Goal: Task Accomplishment & Management: Manage account settings

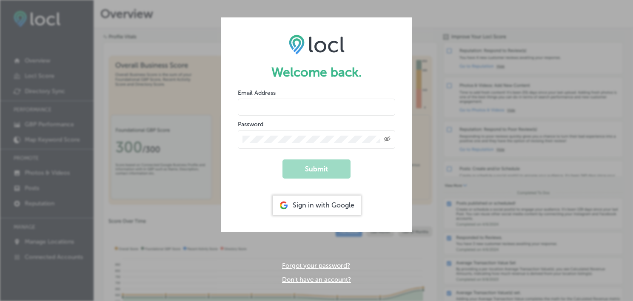
type input "[EMAIL_ADDRESS][DOMAIN_NAME]"
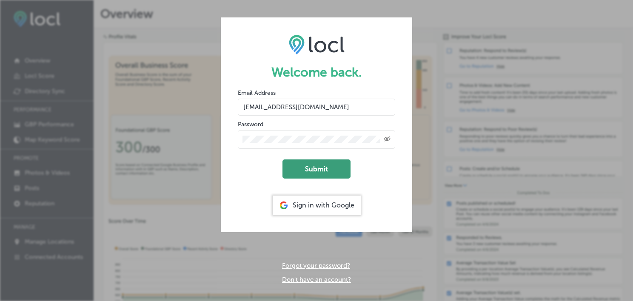
click at [325, 172] on button "Submit" at bounding box center [316, 169] width 68 height 19
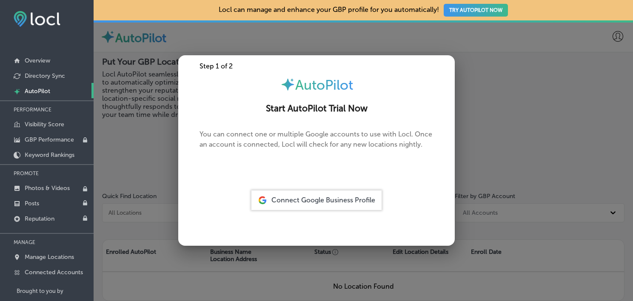
click at [330, 202] on span "Connect Google Business Profile" at bounding box center [323, 200] width 104 height 8
click at [175, 134] on div at bounding box center [316, 150] width 633 height 301
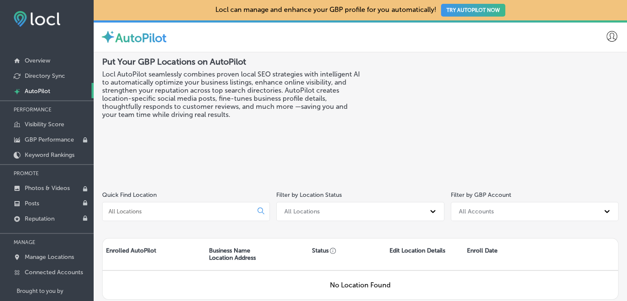
click at [31, 20] on img at bounding box center [37, 19] width 47 height 16
click at [37, 56] on link "Overview" at bounding box center [47, 59] width 94 height 15
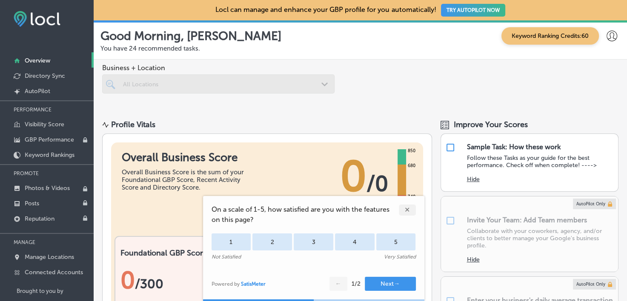
click at [405, 211] on div "✕" at bounding box center [407, 210] width 17 height 11
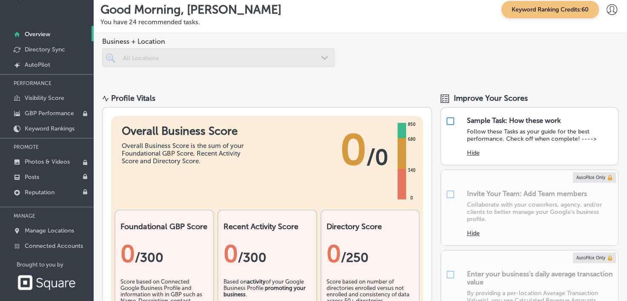
scroll to position [34, 0]
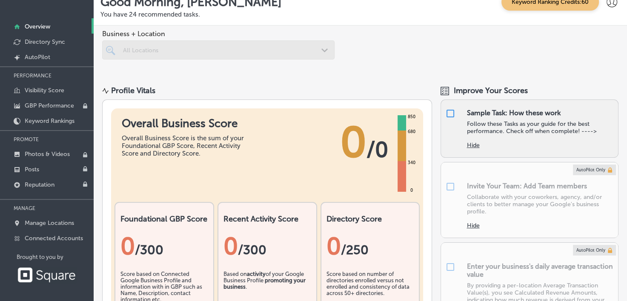
click at [501, 144] on div "Hide" at bounding box center [539, 142] width 147 height 14
click at [496, 129] on p "Follow these Tasks as your guide for the best performance. Check off when compl…" at bounding box center [539, 127] width 147 height 14
click at [478, 114] on div "Sample Task: How these work" at bounding box center [513, 113] width 94 height 8
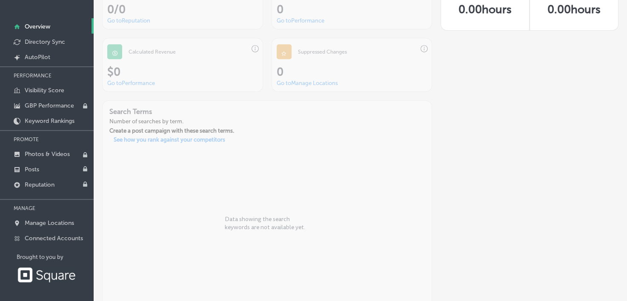
scroll to position [516, 0]
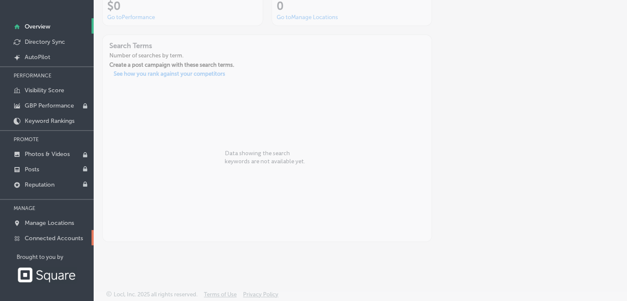
click at [57, 236] on p "Connected Accounts" at bounding box center [54, 238] width 58 height 7
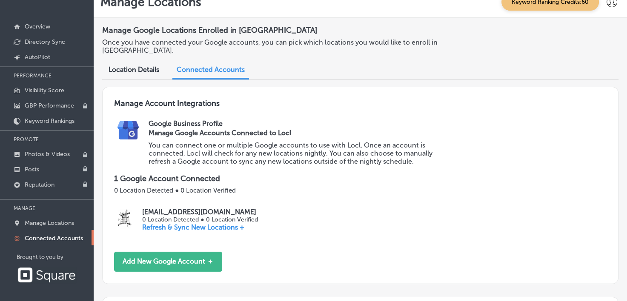
click at [144, 70] on span "Location Details" at bounding box center [133, 70] width 51 height 8
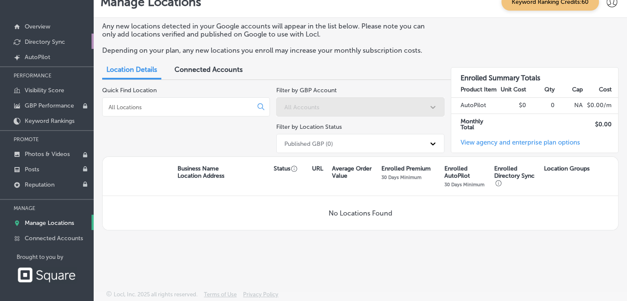
click at [62, 41] on p "Directory Sync" at bounding box center [45, 41] width 40 height 7
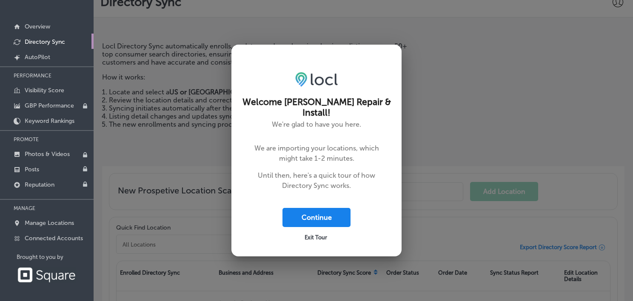
click at [331, 216] on button "Continue" at bounding box center [316, 217] width 68 height 19
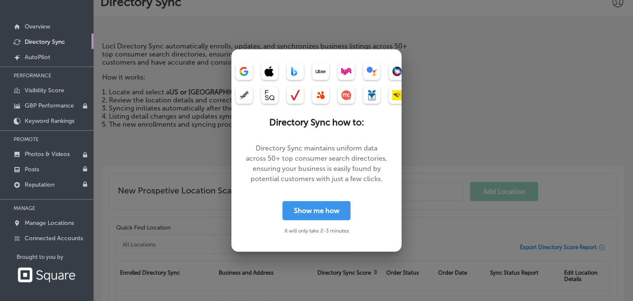
click at [331, 216] on button "Show me how" at bounding box center [316, 210] width 68 height 19
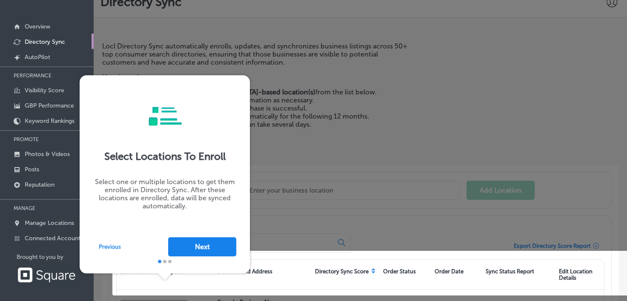
click at [199, 246] on button "Next" at bounding box center [202, 246] width 68 height 19
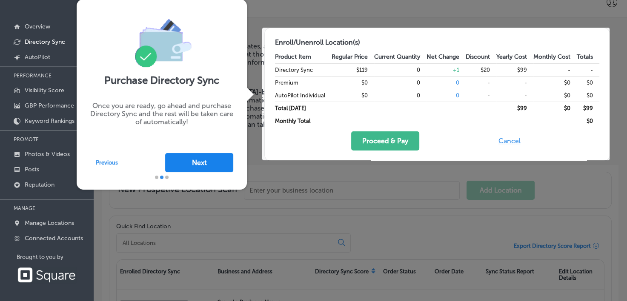
click at [208, 162] on button "Next" at bounding box center [199, 162] width 68 height 19
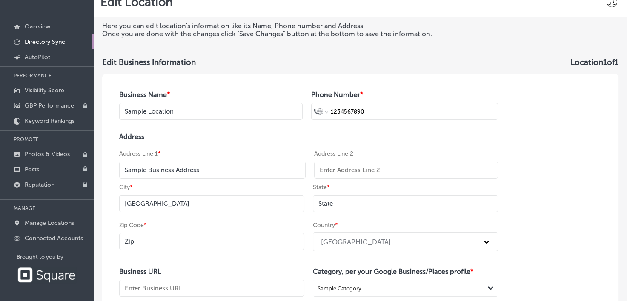
click at [199, 116] on input "Sample Location" at bounding box center [210, 111] width 183 height 17
drag, startPoint x: 192, startPoint y: 116, endPoint x: 111, endPoint y: 123, distance: 81.1
click at [111, 123] on div "Business Name * Sample Location Phone Number * International Afghanistan Åland …" at bounding box center [308, 248] width 413 height 348
type input "[PERSON_NAME] Repair & Install"
type input "+50"
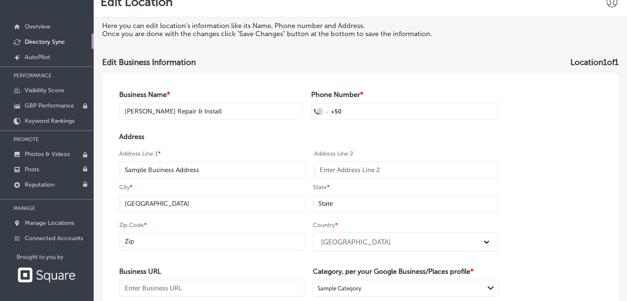
select select "BZ"
type input "+501 203 7267"
type input "[STREET_ADDRESS]"
type input "s"
type input "Searcy"
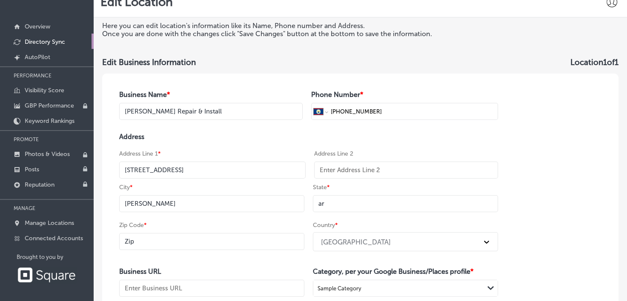
type input "a"
type input "AR"
type input "72143"
type input "https://mcgriffrepair.square.site"
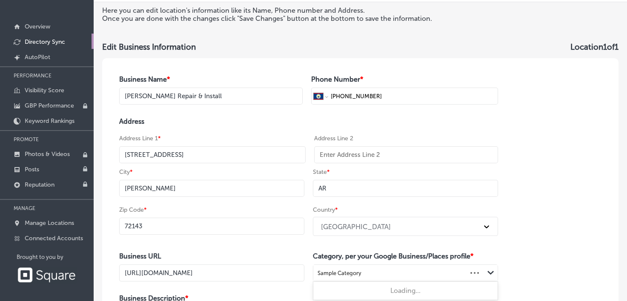
click at [463, 282] on div "0 results available. Use Up and Down to choose options, press Enter to select t…" at bounding box center [405, 273] width 185 height 17
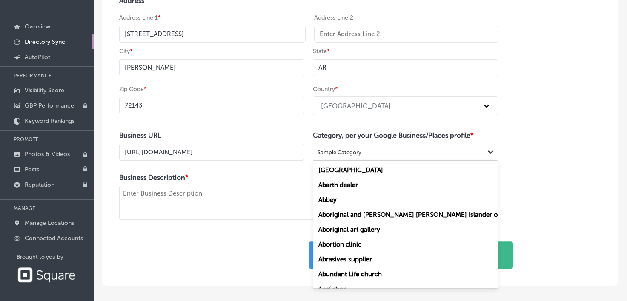
scroll to position [137, 0]
click at [488, 282] on div "Aadhaar center Abarth dealer Abbey Aboriginal and Torres Strait Islander organi…" at bounding box center [405, 224] width 184 height 128
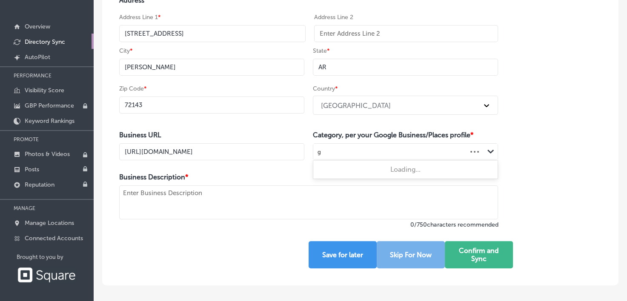
scroll to position [0, 0]
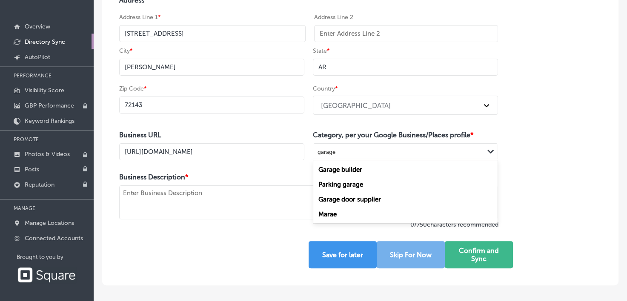
click at [404, 202] on div "Garage door supplier" at bounding box center [405, 199] width 184 height 15
type input "garage"
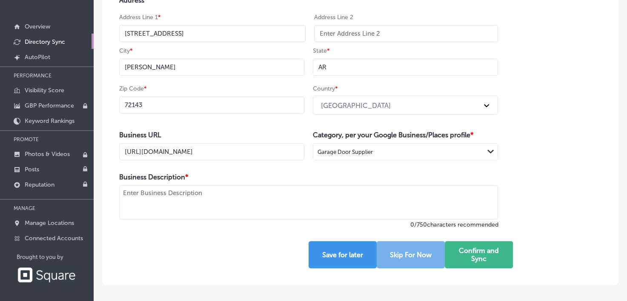
click at [314, 202] on textarea at bounding box center [308, 202] width 379 height 34
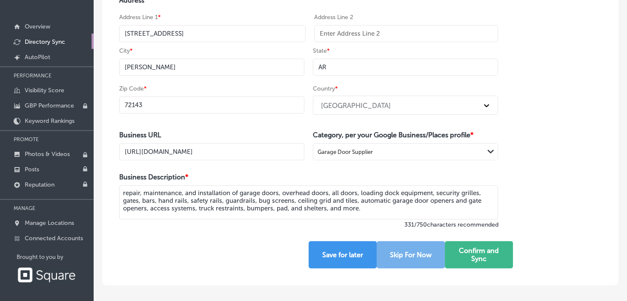
click at [124, 194] on textarea "repair, maintenance, and installation of garage doors, overhead doors, all door…" at bounding box center [308, 202] width 379 height 34
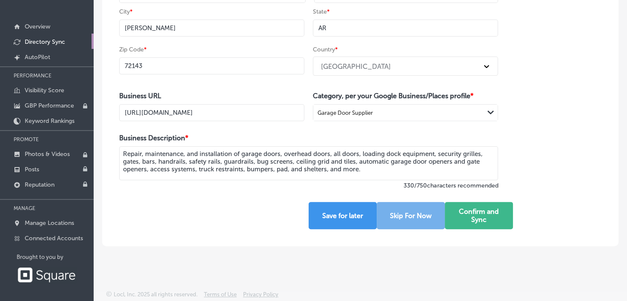
scroll to position [177, 0]
type textarea "Repair, maintenance, and installation of garage doors, overhead doors, all door…"
click at [485, 224] on button "Confirm and Sync" at bounding box center [478, 215] width 68 height 27
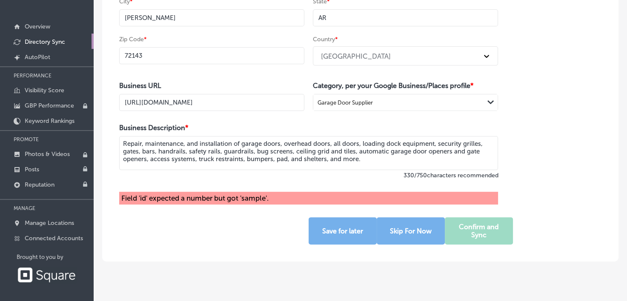
scroll to position [203, 0]
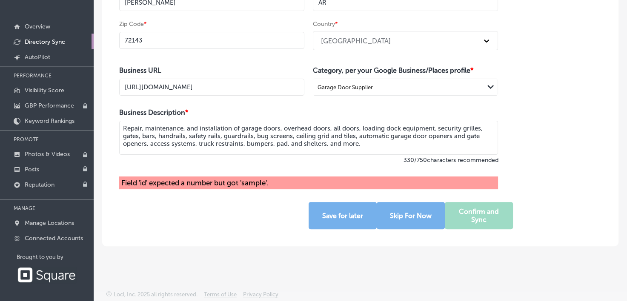
click at [313, 185] on div "Field 'id' expected a number but got 'sample'." at bounding box center [308, 183] width 379 height 13
click at [268, 184] on div "Field 'id' expected a number but got 'sample'." at bounding box center [308, 183] width 379 height 13
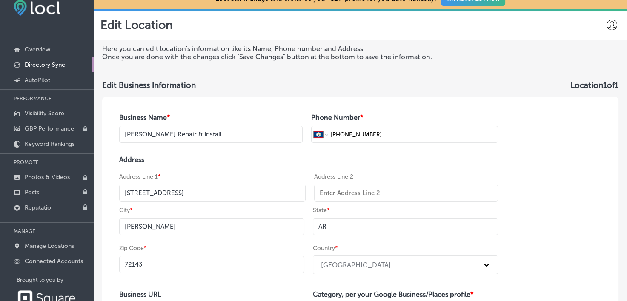
scroll to position [0, 0]
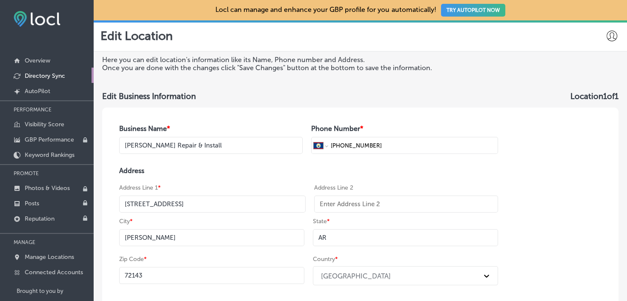
click at [219, 146] on input "[PERSON_NAME] Repair & Install" at bounding box center [210, 145] width 183 height 17
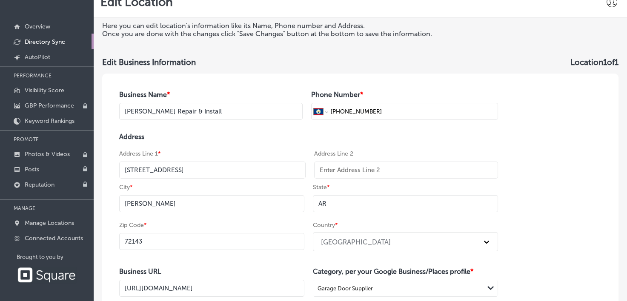
scroll to position [203, 0]
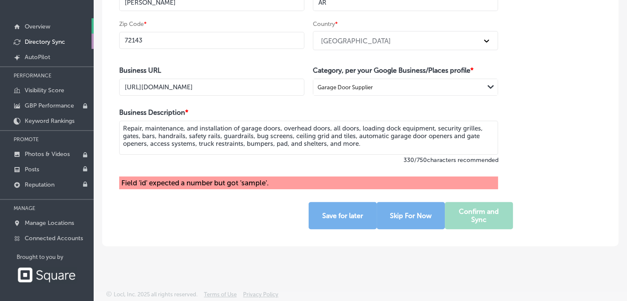
click at [51, 28] on link "Overview" at bounding box center [47, 25] width 94 height 15
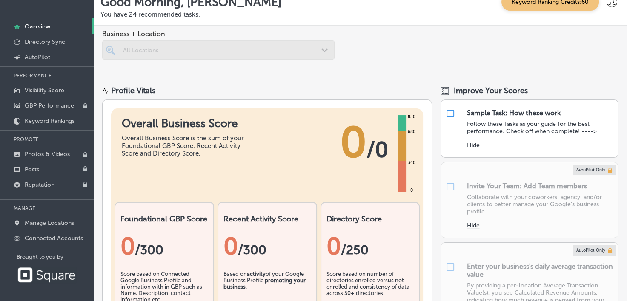
click at [276, 56] on div at bounding box center [218, 49] width 232 height 19
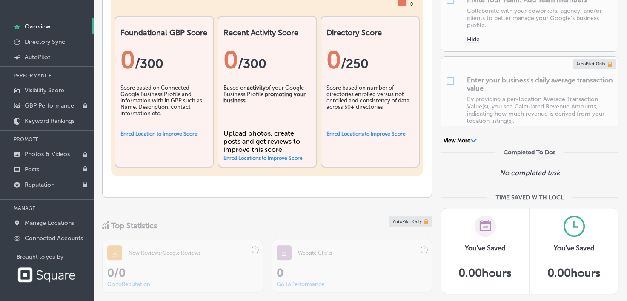
click at [353, 133] on link "Enroll Locations to Improve Score" at bounding box center [365, 134] width 79 height 6
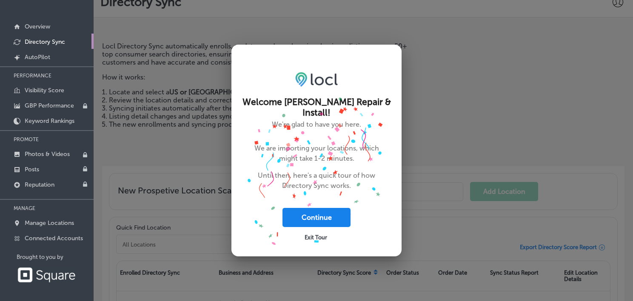
click at [316, 211] on button "Continue" at bounding box center [316, 217] width 68 height 19
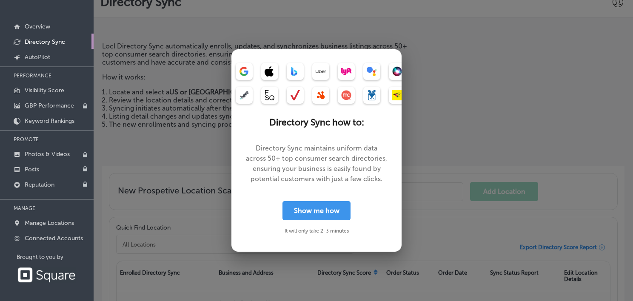
click at [316, 211] on button "Show me how" at bounding box center [316, 210] width 68 height 19
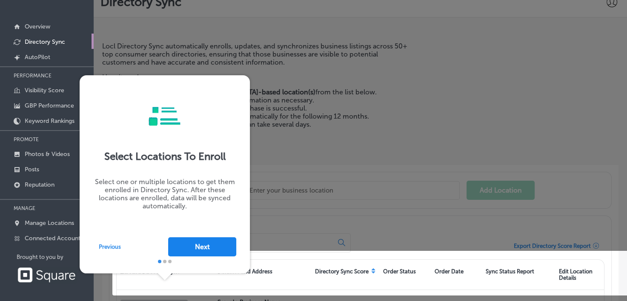
click at [213, 247] on button "Next" at bounding box center [202, 246] width 68 height 19
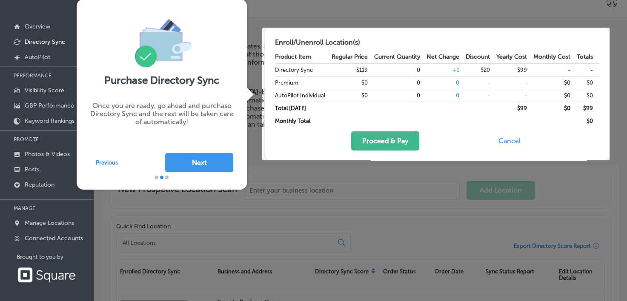
click at [213, 247] on div at bounding box center [313, 133] width 627 height 335
click at [198, 160] on button "Next" at bounding box center [199, 162] width 68 height 19
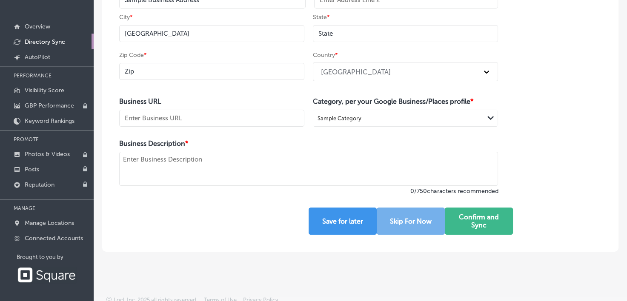
scroll to position [177, 0]
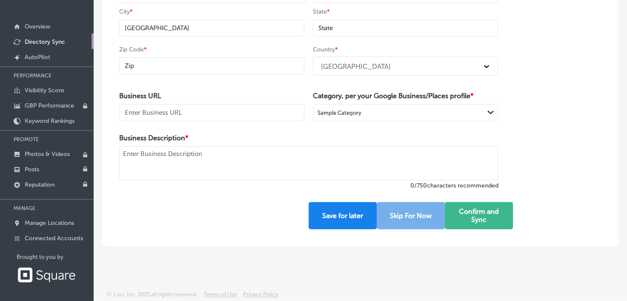
click at [356, 219] on button "Save for later" at bounding box center [342, 215] width 68 height 27
click at [358, 223] on button "Save for later" at bounding box center [342, 215] width 68 height 27
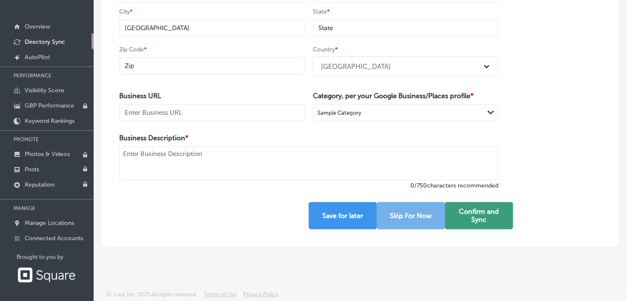
click at [479, 213] on button "Confirm and Sync" at bounding box center [478, 215] width 68 height 27
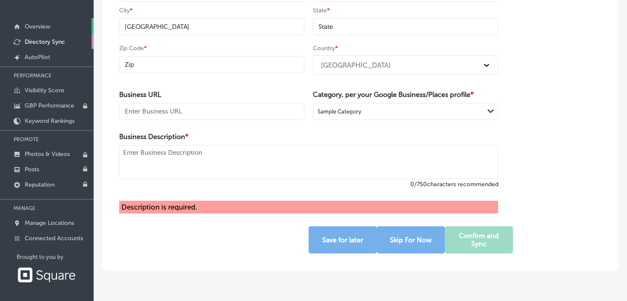
click at [39, 29] on p "Overview" at bounding box center [38, 26] width 26 height 7
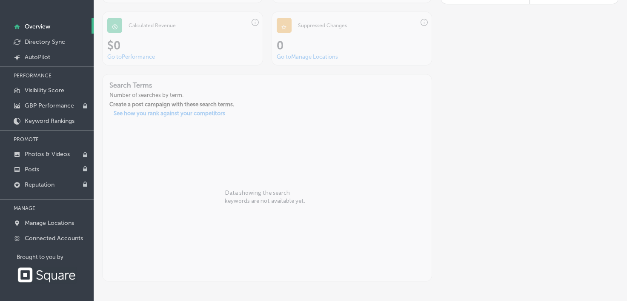
scroll to position [516, 0]
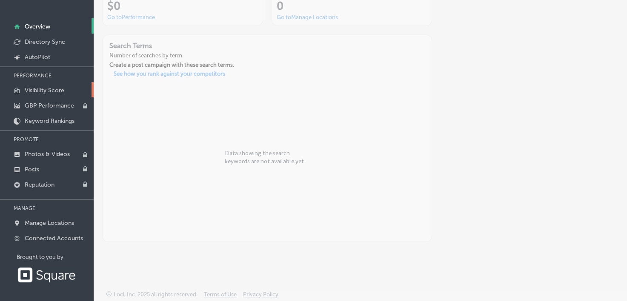
click at [40, 88] on p "Visibility Score" at bounding box center [45, 90] width 40 height 7
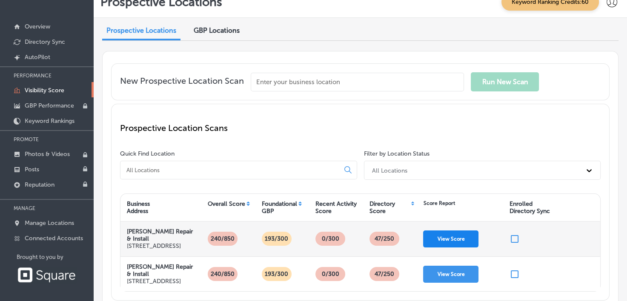
click at [441, 231] on button "View Score" at bounding box center [450, 239] width 55 height 17
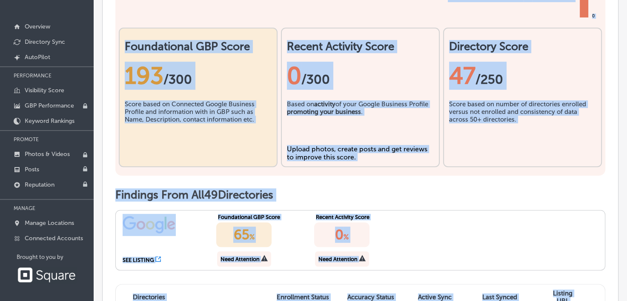
scroll to position [260, 0]
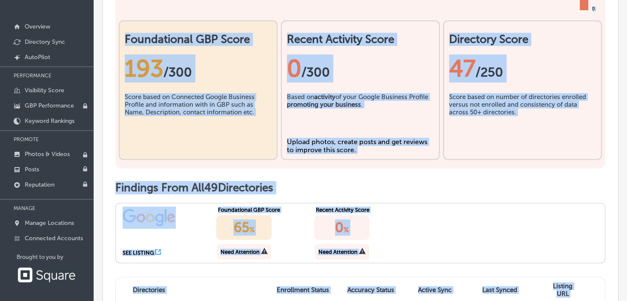
click at [551, 254] on div "SEE LISTING Foundational GBP Score 65 % Need Attention Recent Activity Score 0 …" at bounding box center [360, 233] width 490 height 60
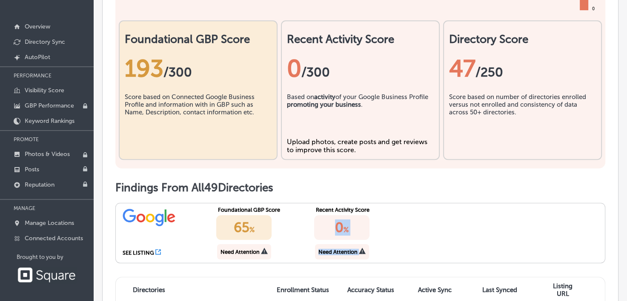
drag, startPoint x: 551, startPoint y: 254, endPoint x: 589, endPoint y: 265, distance: 39.3
click at [589, 263] on div "SEE LISTING Foundational GBP Score 65 % Need Attention Recent Activity Score 0 …" at bounding box center [360, 233] width 490 height 60
drag, startPoint x: 589, startPoint y: 265, endPoint x: 540, endPoint y: 212, distance: 72.2
click at [540, 194] on h1 "Findings From All 49 Directories" at bounding box center [360, 187] width 490 height 13
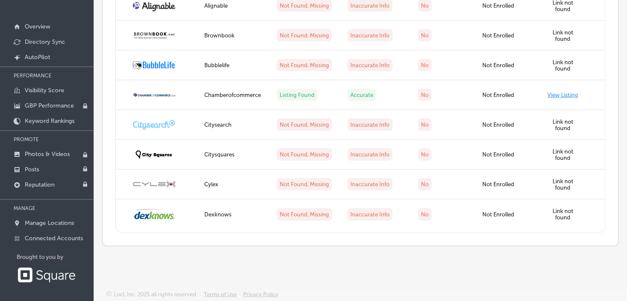
scroll to position [1794, 0]
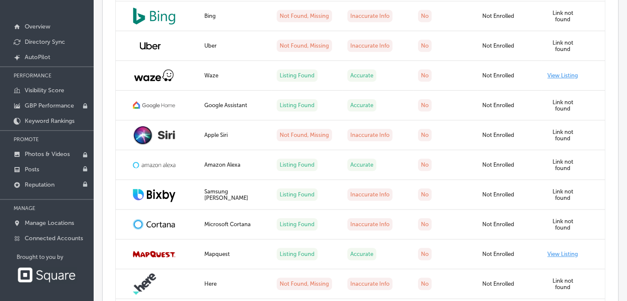
scroll to position [48, 0]
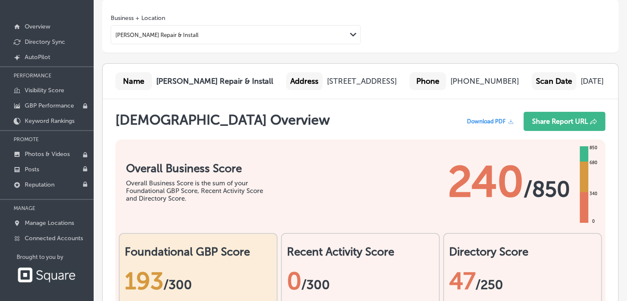
click at [333, 24] on div "Business + Location McGriff Repair & Install Path Created with Sketch." at bounding box center [236, 29] width 250 height 30
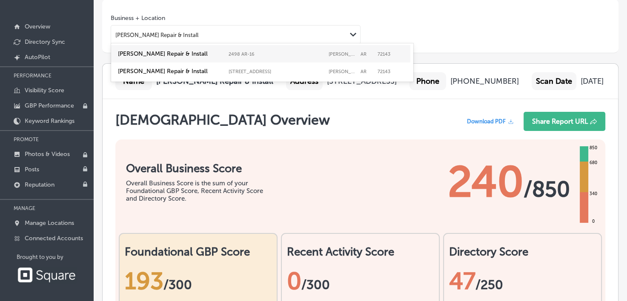
click at [334, 32] on div "[PERSON_NAME] Repair & Install" at bounding box center [228, 34] width 235 height 11
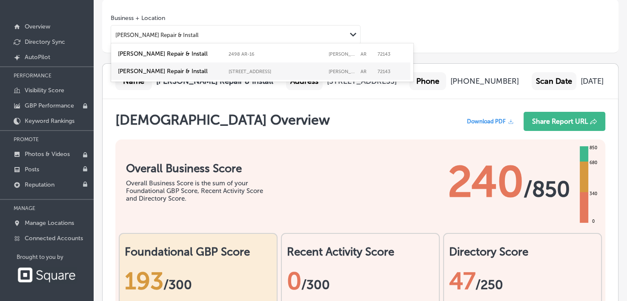
click at [341, 73] on label "SEARCY" at bounding box center [342, 72] width 28 height 6
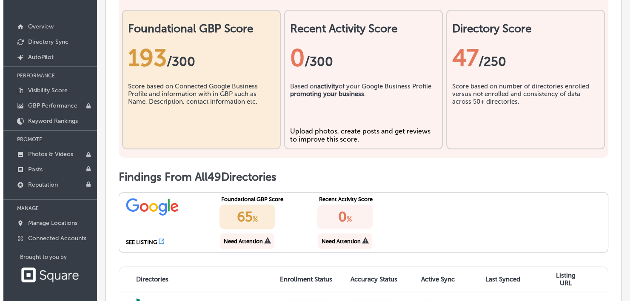
scroll to position [272, 0]
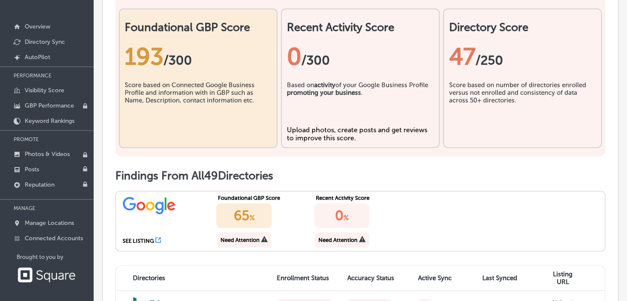
click at [155, 243] on icon at bounding box center [158, 240] width 6 height 6
click at [34, 121] on p "Keyword Rankings" at bounding box center [50, 120] width 50 height 7
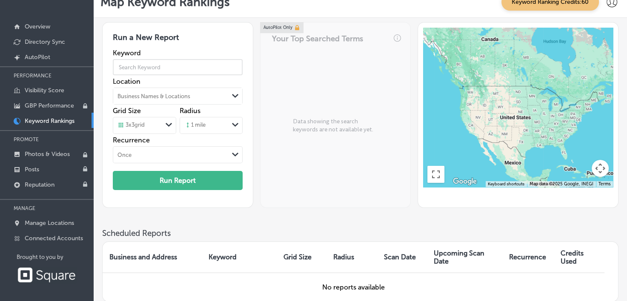
click at [145, 70] on input "text" at bounding box center [178, 67] width 130 height 24
type input "garage"
click at [157, 182] on button "Run Report" at bounding box center [178, 180] width 130 height 19
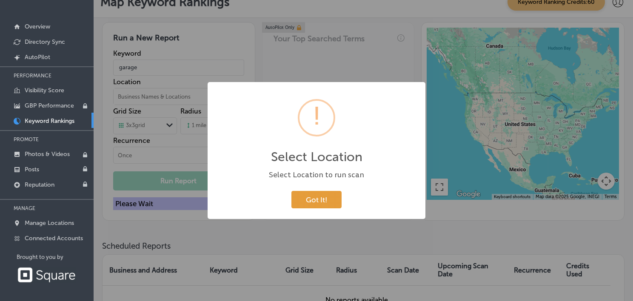
click at [322, 206] on button "Got It!" at bounding box center [316, 199] width 50 height 17
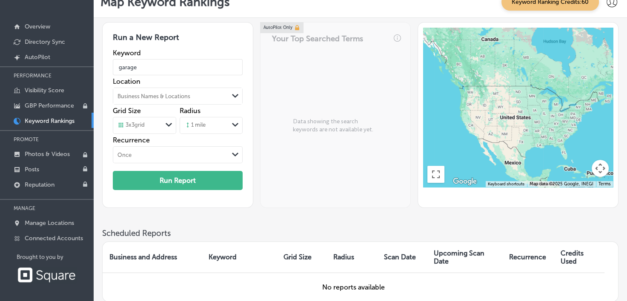
click at [224, 97] on div "Business Names & Locations" at bounding box center [170, 96] width 115 height 13
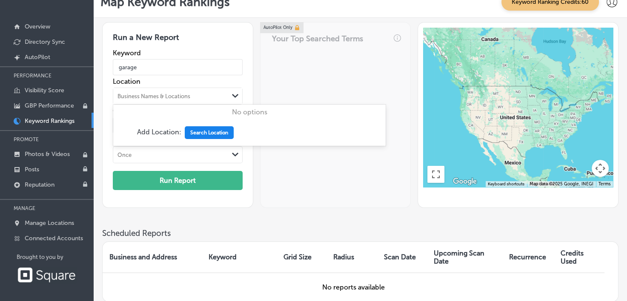
click at [215, 135] on button "Search Location" at bounding box center [209, 132] width 49 height 13
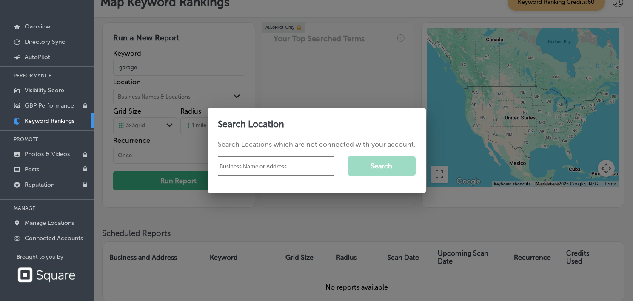
click at [243, 164] on input "text" at bounding box center [276, 166] width 116 height 19
type input "mcgriff repair & install"
click at [362, 171] on button "Search" at bounding box center [382, 166] width 68 height 19
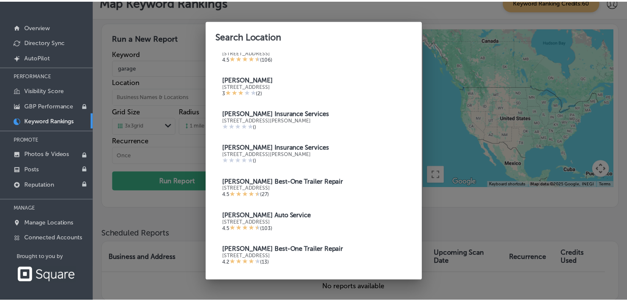
scroll to position [514, 0]
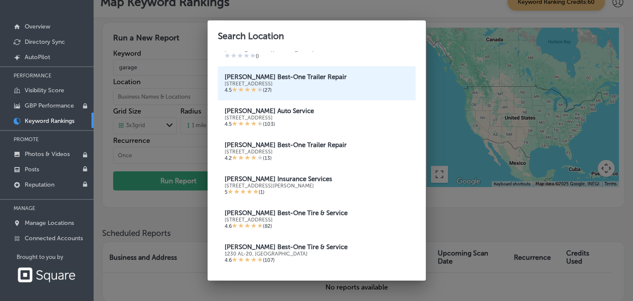
click at [373, 87] on div "4.5 ( 27 )" at bounding box center [317, 90] width 184 height 7
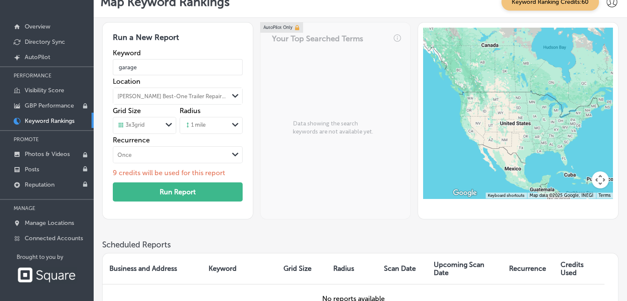
scroll to position [0, 0]
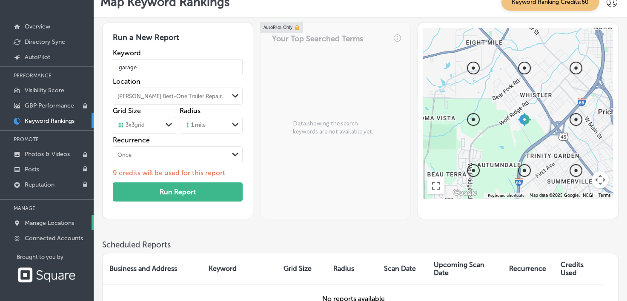
click at [63, 219] on p "Manage Locations" at bounding box center [49, 222] width 49 height 7
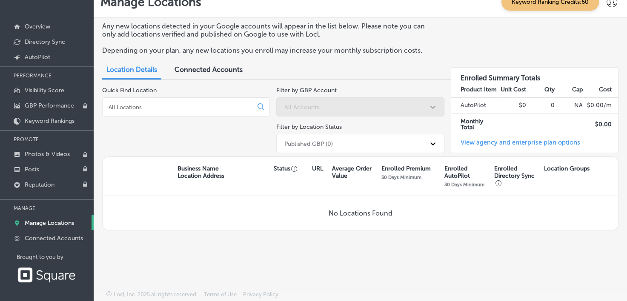
click at [493, 140] on link "View agency and enterprise plan options" at bounding box center [515, 146] width 129 height 14
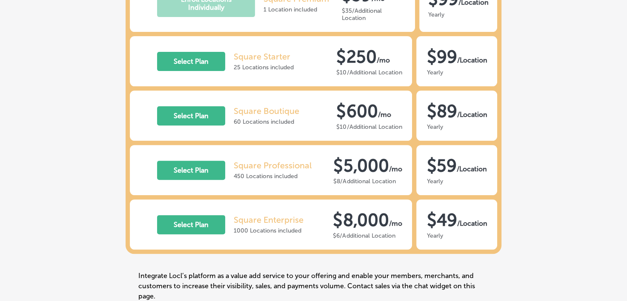
scroll to position [306, 0]
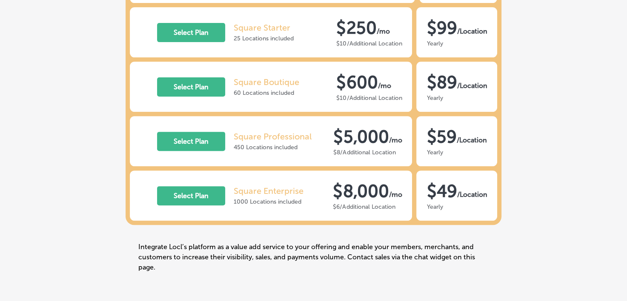
click at [619, 233] on div "Directory Sync Enroll Locations Individually AutoPilot Individual 1 Location in…" at bounding box center [313, 41] width 627 height 523
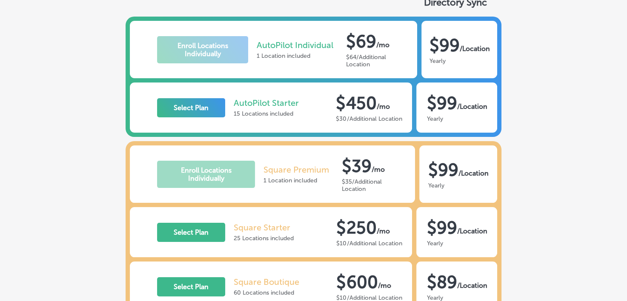
scroll to position [0, 0]
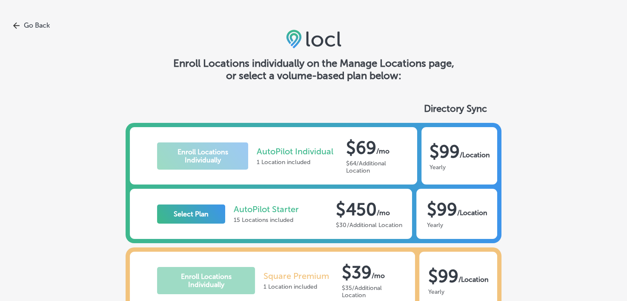
click at [466, 154] on b "/Location" at bounding box center [474, 155] width 30 height 8
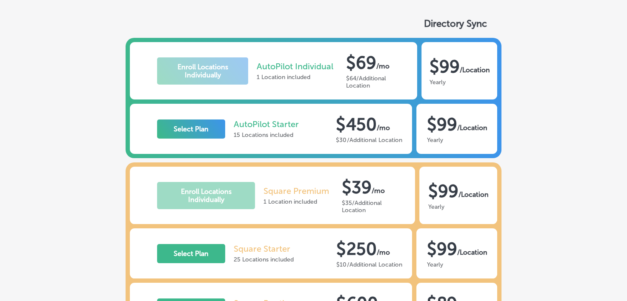
scroll to position [113, 0]
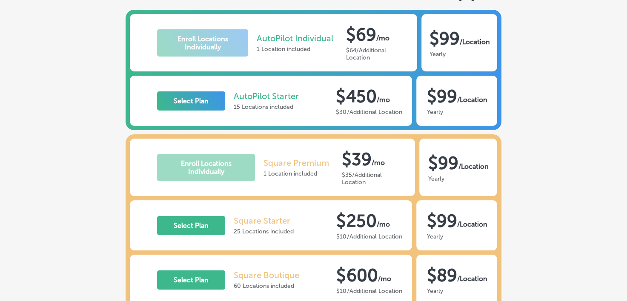
click at [626, 26] on div "Directory Sync Enroll Locations Individually AutoPilot Individual 1 Location in…" at bounding box center [313, 234] width 627 height 523
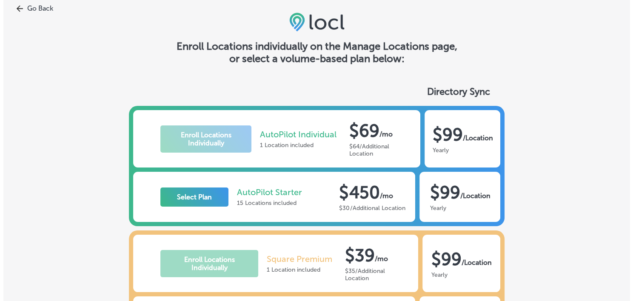
scroll to position [0, 0]
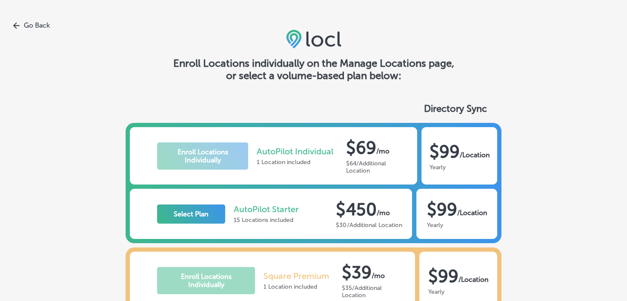
click at [33, 27] on link "Go Back" at bounding box center [313, 25] width 627 height 8
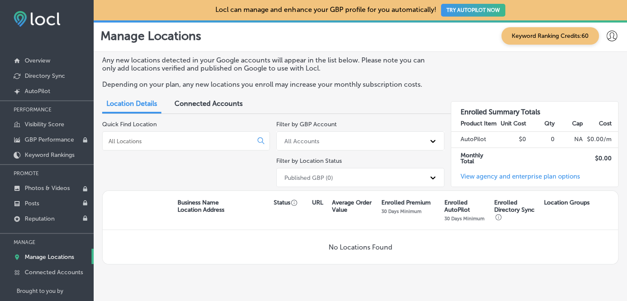
click at [461, 9] on button "TRY AUTOPILOT NOW" at bounding box center [473, 10] width 64 height 13
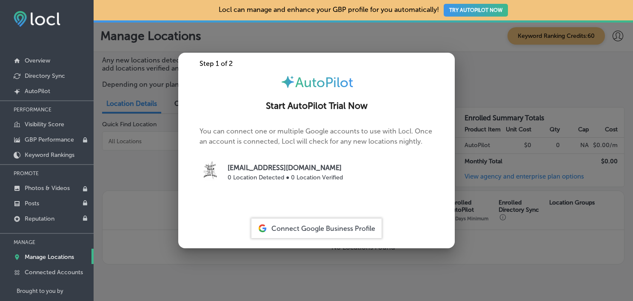
click at [274, 233] on div "Connect Google Business Profile" at bounding box center [316, 229] width 130 height 20
click at [280, 225] on span "Connect Google Business Profile" at bounding box center [323, 229] width 104 height 8
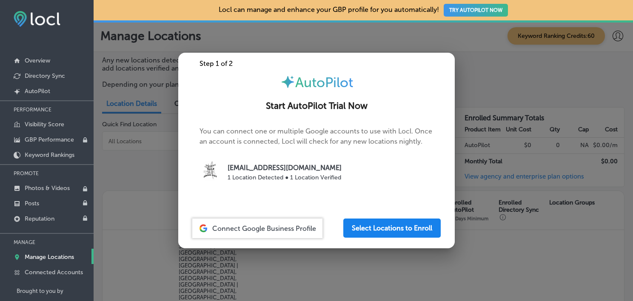
click at [354, 228] on button "Select Locations to Enroll" at bounding box center [391, 228] width 97 height 19
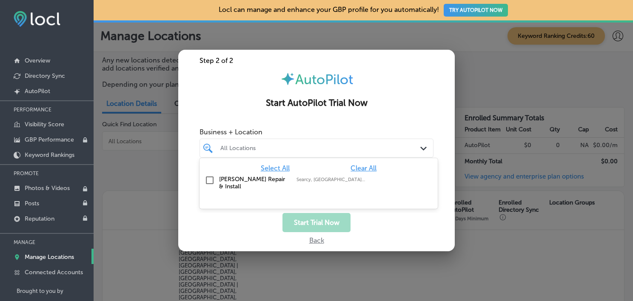
click at [344, 145] on div "All Locations" at bounding box center [320, 148] width 201 height 7
click at [303, 181] on label "Searcy, AR, USA | Cross County, AR, USA ..." at bounding box center [330, 180] width 69 height 6
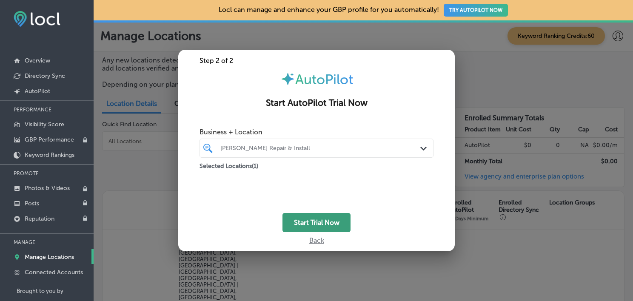
click at [301, 223] on button "Start Trial Now" at bounding box center [316, 222] width 68 height 19
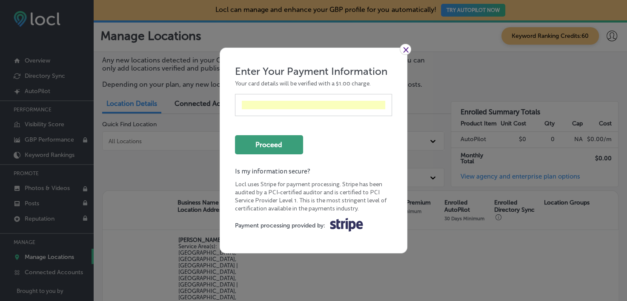
click at [276, 145] on button "Proceed" at bounding box center [269, 144] width 68 height 19
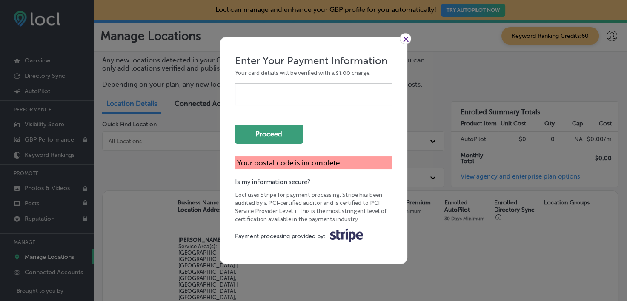
click at [285, 129] on button "Proceed" at bounding box center [269, 134] width 68 height 19
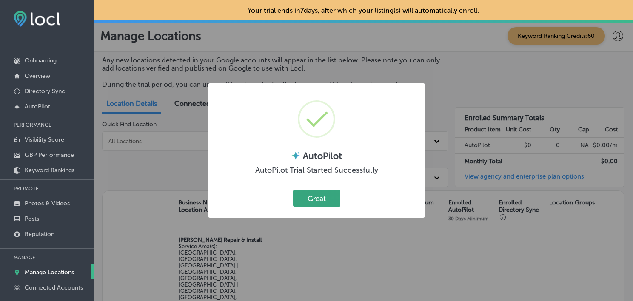
click at [312, 199] on button "Great" at bounding box center [316, 198] width 47 height 17
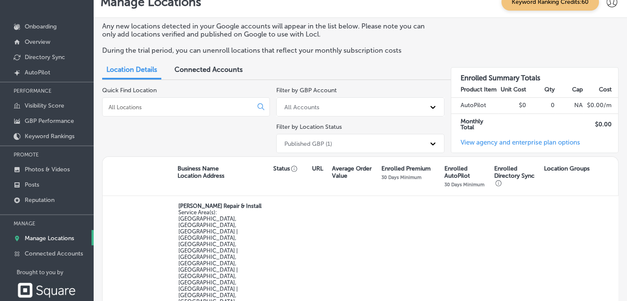
scroll to position [69, 0]
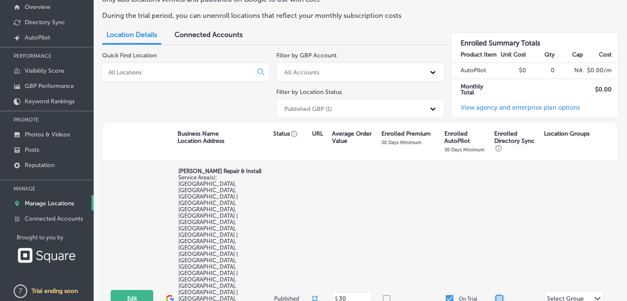
click at [495, 294] on input "checkbox" at bounding box center [499, 299] width 10 height 10
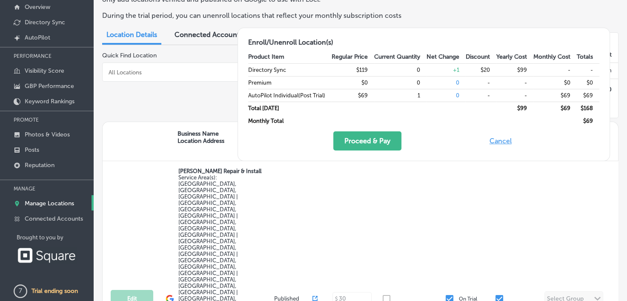
click at [502, 137] on button "Cancel" at bounding box center [500, 140] width 27 height 19
checkbox input "false"
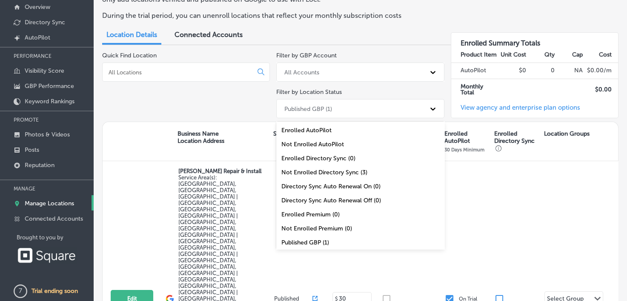
click at [387, 110] on div "Published GBP (1)" at bounding box center [352, 109] width 145 height 14
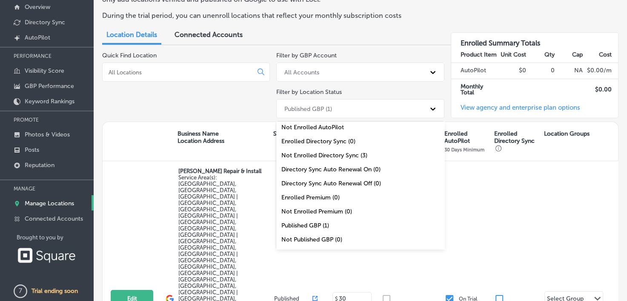
scroll to position [29, 0]
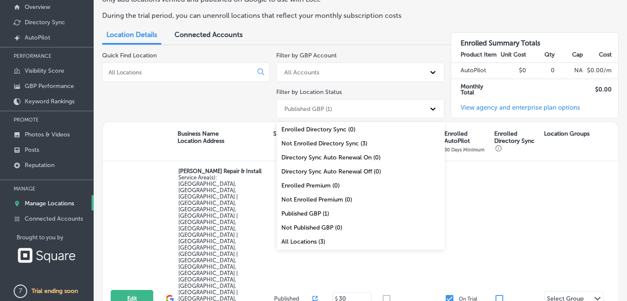
click at [350, 146] on div "Not Enrolled Directory Sync (3)" at bounding box center [360, 144] width 168 height 14
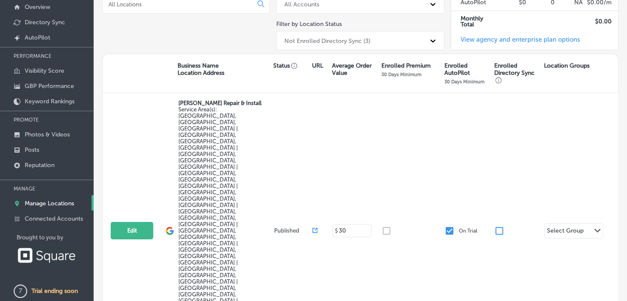
scroll to position [70, 0]
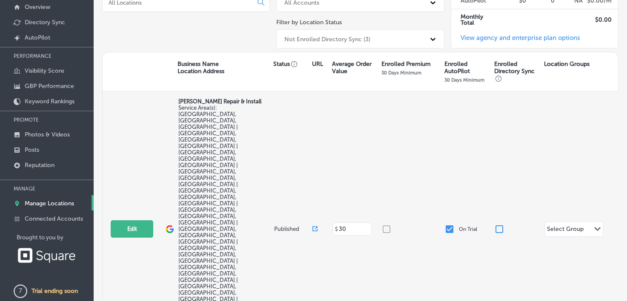
click at [208, 134] on span "Service Area(s): [GEOGRAPHIC_DATA], [GEOGRAPHIC_DATA], [GEOGRAPHIC_DATA] | [GEO…" at bounding box center [208, 232] width 60 height 255
click at [142, 220] on button "Edit" at bounding box center [132, 228] width 43 height 17
select select "US"
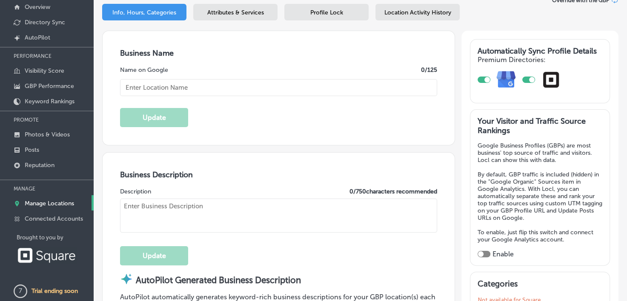
scroll to position [85, 0]
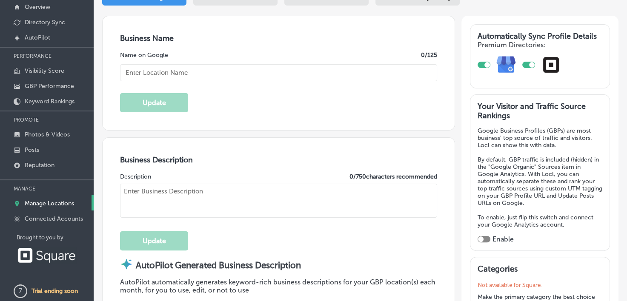
type input "[PERSON_NAME] Repair & Install"
type textarea "McGriff Repair & Install specializes in expert garage door repair, replacement,…"
checkbox input "false"
type input "US"
type input "https://mcgriffrepairinstall.com/"
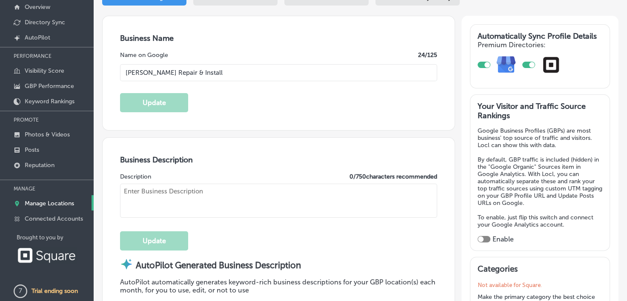
type input "30"
checkbox input "true"
type textarea "Installing and repairing garage doors for 18 years"
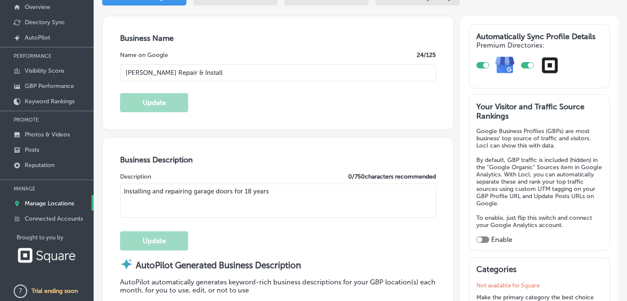
type input "+1 501 203 7267"
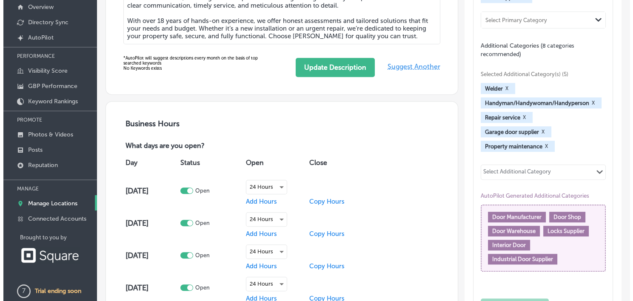
scroll to position [394, 0]
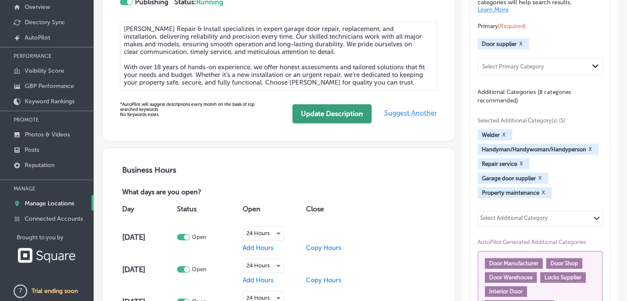
click at [359, 115] on button "Update Description" at bounding box center [331, 113] width 79 height 19
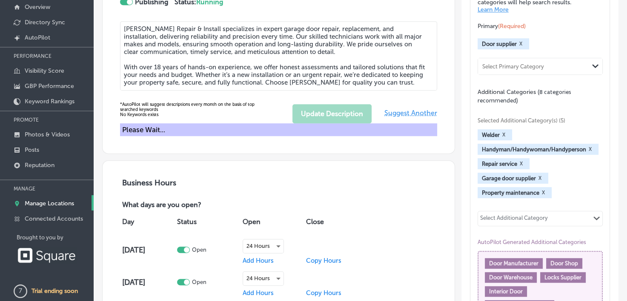
type textarea "McGriff Repair & Install specializes in expert garage door repair, replacement,…"
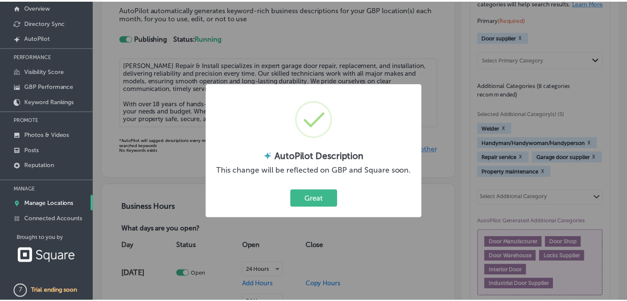
scroll to position [430, 0]
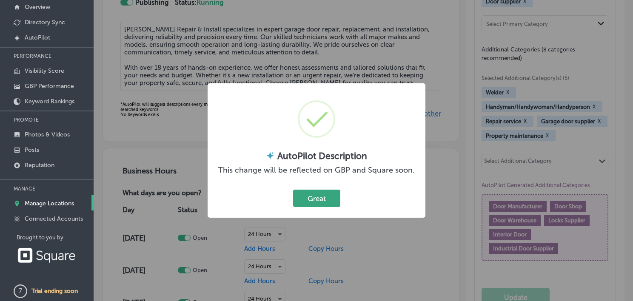
click at [327, 199] on button "Great" at bounding box center [316, 198] width 47 height 17
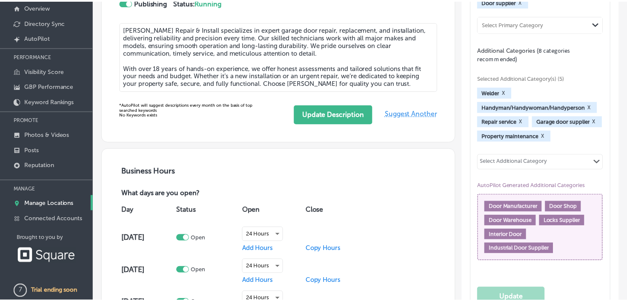
scroll to position [429, 0]
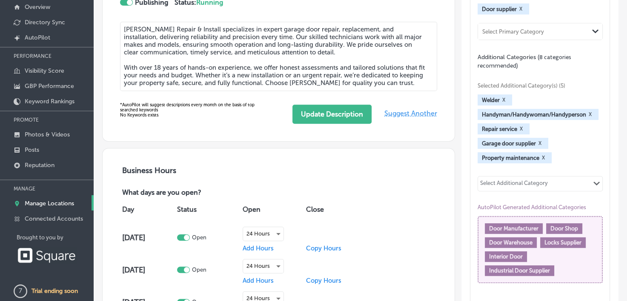
click at [397, 111] on span "Suggest Another" at bounding box center [410, 113] width 53 height 21
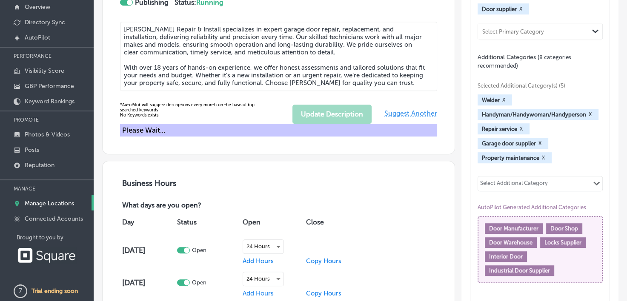
type textarea "McGriff Repair & Install delivers expert garage door solutions, setting the sta…"
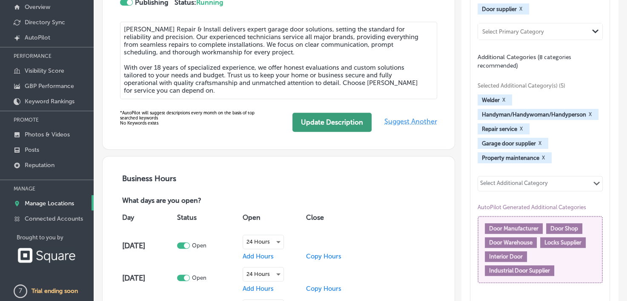
click at [352, 121] on button "Update Description" at bounding box center [331, 122] width 79 height 19
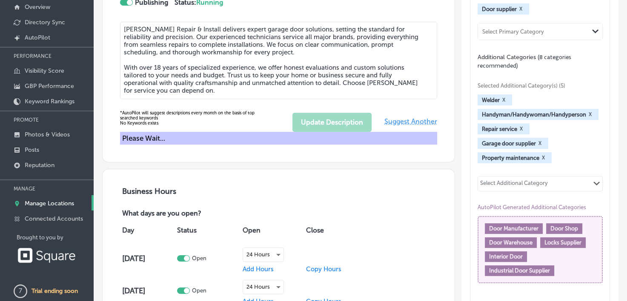
type textarea "McGriff Repair & Install delivers expert garage door solutions, setting the sta…"
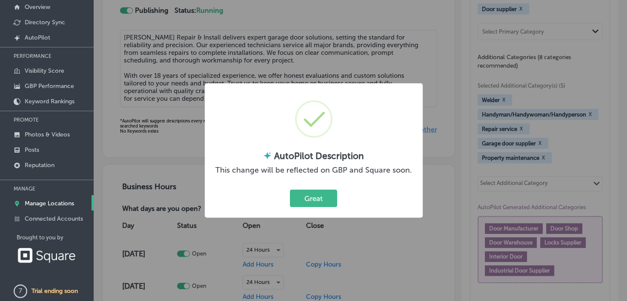
scroll to position [438, 0]
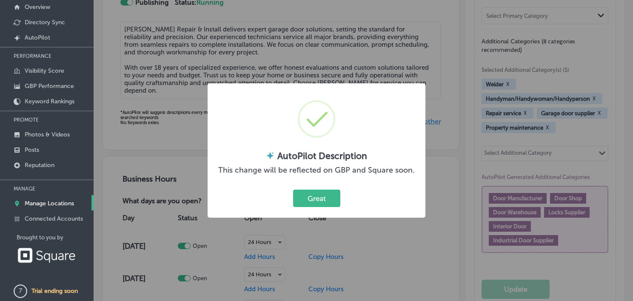
drag, startPoint x: 329, startPoint y: 197, endPoint x: 547, endPoint y: 126, distance: 229.6
click at [547, 126] on div "× AutoPilot Description This change will be reflected on GBP and Square soon. G…" at bounding box center [316, 150] width 633 height 301
click at [315, 205] on button "Great" at bounding box center [316, 198] width 47 height 17
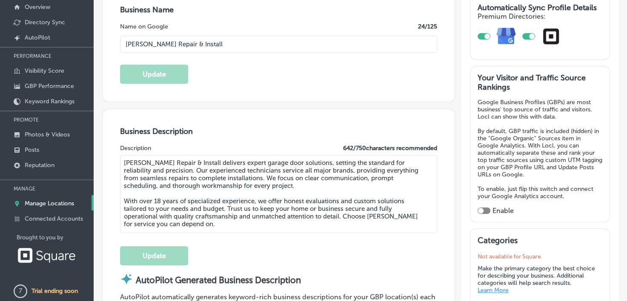
scroll to position [0, 0]
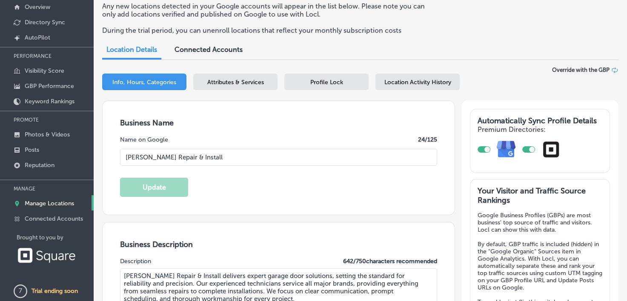
click at [241, 88] on div "Attributes & Services" at bounding box center [235, 82] width 84 height 17
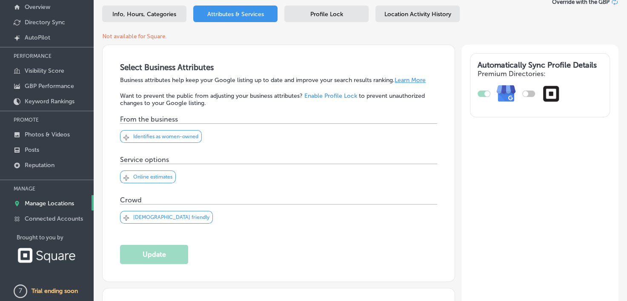
scroll to position [85, 0]
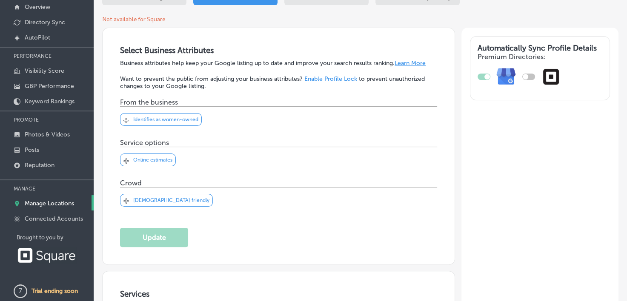
click at [126, 200] on icon "Svg Vector Icons : http://www.onlinewebfonts.com/icon" at bounding box center [126, 201] width 6 height 6
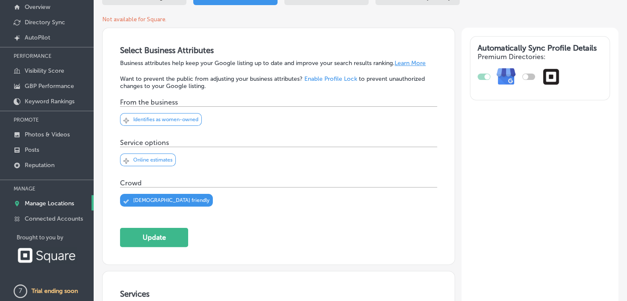
click at [126, 200] on icon "Checked Created with Sketch." at bounding box center [126, 201] width 6 height 4
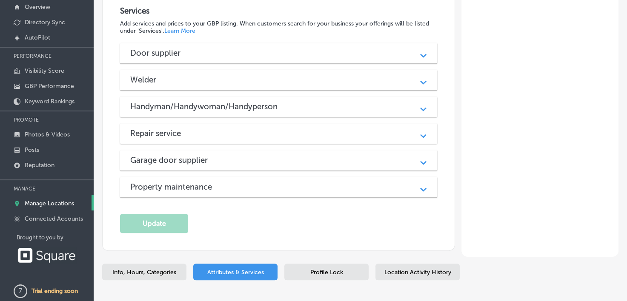
scroll to position [408, 0]
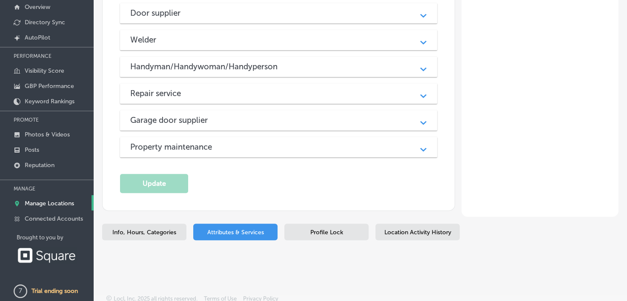
click at [336, 236] on div "Profile Lock" at bounding box center [326, 232] width 84 height 17
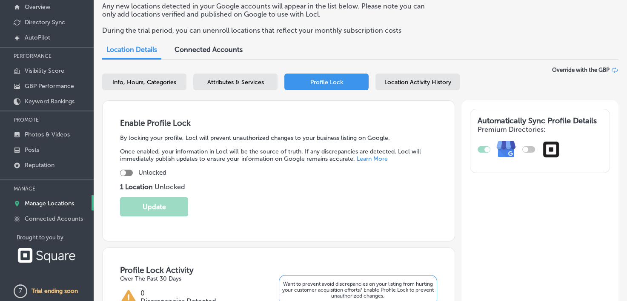
click at [429, 86] on div "Location Activity History" at bounding box center [417, 82] width 84 height 17
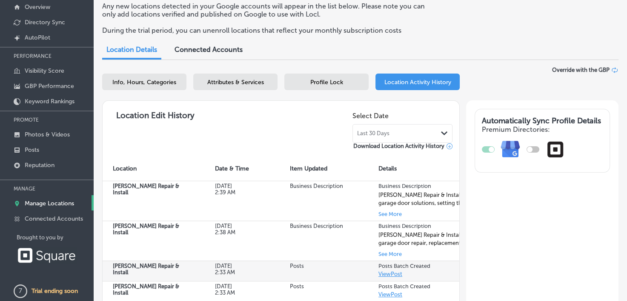
click at [399, 276] on link "View Post" at bounding box center [390, 274] width 24 height 6
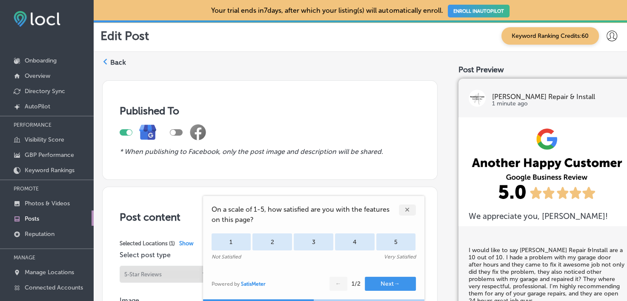
click at [406, 206] on div "✕" at bounding box center [407, 210] width 17 height 11
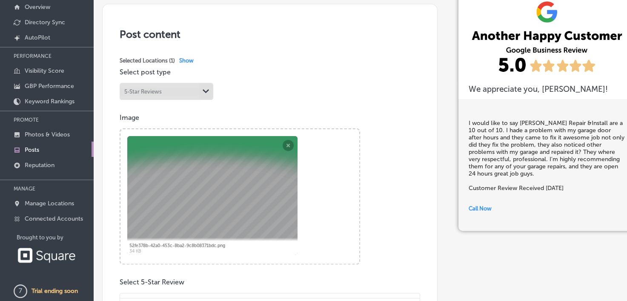
scroll to position [59, 0]
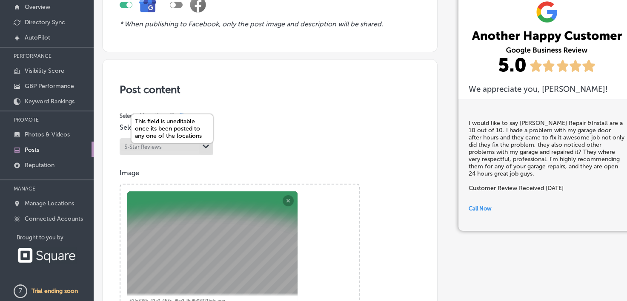
click at [202, 154] on div "Path Created with Sketch." at bounding box center [206, 147] width 14 height 16
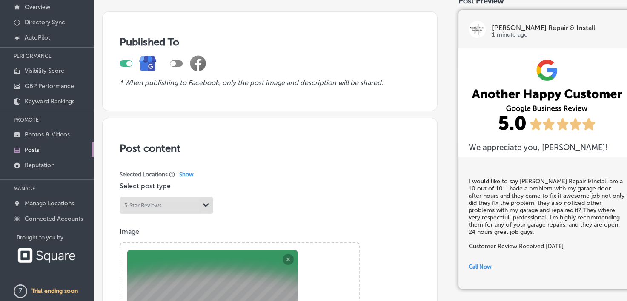
click at [176, 60] on div at bounding box center [176, 63] width 13 height 6
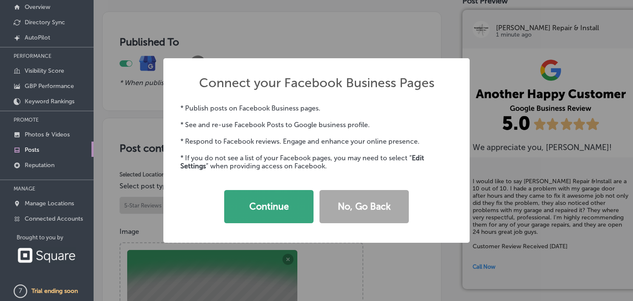
click at [297, 203] on button "Continue" at bounding box center [268, 206] width 89 height 33
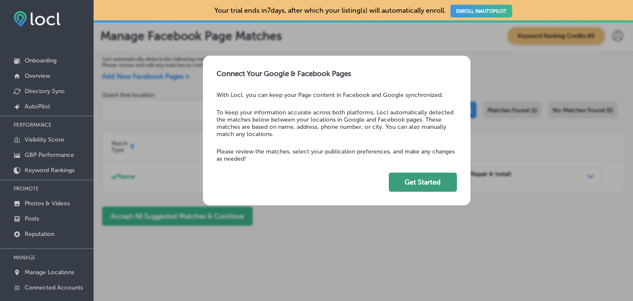
click at [408, 181] on button "Get Started" at bounding box center [423, 182] width 68 height 19
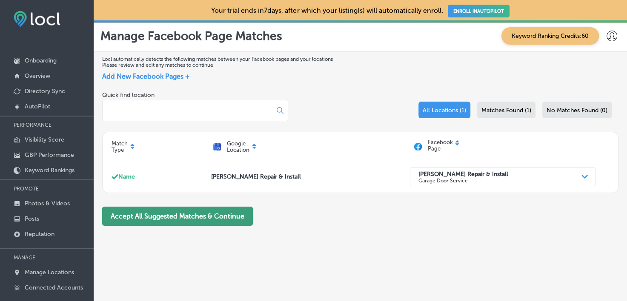
click at [204, 219] on button "Accept All Suggested Matches & Continue" at bounding box center [177, 216] width 151 height 19
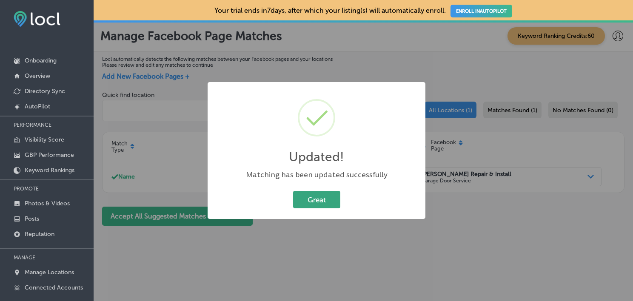
click at [322, 202] on button "Great" at bounding box center [316, 199] width 47 height 17
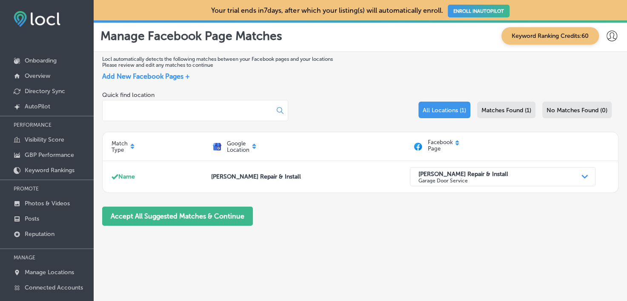
click at [488, 108] on span "Matches Found (1)" at bounding box center [506, 110] width 50 height 7
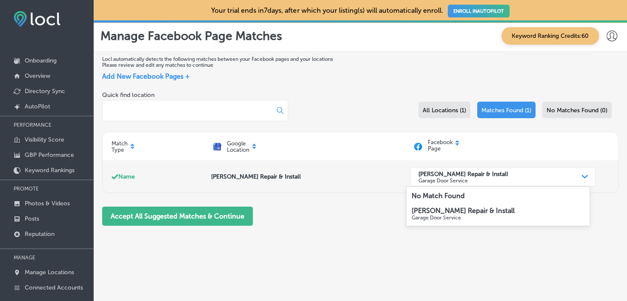
click at [478, 178] on div "McGriff Repair & Install Garage Door Service" at bounding box center [495, 176] width 164 height 17
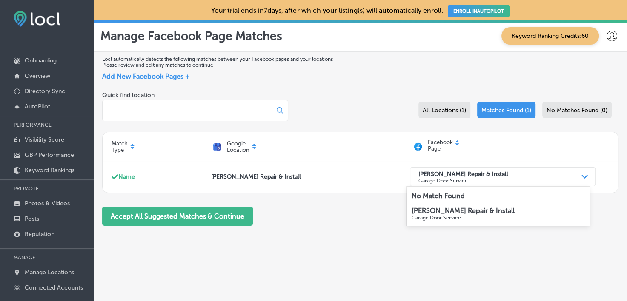
click at [471, 213] on strong "[PERSON_NAME] Repair & Install" at bounding box center [462, 211] width 103 height 8
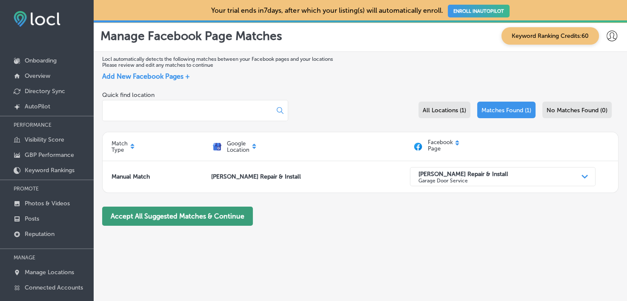
click at [242, 222] on button "Accept All Suggested Matches & Continue" at bounding box center [177, 216] width 151 height 19
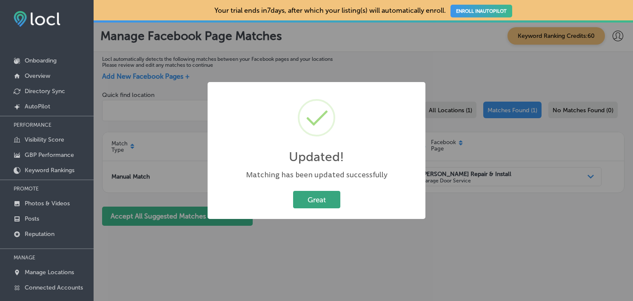
click at [325, 199] on button "Great" at bounding box center [316, 199] width 47 height 17
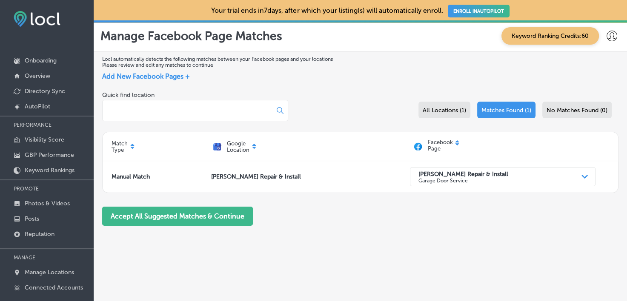
click at [611, 34] on icon at bounding box center [611, 36] width 11 height 11
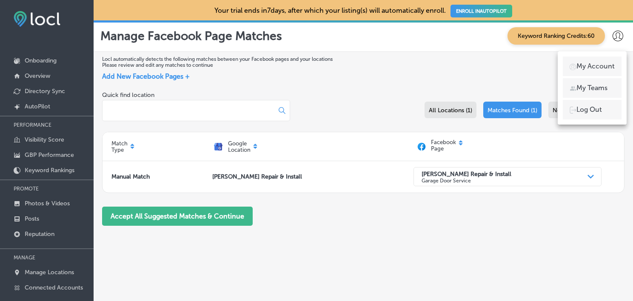
click at [587, 69] on p "My Account" at bounding box center [595, 66] width 38 height 10
select select "US"
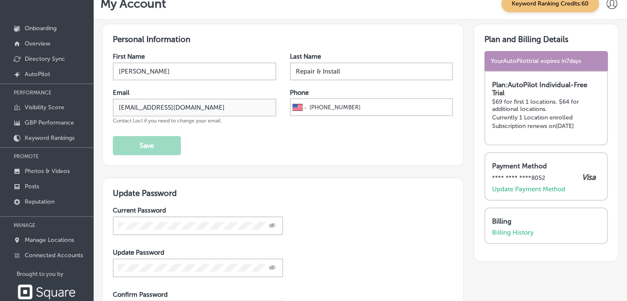
scroll to position [34, 0]
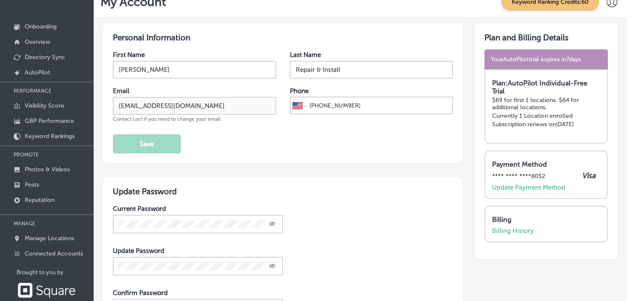
drag, startPoint x: 627, startPoint y: 296, endPoint x: 493, endPoint y: 262, distance: 138.4
click at [493, 262] on div "Plan and Billing Details Your AutoPilot trial expires in 7 days Plan: AutoPilot…" at bounding box center [540, 201] width 155 height 359
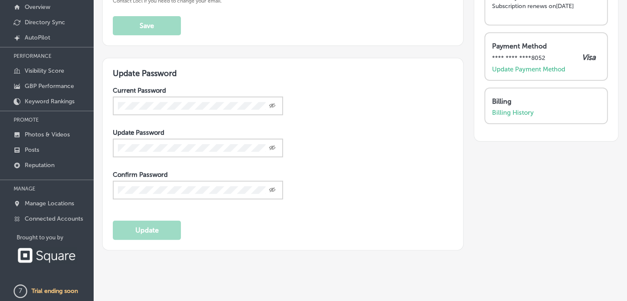
scroll to position [100, 0]
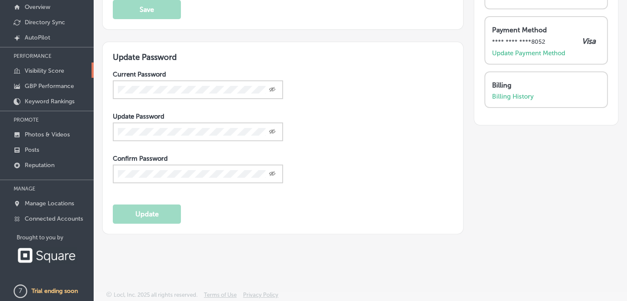
click at [43, 71] on p "Visibility Score" at bounding box center [45, 70] width 40 height 7
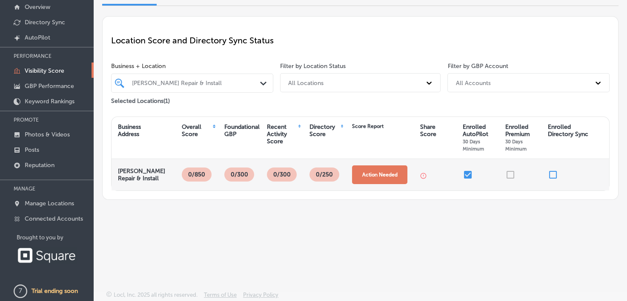
click at [381, 171] on button "Action Needed" at bounding box center [379, 174] width 55 height 19
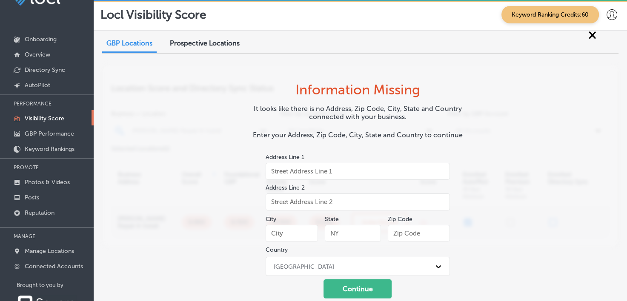
click at [363, 172] on input "text" at bounding box center [357, 171] width 184 height 17
type input "2498 Highway 16"
type input "Searcy"
type input "AR"
type input "72143"
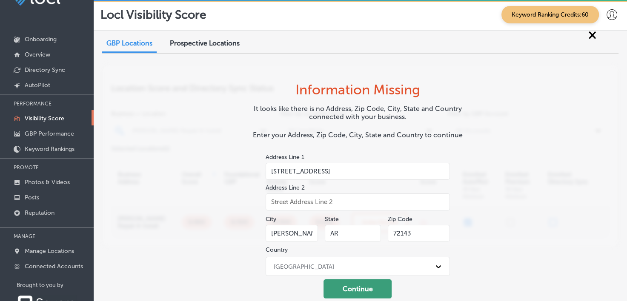
click at [342, 282] on button "Continue" at bounding box center [357, 288] width 68 height 19
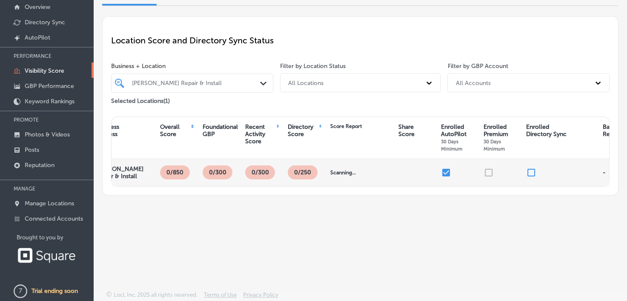
scroll to position [0, 0]
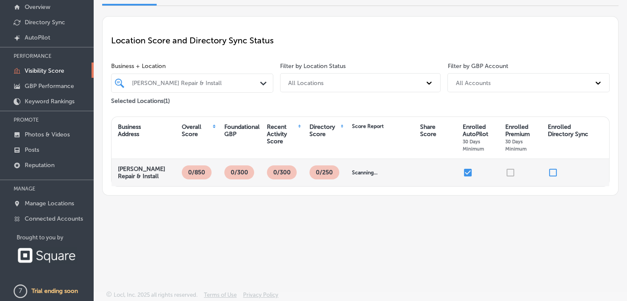
click at [129, 168] on strong "[PERSON_NAME] Repair & Install" at bounding box center [141, 172] width 47 height 14
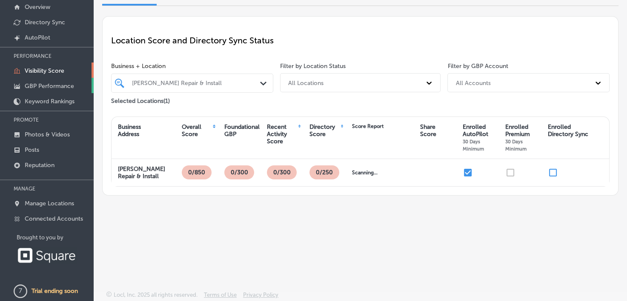
click at [63, 78] on link "GBP Performance" at bounding box center [47, 85] width 94 height 15
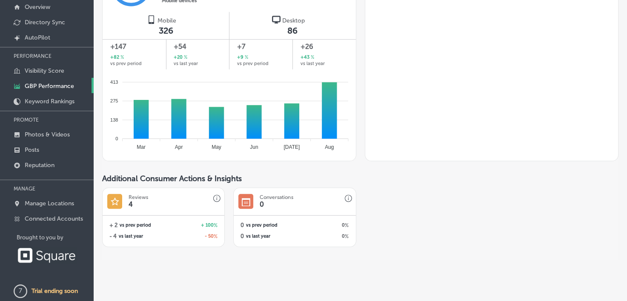
scroll to position [558, 0]
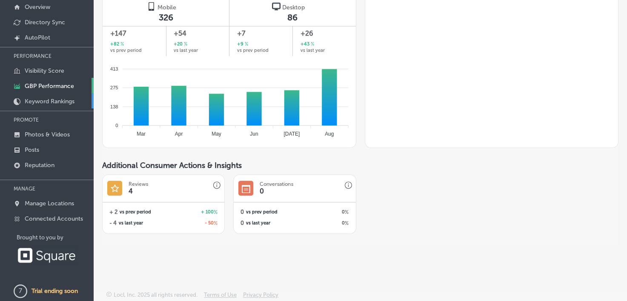
click at [72, 96] on link "Keyword Rankings" at bounding box center [47, 100] width 94 height 15
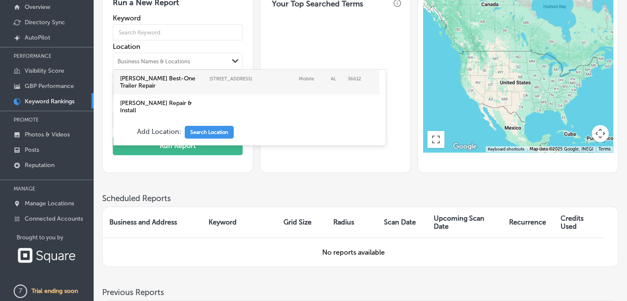
click at [229, 61] on div "Path Created with Sketch." at bounding box center [235, 61] width 14 height 14
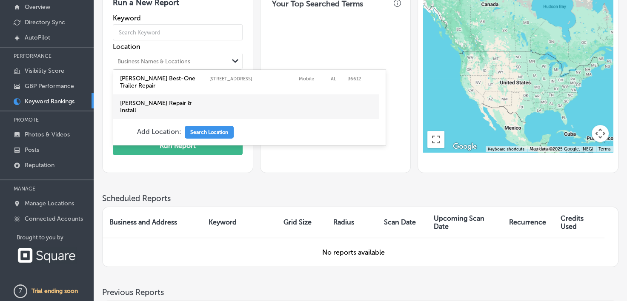
click at [205, 103] on label "[PERSON_NAME] Repair & Install" at bounding box center [246, 107] width 256 height 18
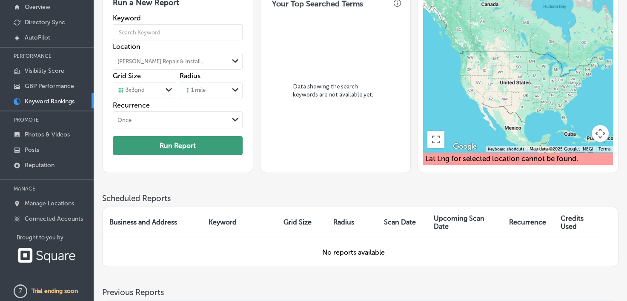
click at [175, 151] on button "Run Report" at bounding box center [178, 145] width 130 height 19
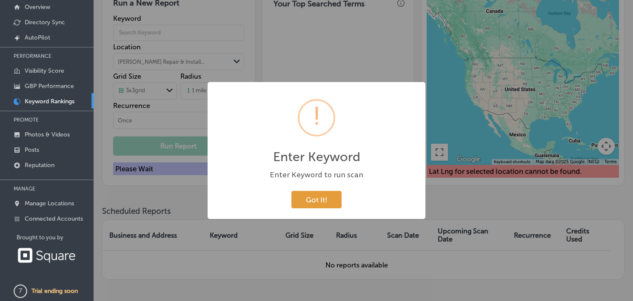
click at [305, 195] on button "Got It!" at bounding box center [316, 199] width 50 height 17
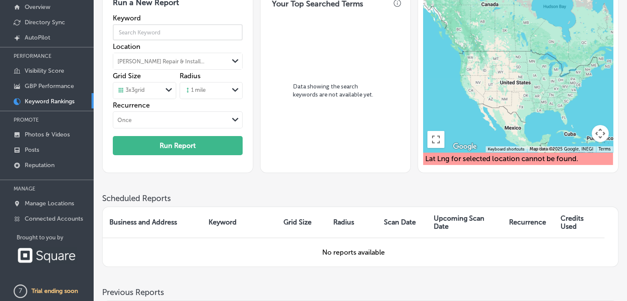
click at [188, 31] on input "text" at bounding box center [178, 32] width 130 height 24
click at [171, 30] on input "garage" at bounding box center [178, 32] width 130 height 24
type input "garage door"
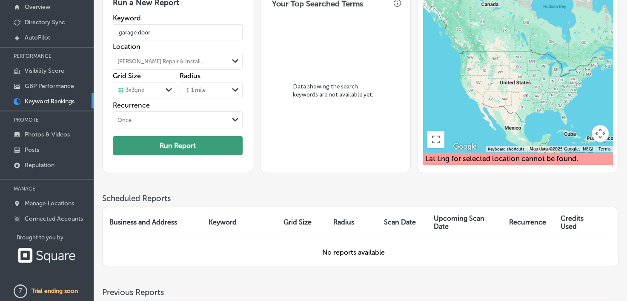
click at [185, 136] on button "Run Report" at bounding box center [178, 145] width 130 height 19
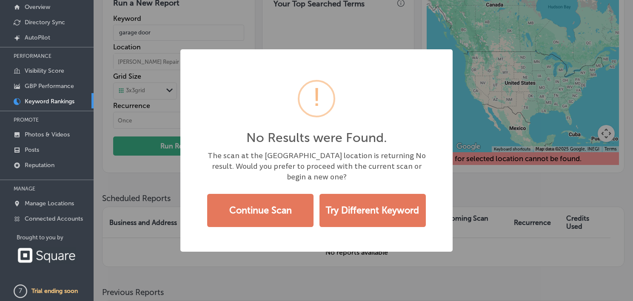
click at [310, 32] on div "No Results were Found. × The scan at the Base center point location is returnin…" at bounding box center [316, 150] width 633 height 301
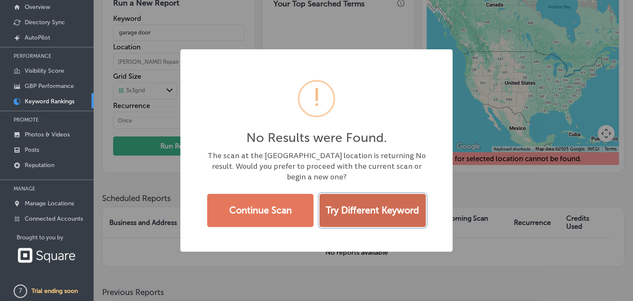
click at [350, 223] on button "Try Different Keyword" at bounding box center [372, 210] width 106 height 33
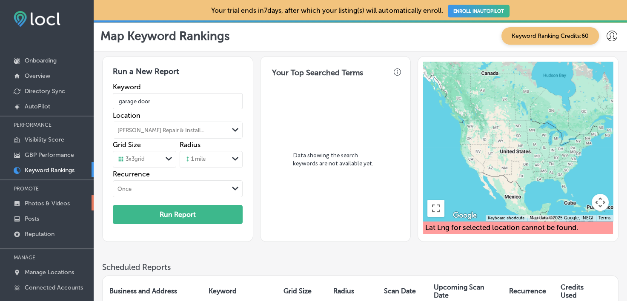
click at [68, 202] on p "Photos & Videos" at bounding box center [47, 203] width 45 height 7
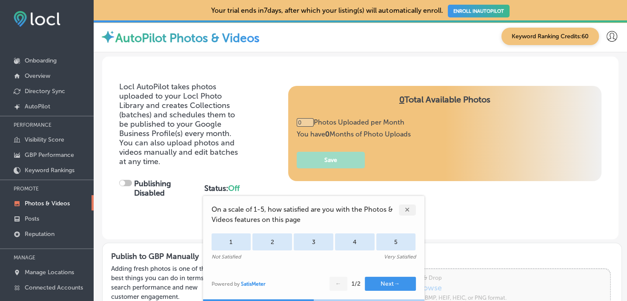
type input "5"
checkbox input "true"
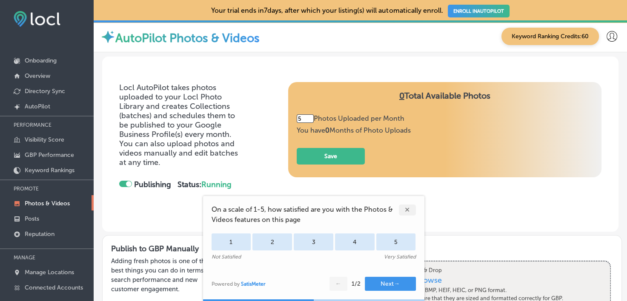
click at [412, 214] on div "✕" at bounding box center [407, 210] width 17 height 11
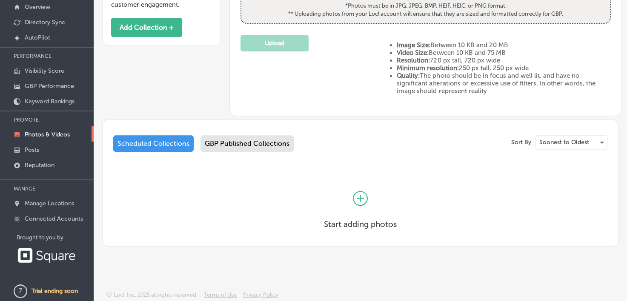
scroll to position [217, 0]
click at [46, 147] on link "Posts" at bounding box center [47, 149] width 94 height 15
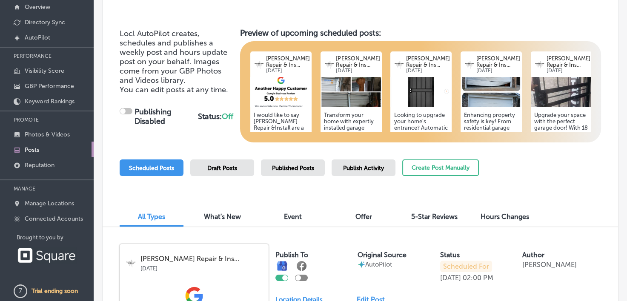
checkbox input "true"
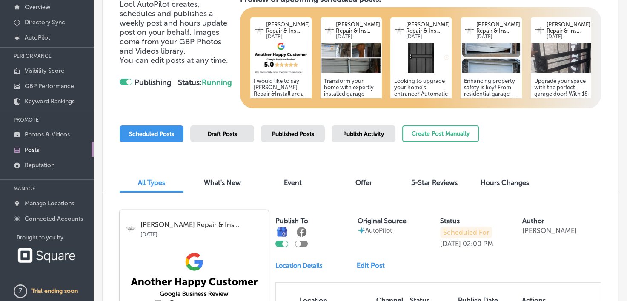
scroll to position [51, 0]
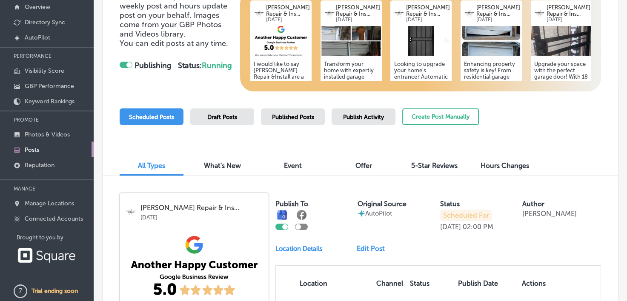
click at [301, 228] on div at bounding box center [301, 227] width 13 height 6
checkbox input "true"
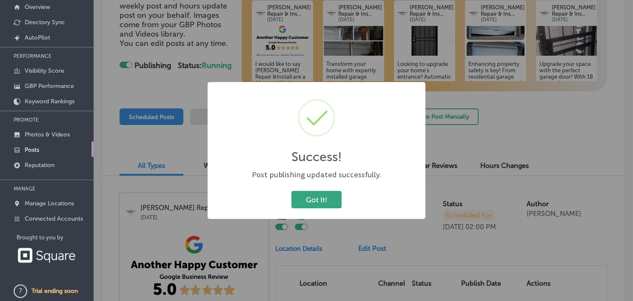
click at [320, 199] on button "Got It!" at bounding box center [316, 199] width 50 height 17
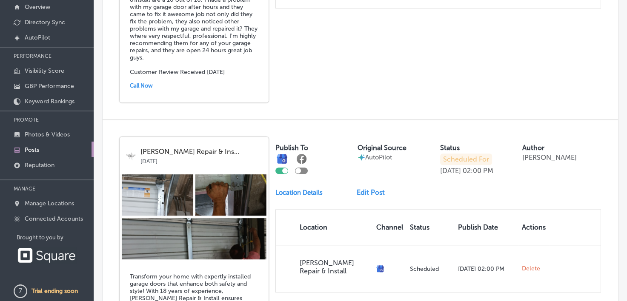
scroll to position [413, 0]
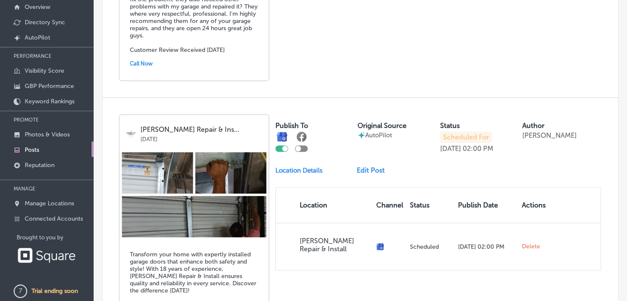
click at [299, 148] on div at bounding box center [298, 149] width 6 height 6
checkbox input "true"
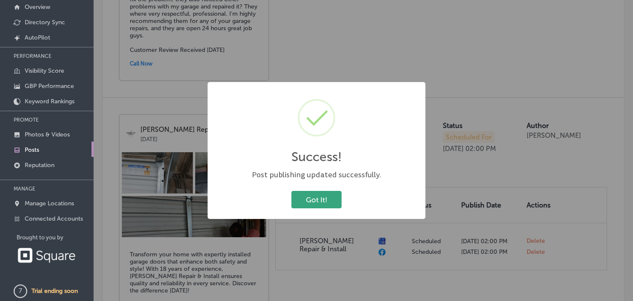
click at [335, 199] on button "Got It!" at bounding box center [316, 199] width 50 height 17
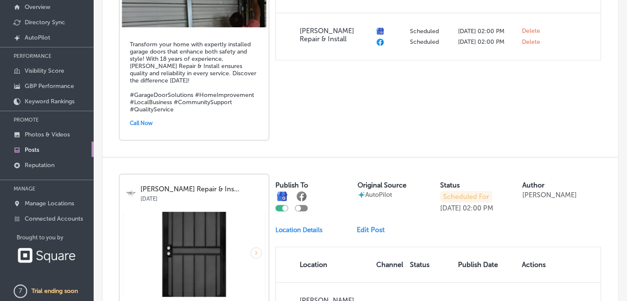
scroll to position [658, 0]
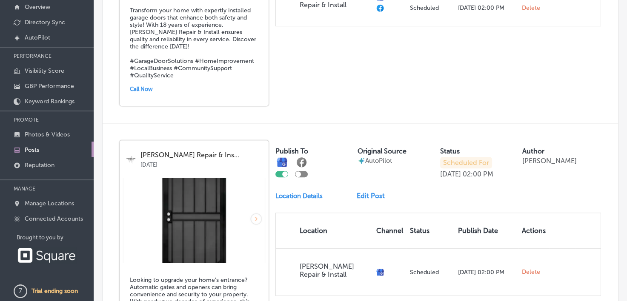
click at [301, 171] on div at bounding box center [301, 174] width 13 height 6
checkbox input "true"
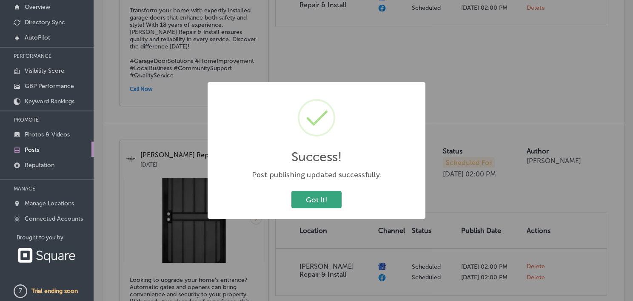
click at [313, 202] on button "Got It!" at bounding box center [316, 199] width 50 height 17
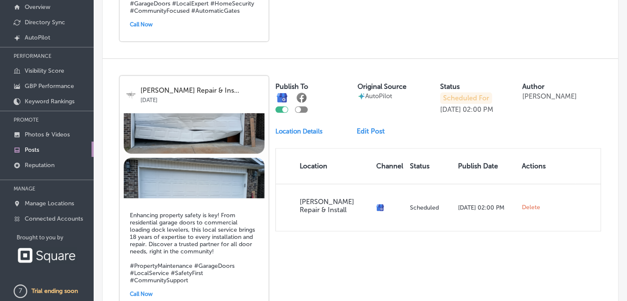
scroll to position [1009, 0]
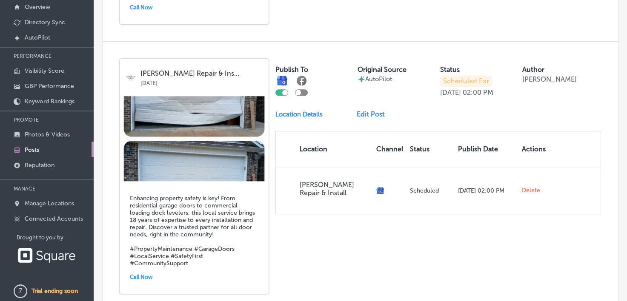
click at [302, 89] on div at bounding box center [301, 92] width 13 height 6
checkbox input "true"
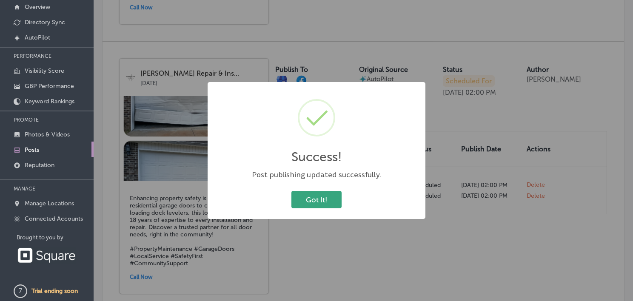
click at [328, 192] on button "Got It!" at bounding box center [316, 199] width 50 height 17
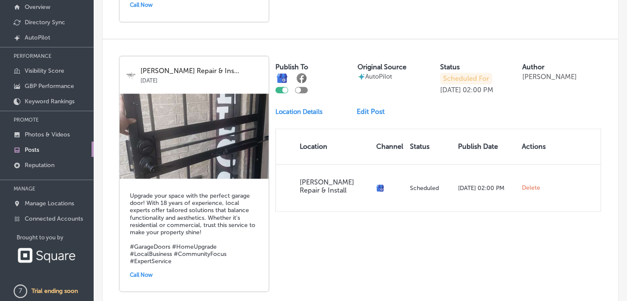
scroll to position [1293, 0]
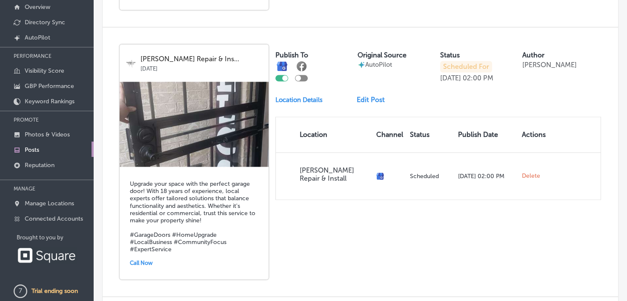
click at [303, 76] on div at bounding box center [301, 78] width 13 height 6
checkbox input "true"
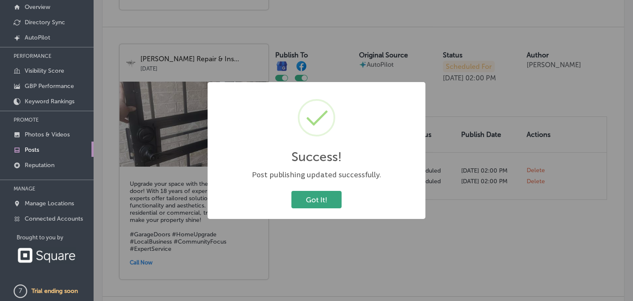
click at [339, 198] on button "Got It!" at bounding box center [316, 199] width 50 height 17
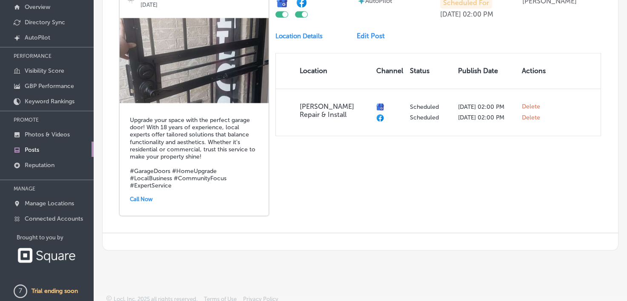
scroll to position [1033, 0]
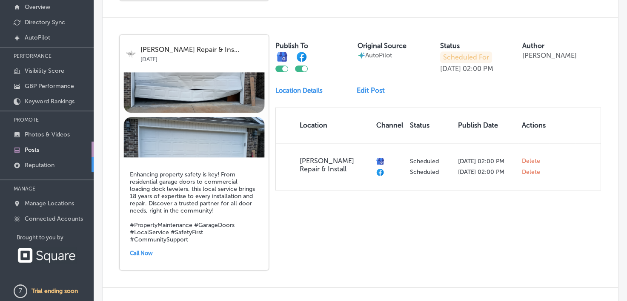
click at [51, 162] on p "Reputation" at bounding box center [40, 165] width 30 height 7
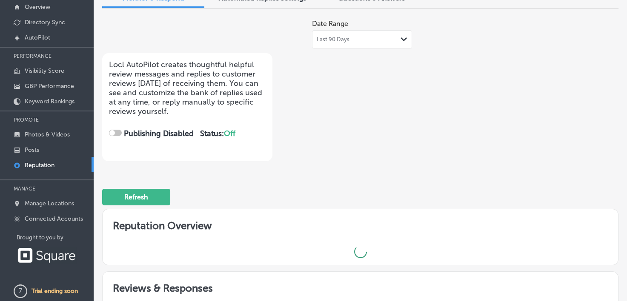
checkbox input "true"
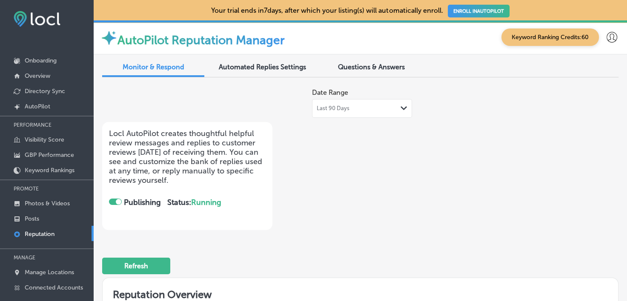
click at [276, 65] on span "Automated Replies Settings" at bounding box center [262, 67] width 87 height 8
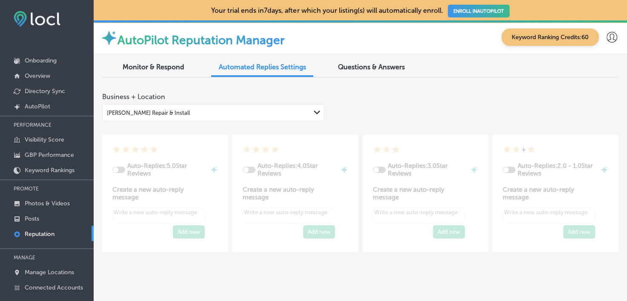
type textarea "x"
checkbox input "true"
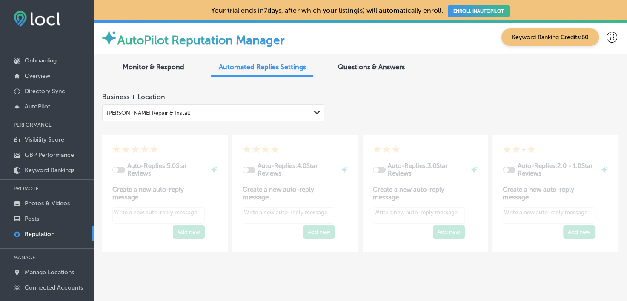
type textarea "x"
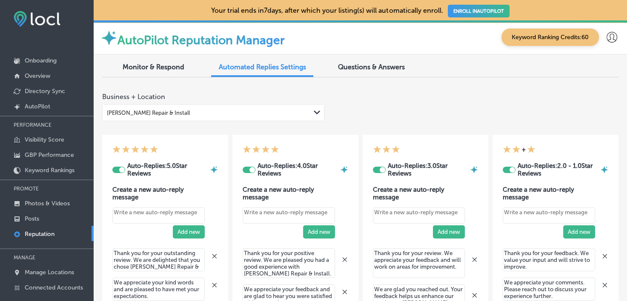
click at [364, 71] on div "Questions & Answers" at bounding box center [371, 68] width 102 height 18
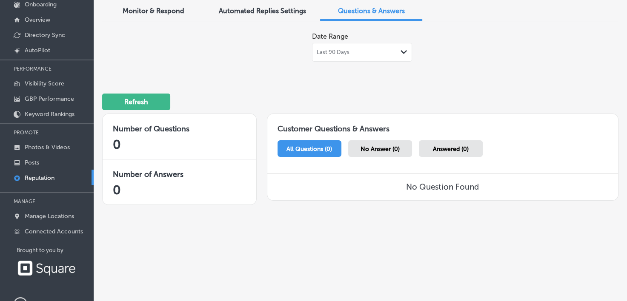
scroll to position [69, 0]
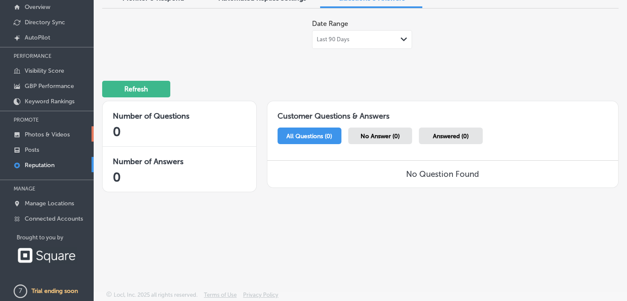
click at [58, 131] on p "Photos & Videos" at bounding box center [47, 134] width 45 height 7
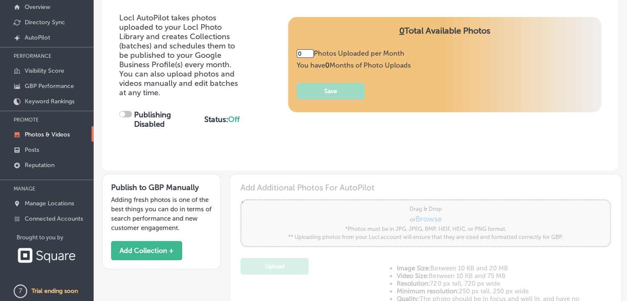
type input "5"
checkbox input "true"
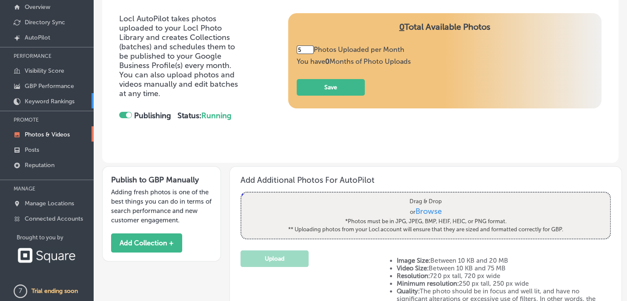
click at [42, 101] on p "Keyword Rankings" at bounding box center [50, 101] width 50 height 7
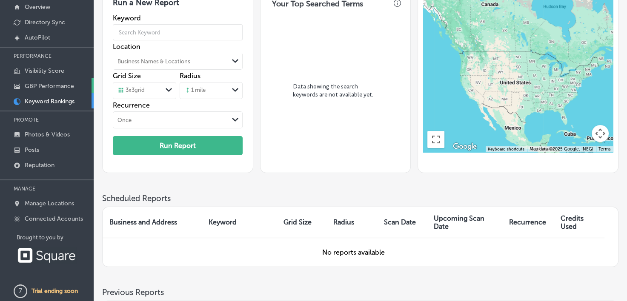
click at [43, 88] on p "GBP Performance" at bounding box center [49, 86] width 49 height 7
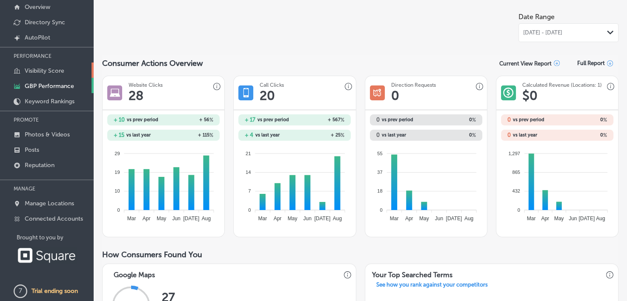
click at [48, 70] on p "Visibility Score" at bounding box center [45, 70] width 40 height 7
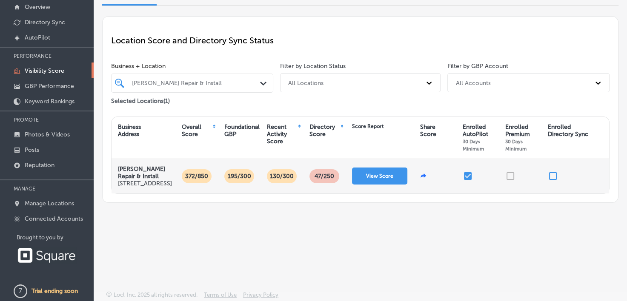
click at [510, 184] on div at bounding box center [519, 176] width 43 height 34
click at [511, 178] on div at bounding box center [519, 176] width 43 height 34
click at [557, 181] on input "checkbox" at bounding box center [552, 176] width 10 height 10
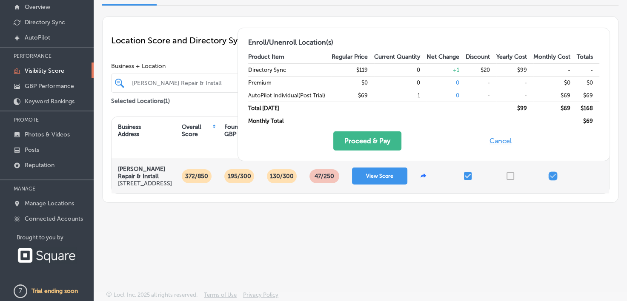
click at [550, 180] on input "checkbox" at bounding box center [552, 176] width 10 height 10
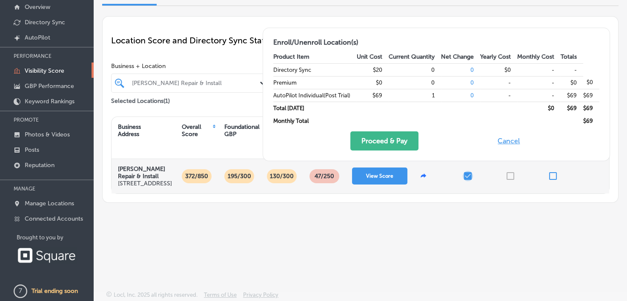
click at [469, 180] on input "checkbox" at bounding box center [467, 176] width 10 height 10
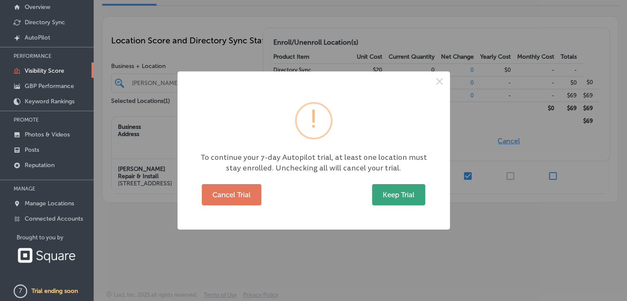
click at [387, 201] on button "Keep Trial" at bounding box center [398, 194] width 53 height 21
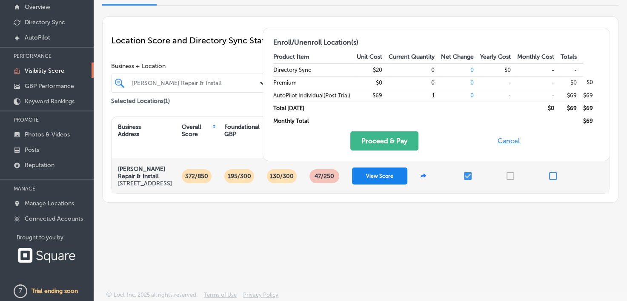
click at [381, 180] on button "View Score" at bounding box center [379, 176] width 55 height 17
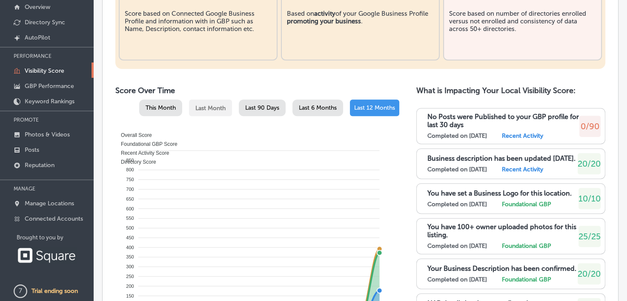
scroll to position [137, 0]
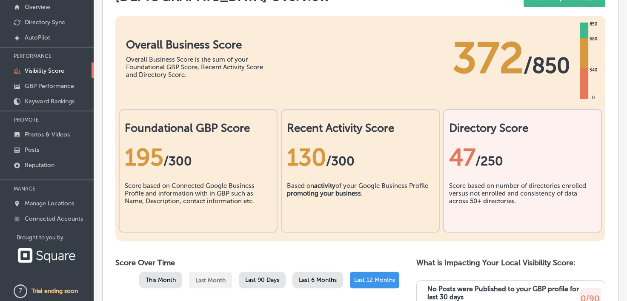
click at [401, 171] on div "130 /300" at bounding box center [360, 157] width 147 height 28
click at [505, 171] on div "47 /250" at bounding box center [522, 157] width 147 height 28
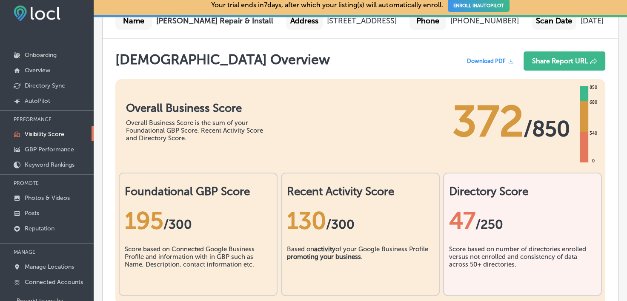
scroll to position [0, 0]
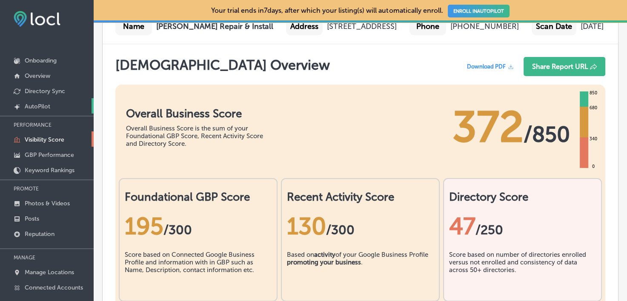
click at [42, 105] on p "AutoPilot" at bounding box center [38, 106] width 26 height 7
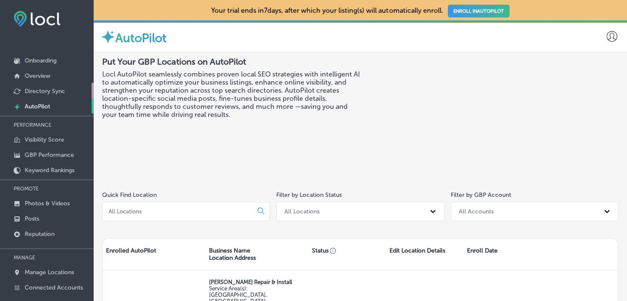
click at [35, 90] on p "Directory Sync" at bounding box center [45, 91] width 40 height 7
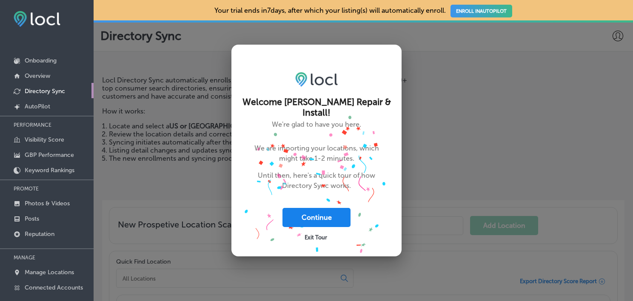
click at [304, 210] on button "Continue" at bounding box center [316, 217] width 68 height 19
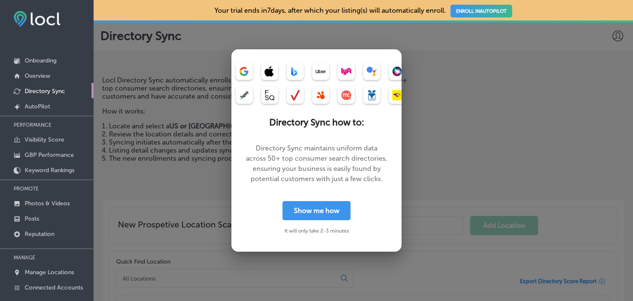
click at [304, 210] on button "Show me how" at bounding box center [316, 210] width 68 height 19
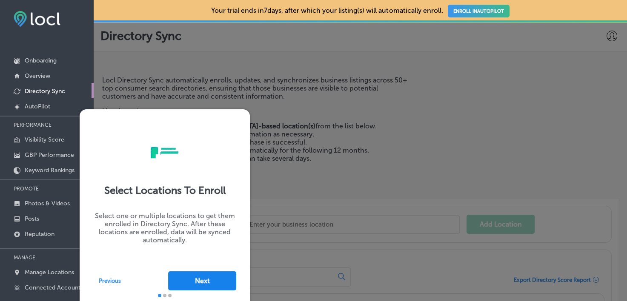
click at [201, 288] on button "Next" at bounding box center [202, 280] width 68 height 19
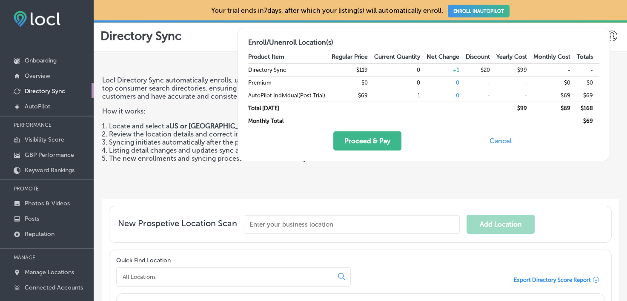
click at [498, 142] on button "Cancel" at bounding box center [500, 140] width 27 height 19
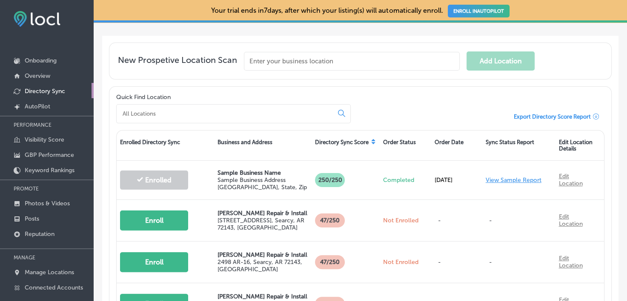
scroll to position [185, 0]
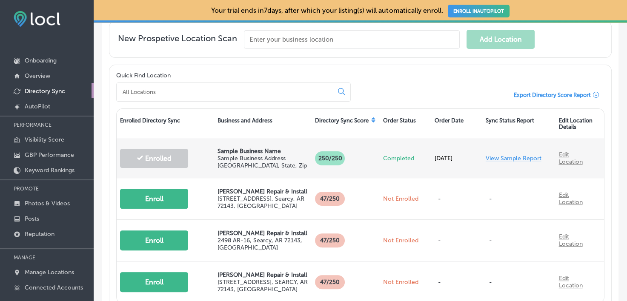
click at [501, 159] on link "View Sample Report" at bounding box center [513, 158] width 56 height 7
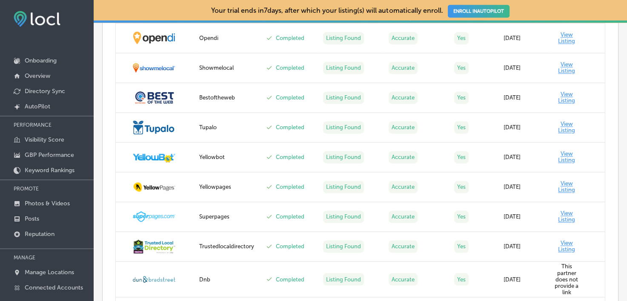
scroll to position [1384, 0]
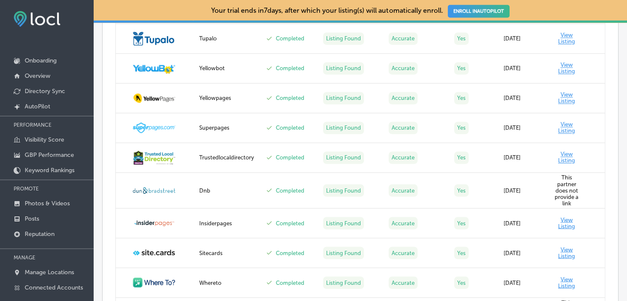
drag, startPoint x: 623, startPoint y: 301, endPoint x: 618, endPoint y: 70, distance: 231.0
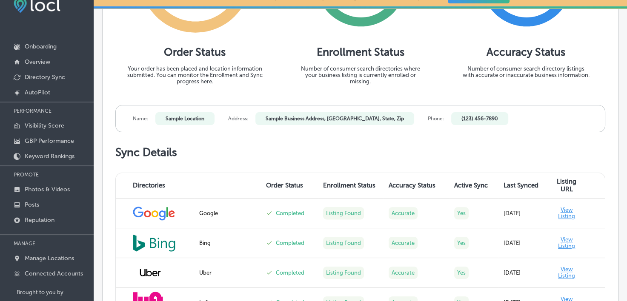
scroll to position [0, 0]
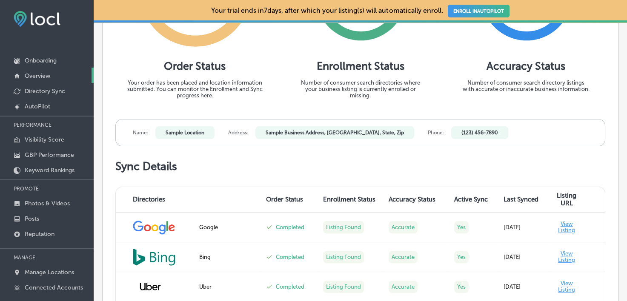
click at [44, 75] on p "Overview" at bounding box center [38, 75] width 26 height 7
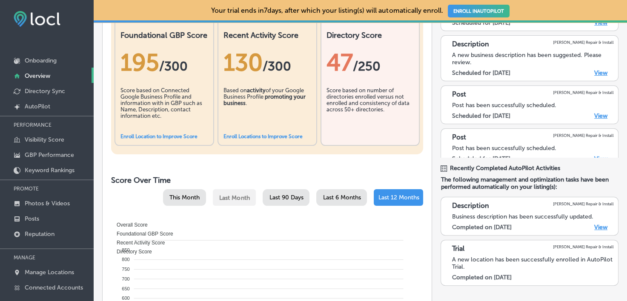
scroll to position [172, 0]
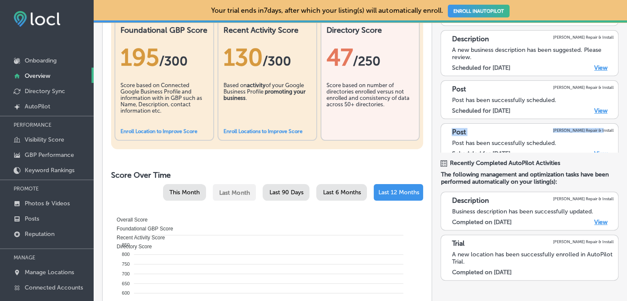
drag, startPoint x: 618, startPoint y: 126, endPoint x: 615, endPoint y: 108, distance: 18.5
drag, startPoint x: 615, startPoint y: 108, endPoint x: 615, endPoint y: 140, distance: 31.9
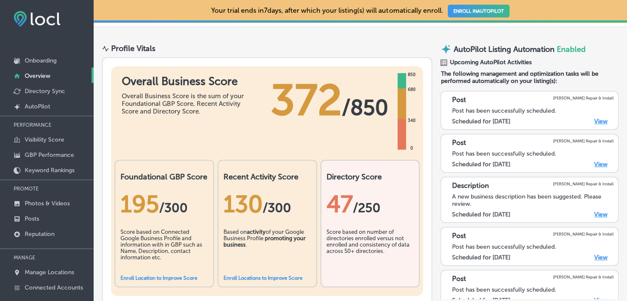
scroll to position [0, 0]
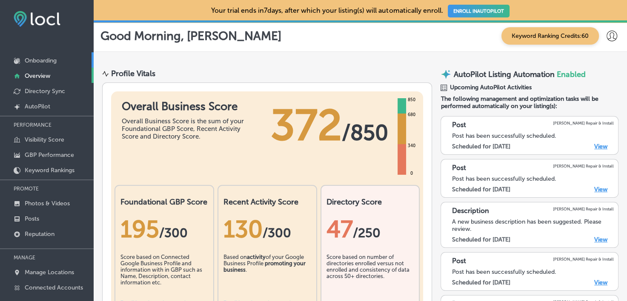
click at [37, 61] on p "Onboarding" at bounding box center [41, 60] width 32 height 7
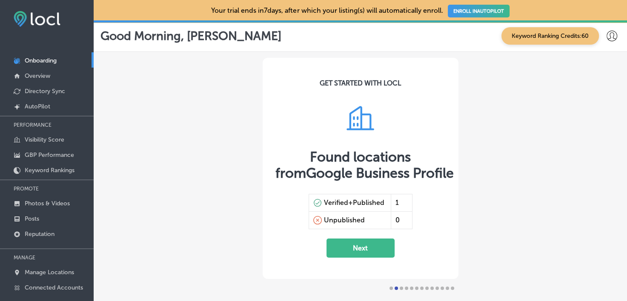
click at [389, 289] on div at bounding box center [421, 288] width 66 height 3
drag, startPoint x: 389, startPoint y: 289, endPoint x: 372, endPoint y: 248, distance: 44.1
click at [372, 248] on button "Next" at bounding box center [360, 248] width 68 height 19
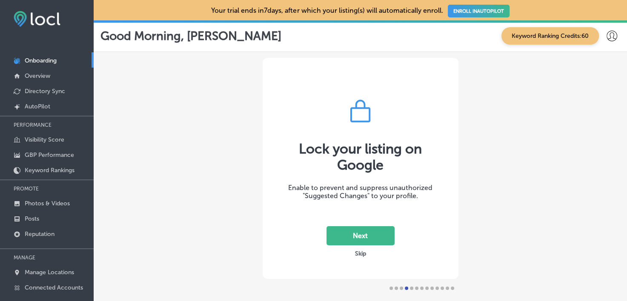
click at [365, 253] on button "Skip" at bounding box center [360, 254] width 16 height 8
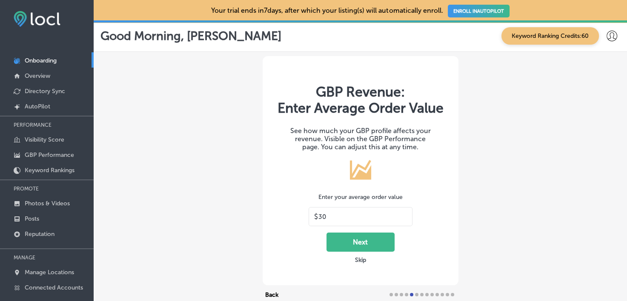
click at [333, 216] on input "30" at bounding box center [362, 217] width 88 height 8
type input "3"
type input "1"
click at [378, 240] on button "Next" at bounding box center [360, 242] width 68 height 19
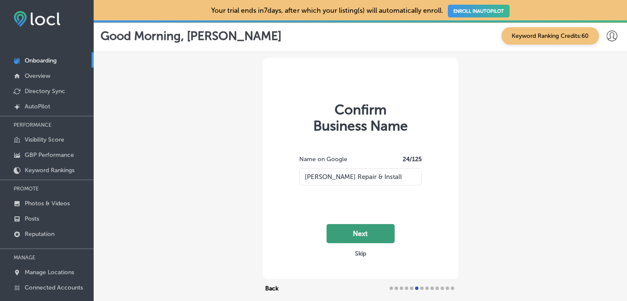
click at [371, 234] on button "Next" at bounding box center [360, 233] width 68 height 19
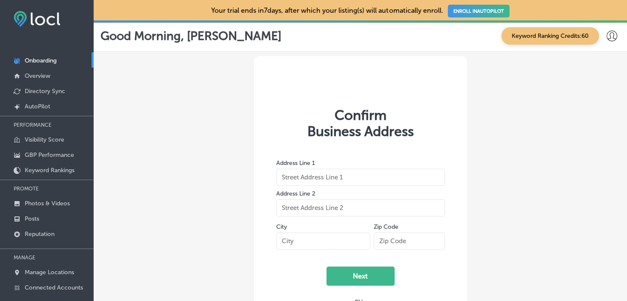
type input "[STREET_ADDRESS]"
type input "[PERSON_NAME]"
type input "72143"
click at [359, 281] on button "Next" at bounding box center [360, 276] width 68 height 19
select select "US"
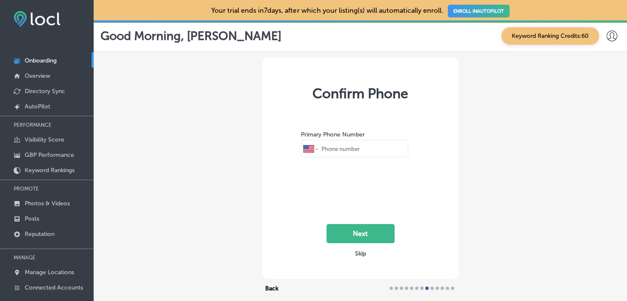
type input "[PHONE_NUMBER]"
click at [359, 235] on button "Next" at bounding box center [360, 233] width 68 height 19
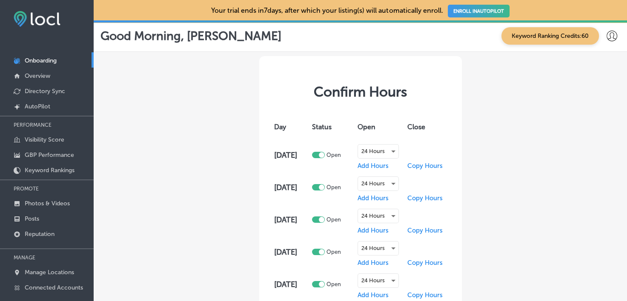
scroll to position [149, 0]
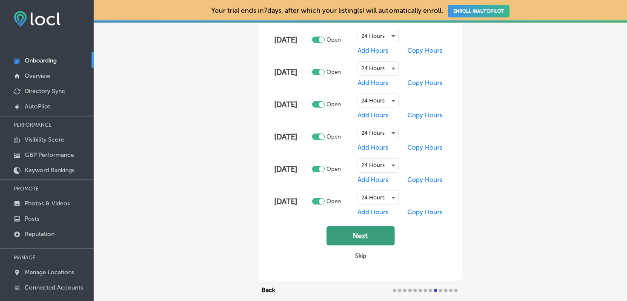
click at [373, 236] on button "Next" at bounding box center [360, 235] width 68 height 19
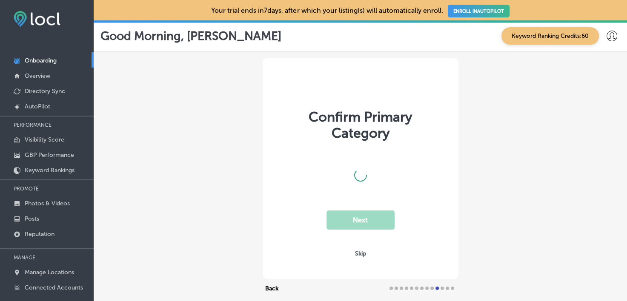
scroll to position [0, 0]
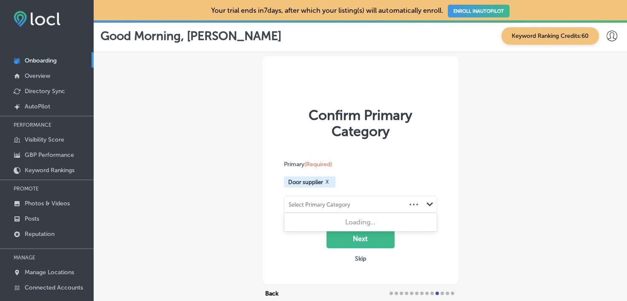
click at [327, 208] on div "Select Primary Category" at bounding box center [319, 205] width 62 height 6
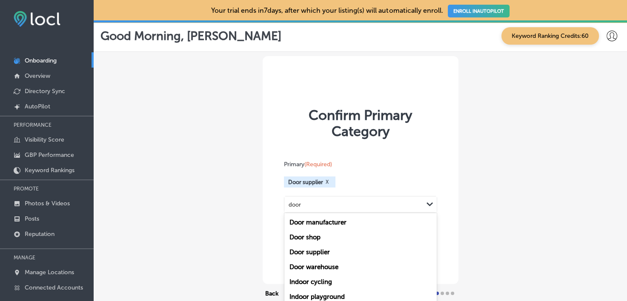
click at [332, 253] on div "Door supplier" at bounding box center [360, 252] width 152 height 15
type input "door"
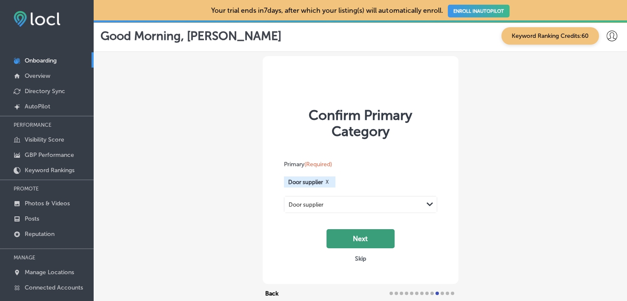
click at [342, 241] on button "Next" at bounding box center [360, 238] width 68 height 19
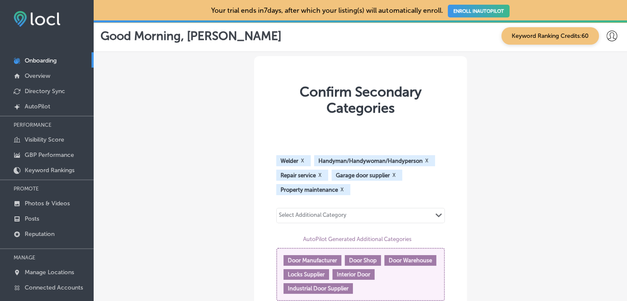
scroll to position [103, 0]
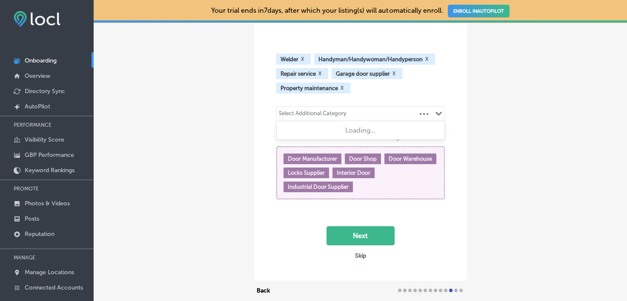
click at [435, 113] on polygon at bounding box center [438, 114] width 6 height 4
type input "i"
type input "o"
type input "l"
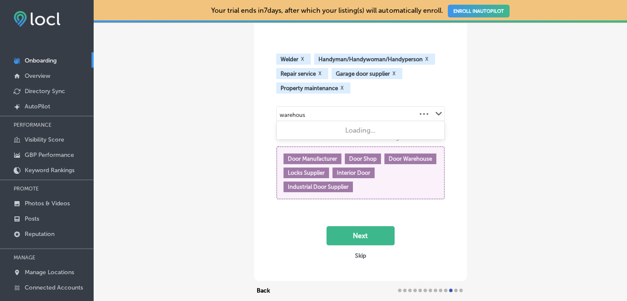
type input "warehouse"
click at [427, 112] on div "Select Additional Category Path Created with Sketch." at bounding box center [360, 114] width 168 height 14
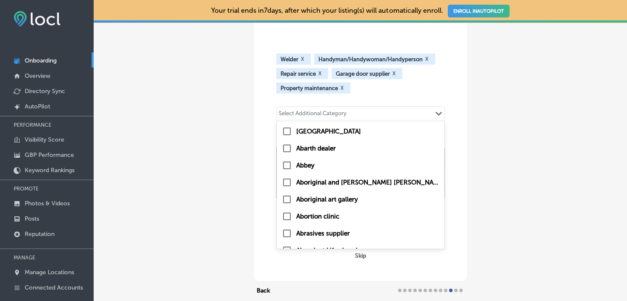
click at [427, 112] on div "Select Additional Category Path Created with Sketch." at bounding box center [360, 114] width 168 height 14
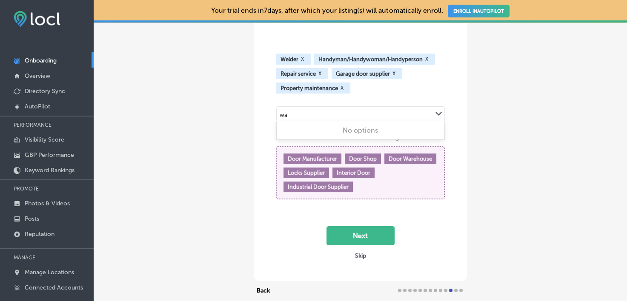
type input "w"
click at [432, 91] on div "Welder X Handyman/Handywoman/Handyperson X Repair service X Garage door supplie…" at bounding box center [360, 74] width 168 height 40
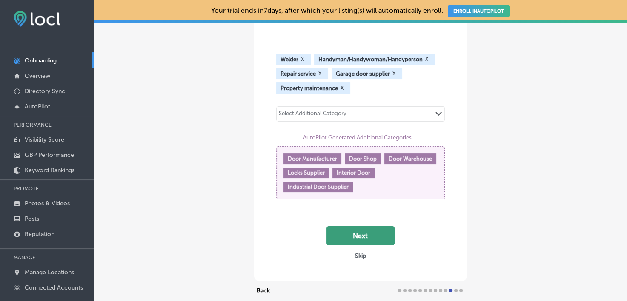
click at [353, 238] on button "Next" at bounding box center [360, 235] width 68 height 19
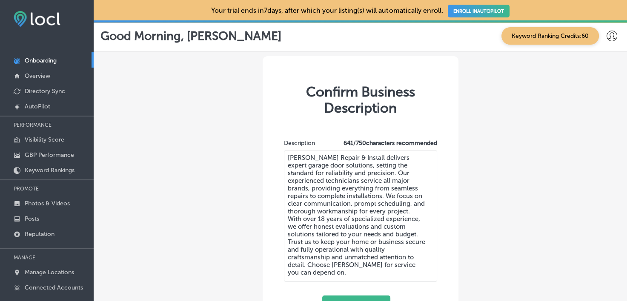
click at [331, 168] on textarea "McGriff Repair & Install delivers expert garage door solutions, setting the sta…" at bounding box center [360, 216] width 153 height 132
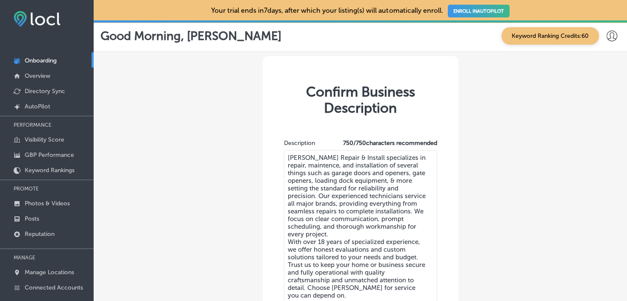
click at [287, 190] on textarea "McGriff Repair & Install specializes in repair, maintence, and installation of …" at bounding box center [360, 228] width 153 height 156
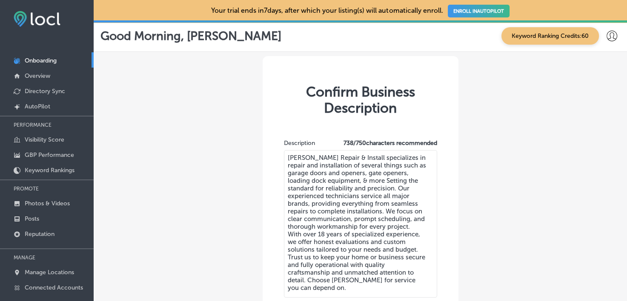
click at [387, 182] on textarea "McGriff Repair & Install specializes in repair and installation of several thin…" at bounding box center [360, 224] width 153 height 148
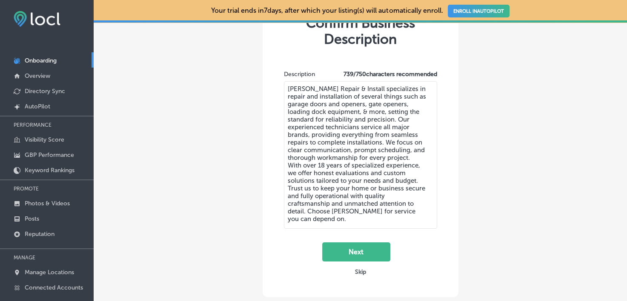
scroll to position [86, 0]
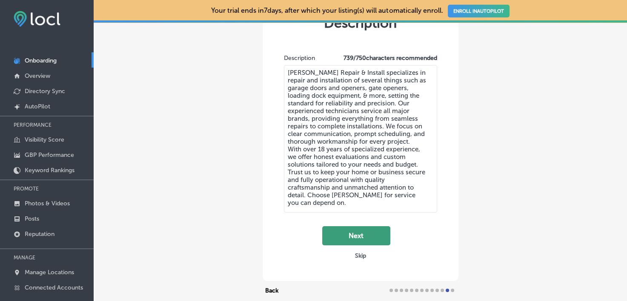
type textarea "McGriff Repair & Install specializes in repair and installation of several thin…"
click at [348, 235] on button "Next" at bounding box center [356, 235] width 68 height 19
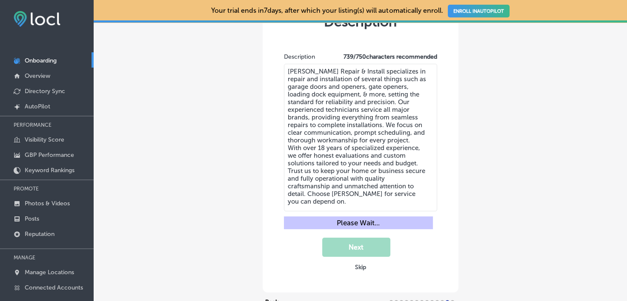
scroll to position [0, 0]
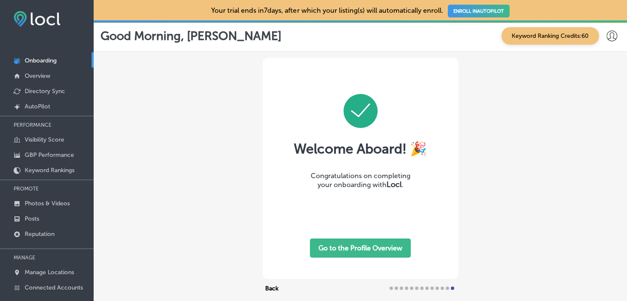
click at [362, 251] on button "Go to the Profile Overview" at bounding box center [360, 248] width 101 height 19
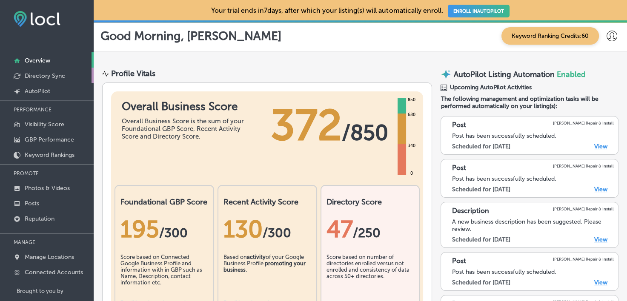
click at [55, 76] on p "Directory Sync" at bounding box center [45, 75] width 40 height 7
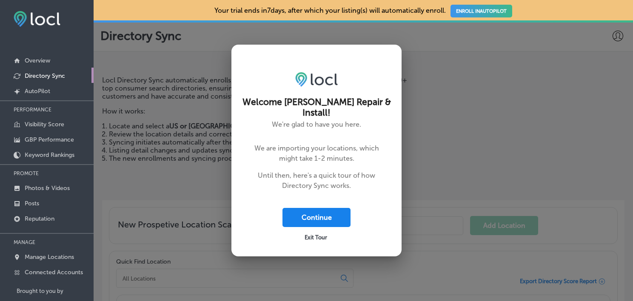
click at [301, 209] on button "Continue" at bounding box center [316, 217] width 68 height 19
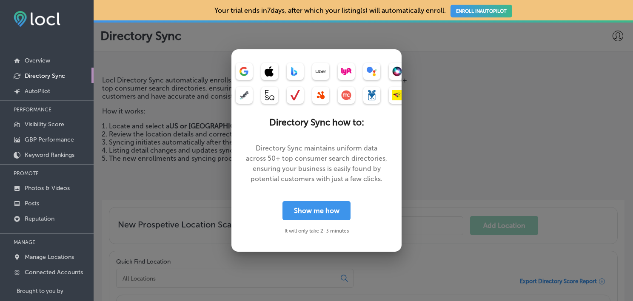
click at [301, 209] on button "Show me how" at bounding box center [316, 210] width 68 height 19
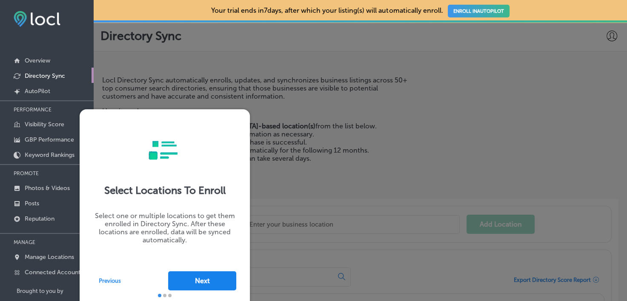
click at [214, 288] on button "Next" at bounding box center [202, 280] width 68 height 19
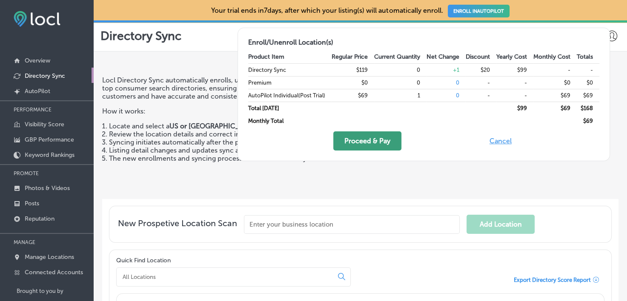
click at [373, 141] on button "Proceed & Pay" at bounding box center [367, 140] width 68 height 19
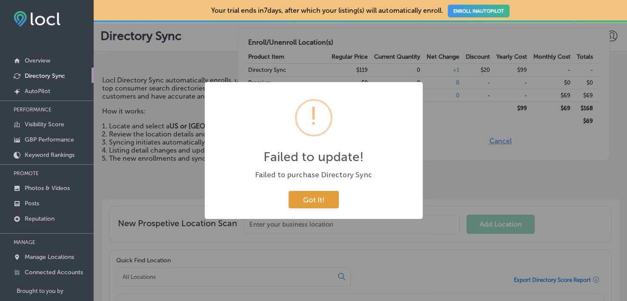
click at [328, 203] on button "Got It!" at bounding box center [313, 199] width 50 height 17
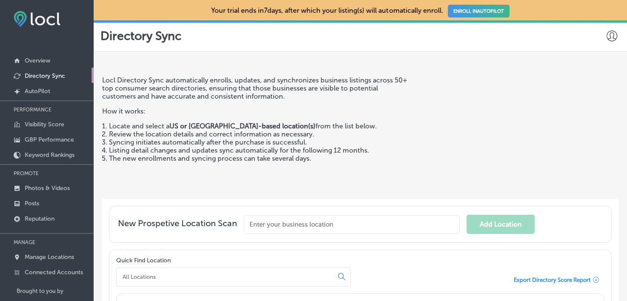
click at [284, 231] on input "text" at bounding box center [352, 224] width 216 height 19
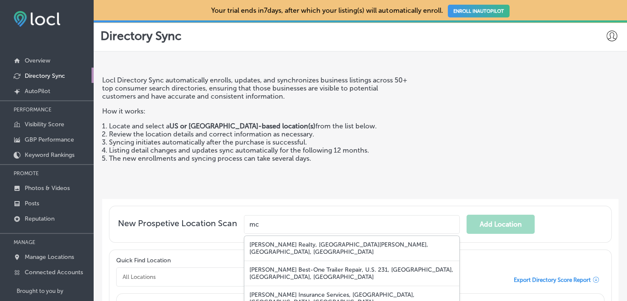
type input "m"
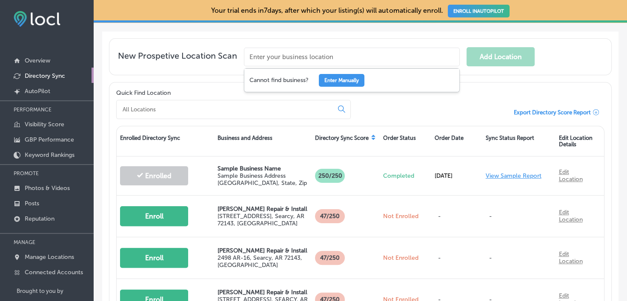
scroll to position [173, 0]
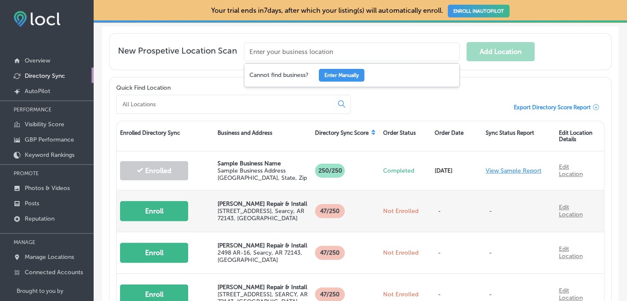
click at [179, 210] on button "Enroll" at bounding box center [154, 211] width 68 height 20
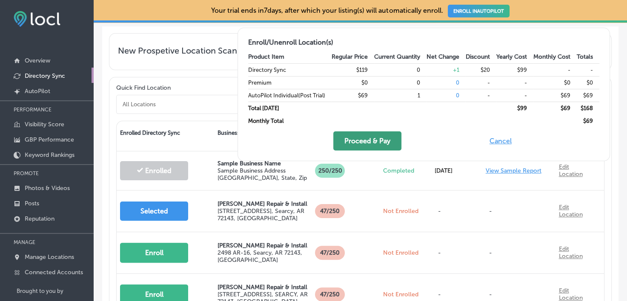
click at [367, 140] on button "Proceed & Pay" at bounding box center [367, 140] width 68 height 19
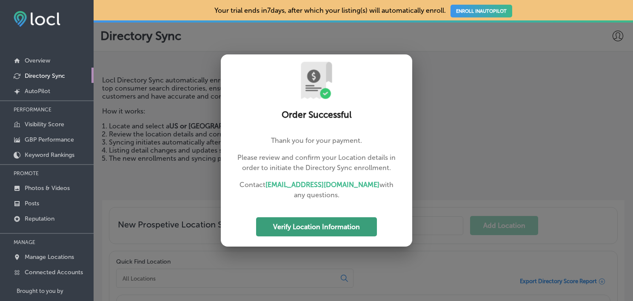
click at [327, 227] on button "Verify Location Information" at bounding box center [316, 226] width 121 height 19
select select "US"
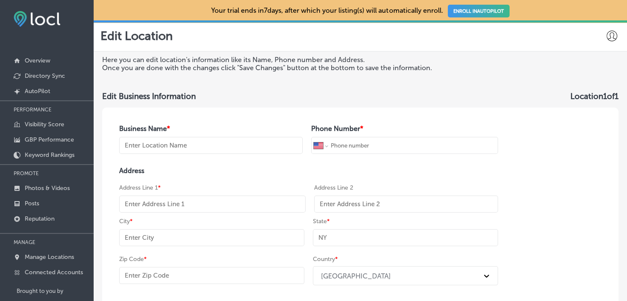
type input "[PERSON_NAME] Repair & Install"
type input "[PHONE_NUMBER]"
type input "[STREET_ADDRESS]"
type input "[PERSON_NAME]"
type input "AR"
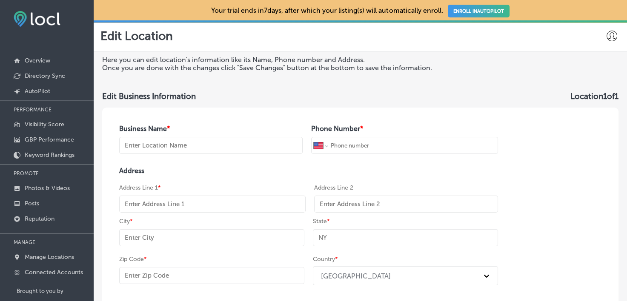
type input "72143"
type input "https://mcgriffrepairinstall.com/"
type textarea "Installing and repairing garage doors for 18 years"
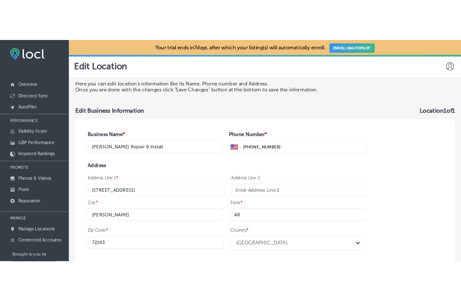
scroll to position [157, 0]
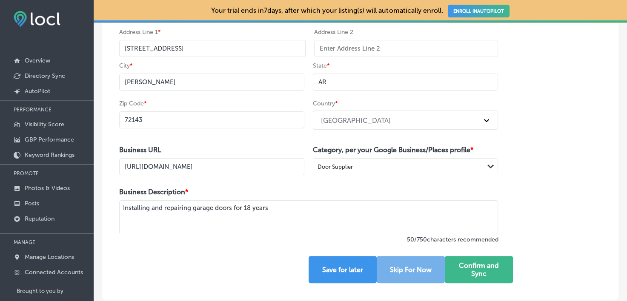
click at [236, 165] on input "https://mcgriffrepairinstall.com/" at bounding box center [211, 166] width 185 height 17
type input "[URL][DOMAIN_NAME]"
click at [459, 259] on button "Confirm and Sync" at bounding box center [478, 269] width 68 height 27
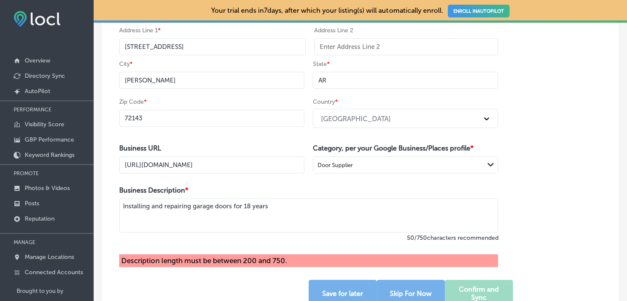
click at [319, 215] on textarea "Installing and repairing garage doors for 18 years" at bounding box center [308, 216] width 379 height 34
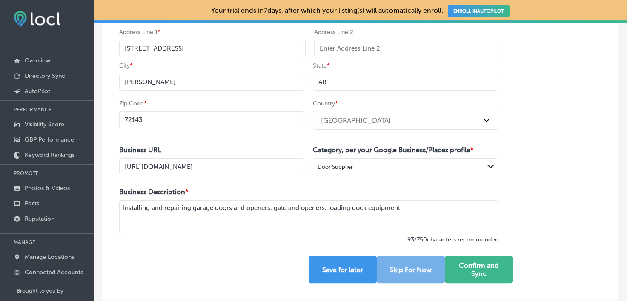
type textarea "Installing and repairing garage doors and openers, gate and openers, loading do…"
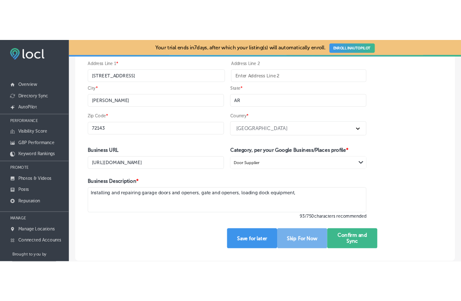
scroll to position [100, 0]
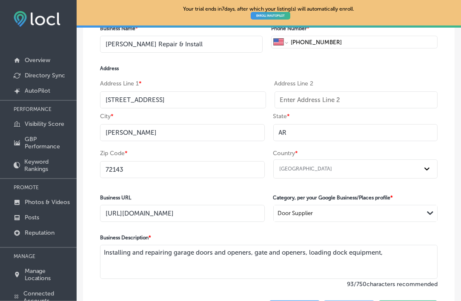
drag, startPoint x: 390, startPoint y: 255, endPoint x: 84, endPoint y: 248, distance: 305.9
click at [84, 248] on div "Business Name * McGriff Repair & Install Phone Number * International Afghanist…" at bounding box center [268, 172] width 371 height 326
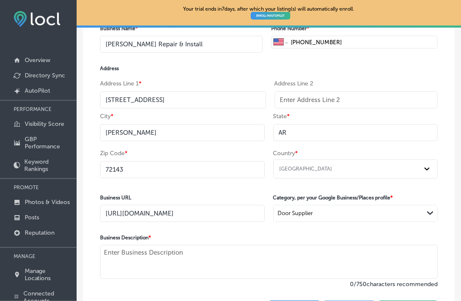
paste textarea "McGriff Repair & Install provides expert installation and repair services for r…"
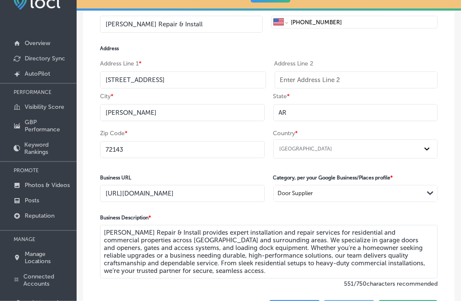
scroll to position [77, 0]
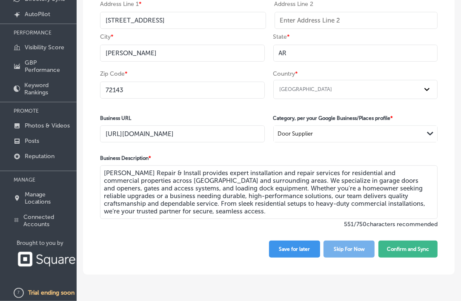
type textarea "McGriff Repair & Install provides expert installation and repair services for r…"
click at [339, 196] on textarea "McGriff Repair & Install provides expert installation and repair services for r…" at bounding box center [268, 192] width 337 height 54
drag, startPoint x: 397, startPoint y: 213, endPoint x: 70, endPoint y: 173, distance: 329.5
click at [70, 173] on div "iconmonstr-menu-thin copy Created with Sketch. Overview Directory Sync Created …" at bounding box center [230, 73] width 461 height 301
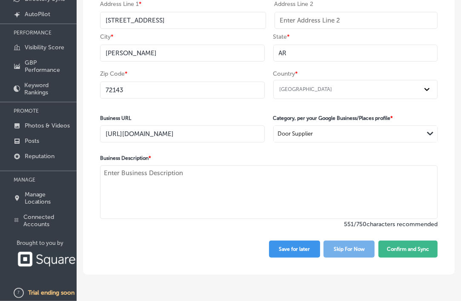
scroll to position [100, 0]
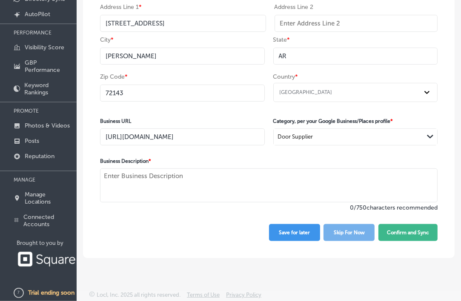
paste textarea "[PERSON_NAME] Repair & Install specializes in garage door repair and installati…"
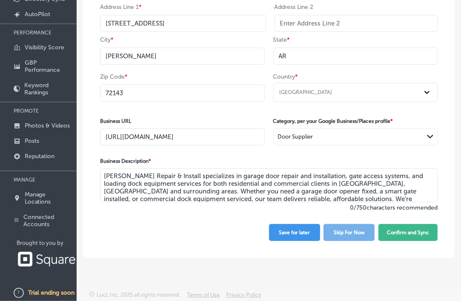
scroll to position [100, 0]
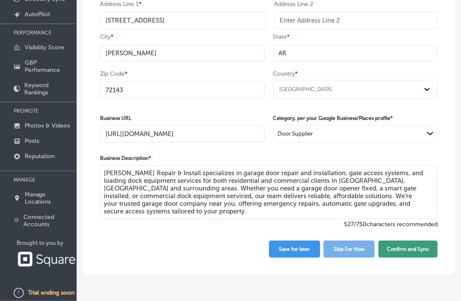
type textarea "[PERSON_NAME] Repair & Install specializes in garage door repair and installati…"
click at [411, 253] on button "Confirm and Sync" at bounding box center [407, 249] width 59 height 17
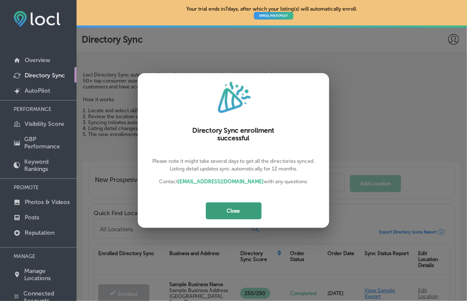
click at [235, 208] on button "Close" at bounding box center [234, 210] width 56 height 17
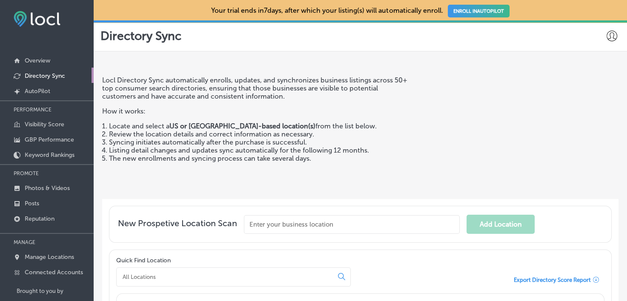
scroll to position [200, 0]
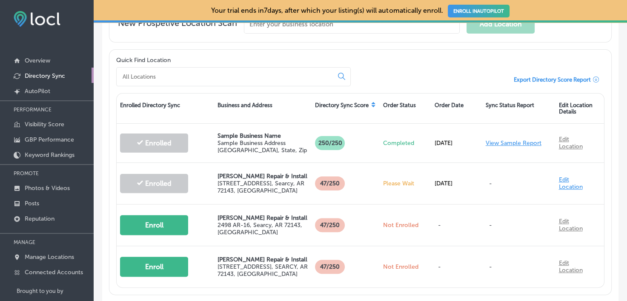
click at [592, 77] on icon at bounding box center [595, 80] width 6 height 6
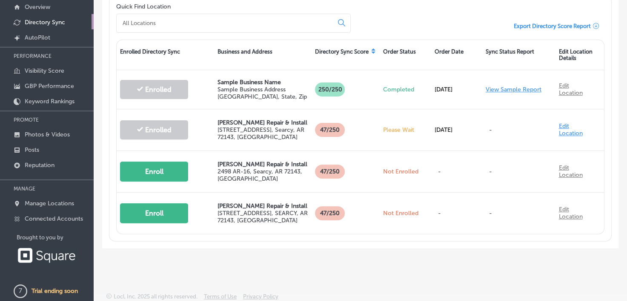
scroll to position [0, 0]
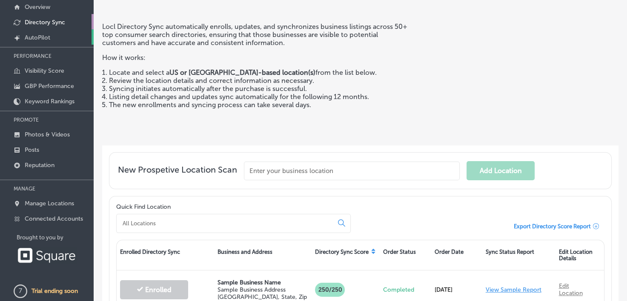
click at [47, 39] on p "AutoPilot" at bounding box center [38, 37] width 26 height 7
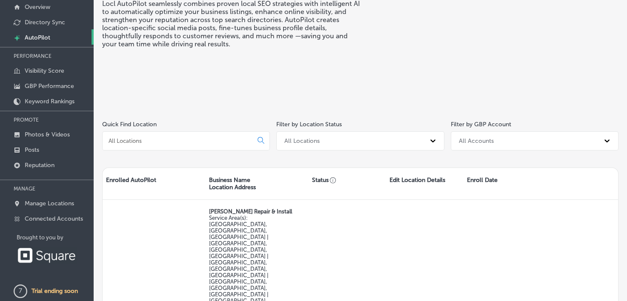
scroll to position [64, 0]
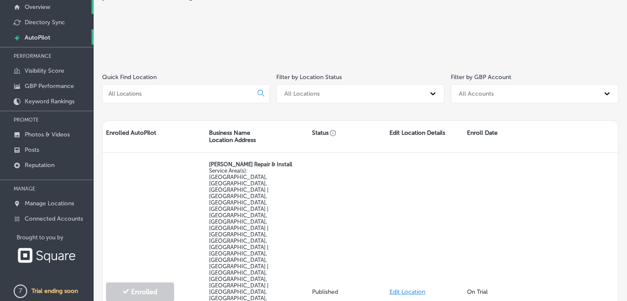
click at [37, 6] on p "Overview" at bounding box center [38, 6] width 26 height 7
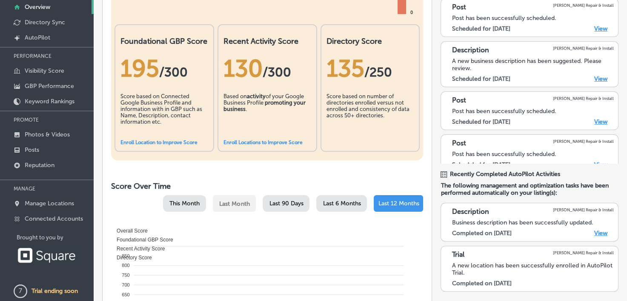
scroll to position [124, 0]
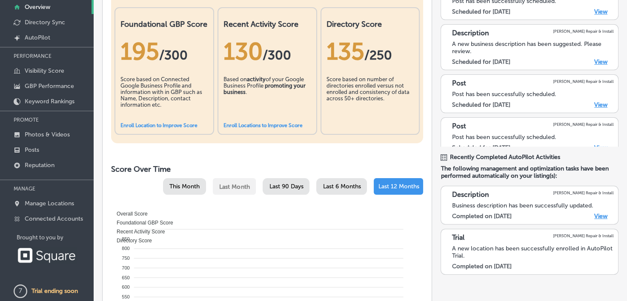
click at [276, 123] on link "Enroll Locations to Improve Score" at bounding box center [262, 125] width 79 height 6
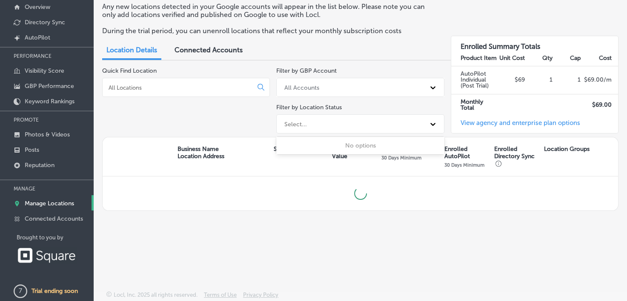
drag, startPoint x: 276, startPoint y: 123, endPoint x: 318, endPoint y: 197, distance: 85.1
click at [318, 197] on div "Quick Find Location Filter by GBP Account All Accounts Filter by Location Statu…" at bounding box center [360, 139] width 516 height 144
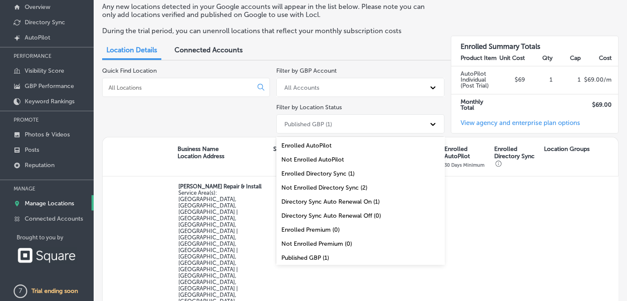
click at [353, 175] on div "Enrolled Directory Sync (1)" at bounding box center [360, 174] width 168 height 14
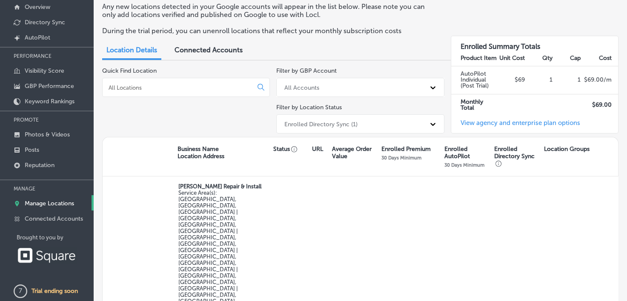
click at [426, 94] on div at bounding box center [432, 87] width 15 height 15
click at [397, 123] on div "mcgriffrepair@gmail.com" at bounding box center [360, 123] width 168 height 14
click at [382, 131] on div "Enrolled Directory Sync (1)" at bounding box center [360, 123] width 168 height 19
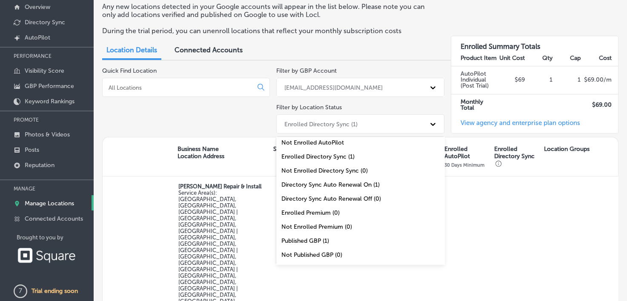
scroll to position [29, 0]
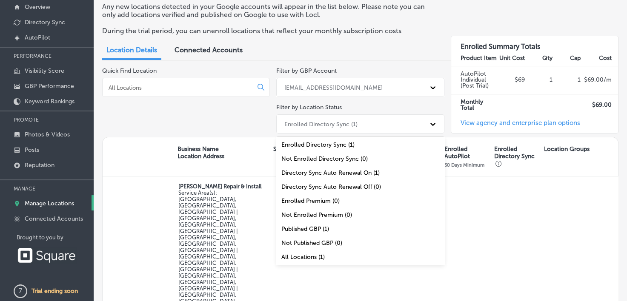
click at [396, 256] on div "All Locations (1)" at bounding box center [360, 257] width 168 height 14
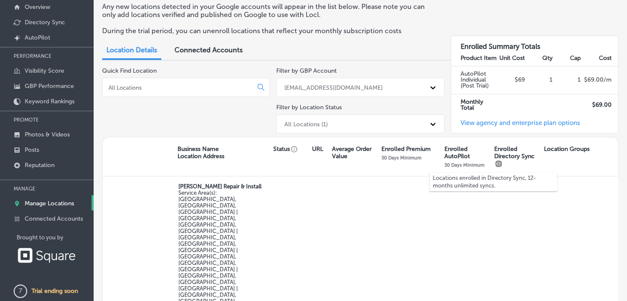
click at [495, 166] on icon "button" at bounding box center [498, 164] width 6 height 6
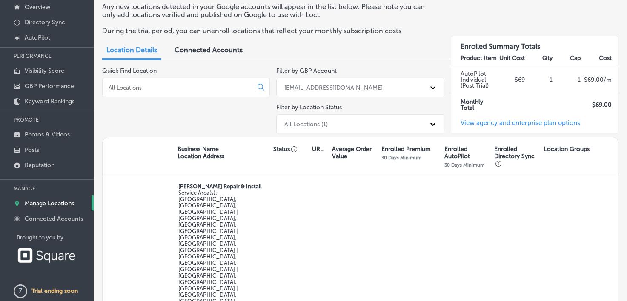
click at [522, 121] on link "View agency and enterprise plan options" at bounding box center [515, 126] width 129 height 14
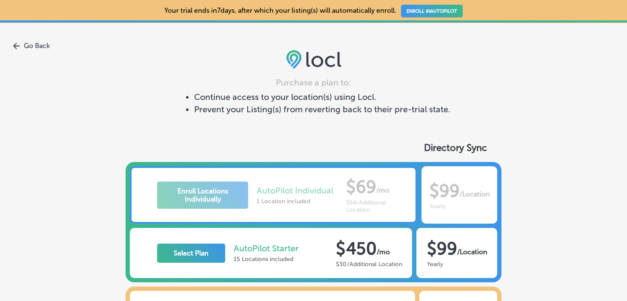
click at [226, 200] on div "Enroll Locations Individually AutoPilot Individual 1 Location included $69 / mo…" at bounding box center [274, 194] width 288 height 57
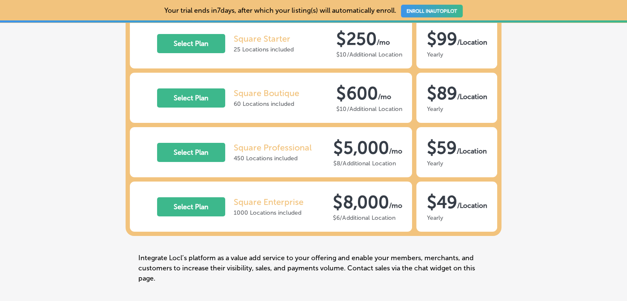
scroll to position [347, 0]
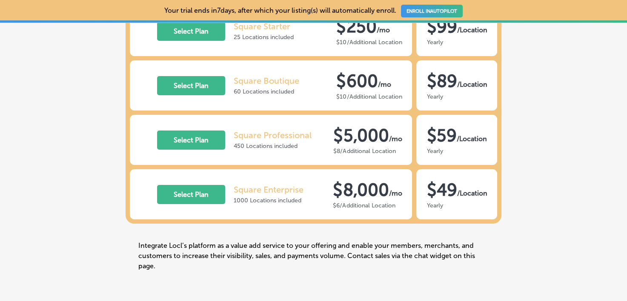
click at [433, 12] on link "ENROLL IN AUTOPILOT" at bounding box center [432, 11] width 62 height 13
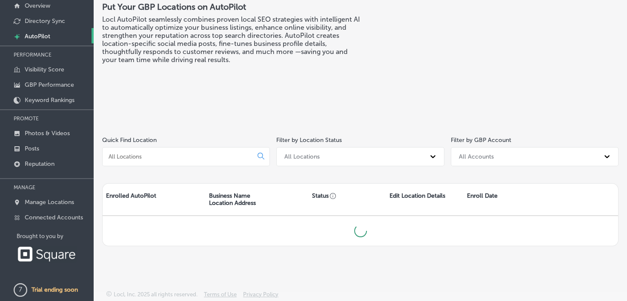
scroll to position [54, 0]
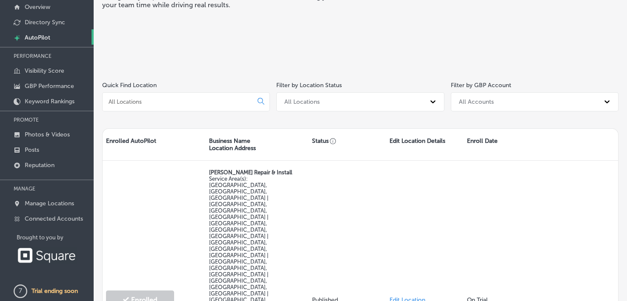
scroll to position [64, 0]
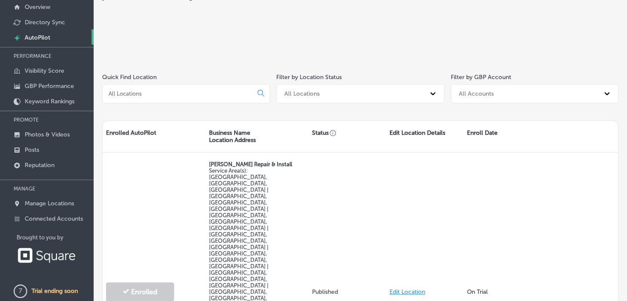
click at [47, 56] on p "PERFORMANCE" at bounding box center [47, 56] width 94 height 13
click at [41, 31] on link "Created by potrace 1.10, written by [PERSON_NAME] [DATE]-[DATE] AutoPilot" at bounding box center [47, 36] width 94 height 15
click at [50, 74] on link "Visibility Score" at bounding box center [47, 70] width 94 height 15
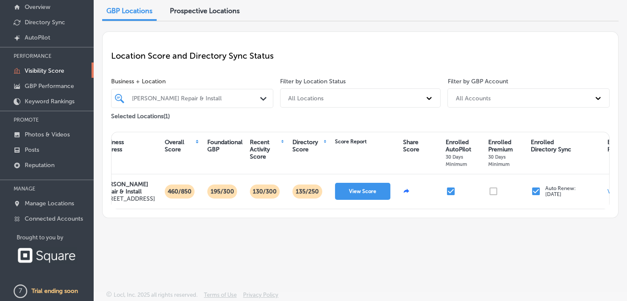
scroll to position [0, 51]
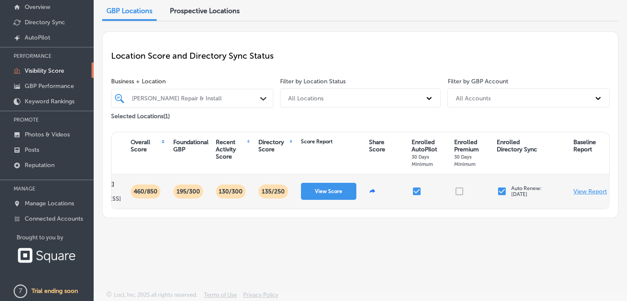
click at [598, 195] on p "View Report" at bounding box center [590, 191] width 34 height 7
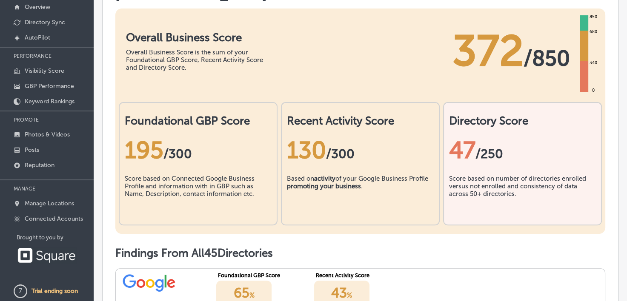
scroll to position [143, 0]
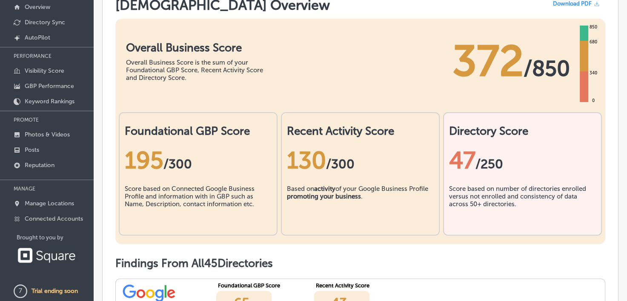
click at [395, 174] on div "130 /300" at bounding box center [360, 160] width 147 height 28
click at [459, 174] on div "47 /250" at bounding box center [522, 160] width 147 height 28
click at [250, 183] on div "195 / 300" at bounding box center [198, 160] width 147 height 45
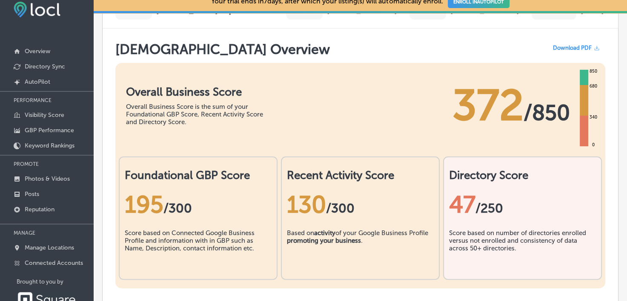
scroll to position [0, 0]
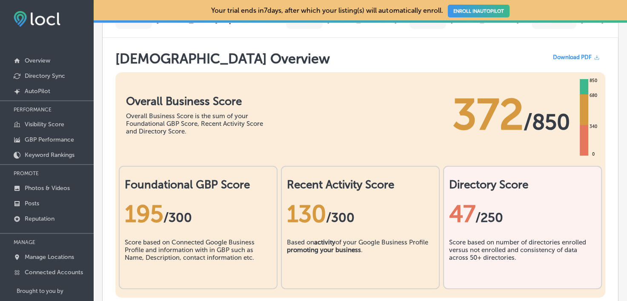
click at [531, 29] on div "Scan Date" at bounding box center [553, 20] width 45 height 18
click at [135, 24] on div "Name" at bounding box center [133, 20] width 37 height 18
click at [46, 119] on link "Visibility Score" at bounding box center [47, 123] width 94 height 15
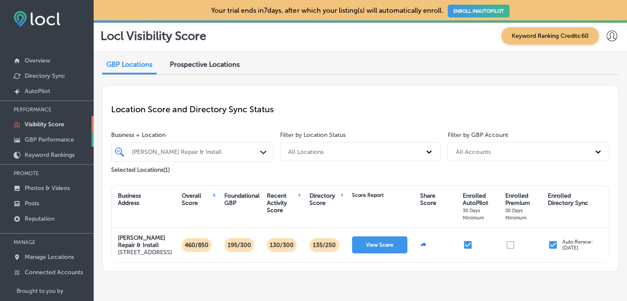
click at [44, 140] on p "GBP Performance" at bounding box center [49, 139] width 49 height 7
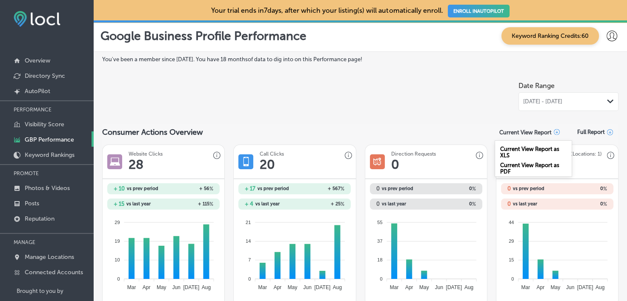
click at [530, 131] on p "Current View Report" at bounding box center [525, 132] width 52 height 6
click at [586, 134] on span "Full Report" at bounding box center [591, 132] width 28 height 6
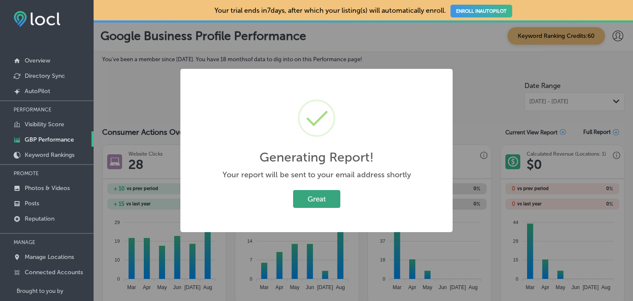
click at [318, 195] on button "Great" at bounding box center [316, 198] width 47 height 17
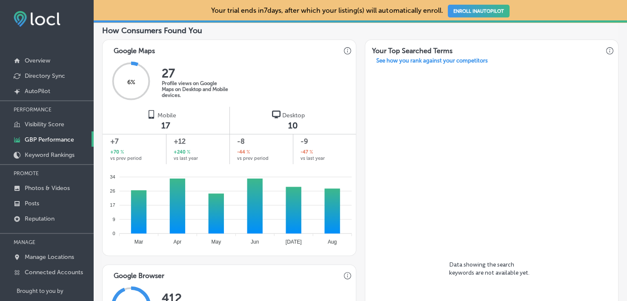
scroll to position [297, 0]
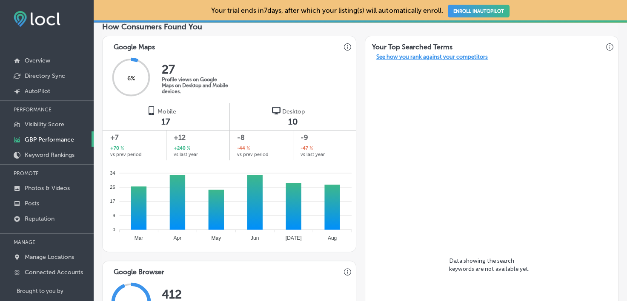
click at [481, 60] on p "See how you rank against your competitors" at bounding box center [431, 58] width 125 height 9
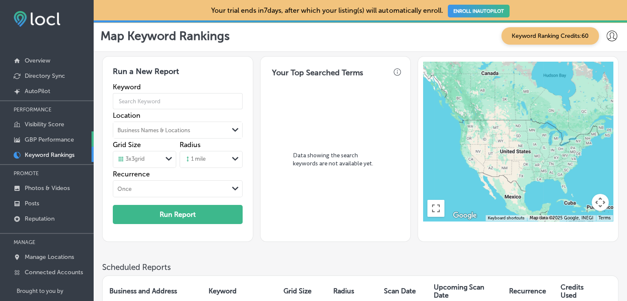
click at [55, 141] on p "GBP Performance" at bounding box center [49, 139] width 49 height 7
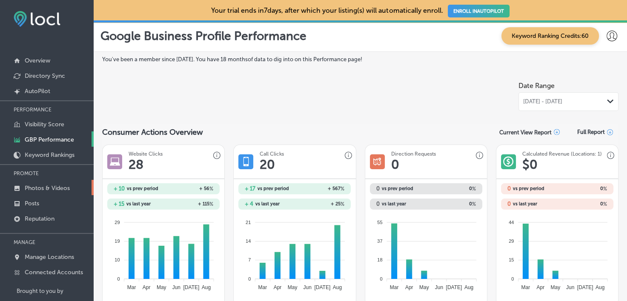
click at [44, 182] on link "Photos & Videos" at bounding box center [47, 187] width 94 height 15
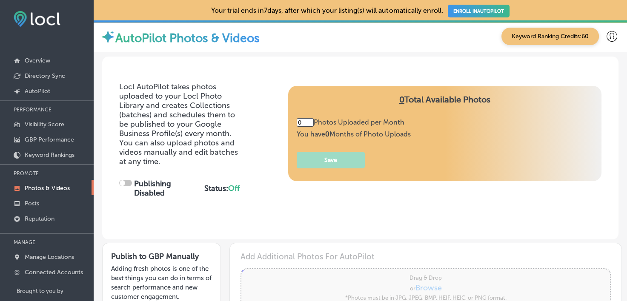
type input "5"
checkbox input "true"
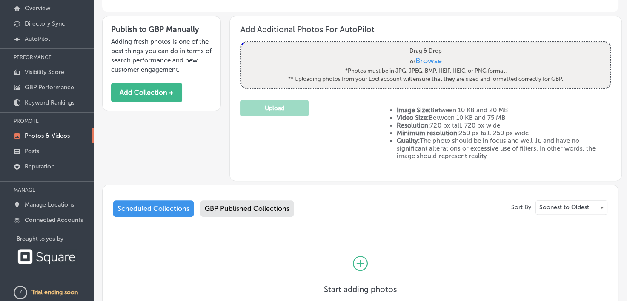
scroll to position [54, 0]
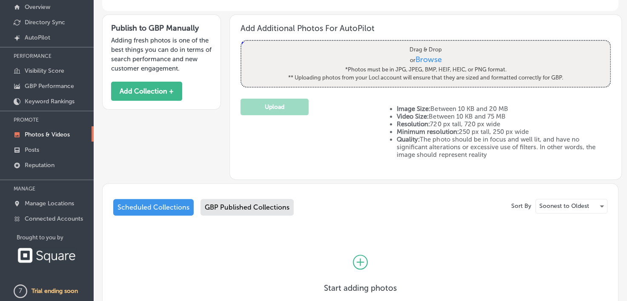
click at [420, 56] on span "Browse" at bounding box center [428, 59] width 26 height 9
click at [420, 43] on input "Drag & Drop or Browse *Photos must be in JPG, JPEG, BMP, HEIF, HEIC, or PNG for…" at bounding box center [425, 42] width 368 height 3
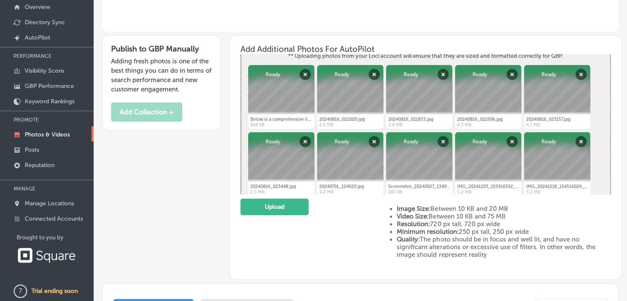
scroll to position [145, 0]
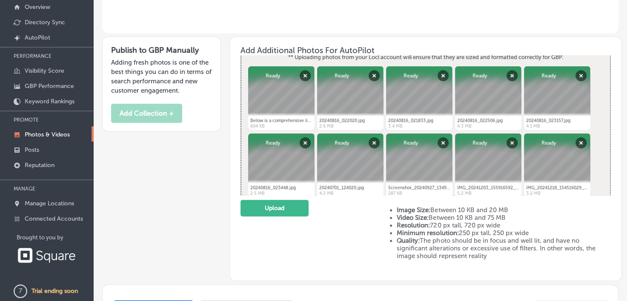
drag, startPoint x: 596, startPoint y: 79, endPoint x: 596, endPoint y: 105, distance: 25.5
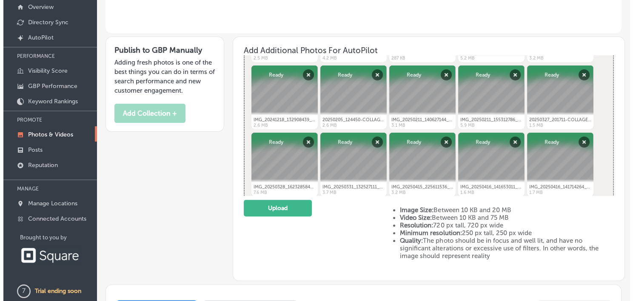
scroll to position [179, 0]
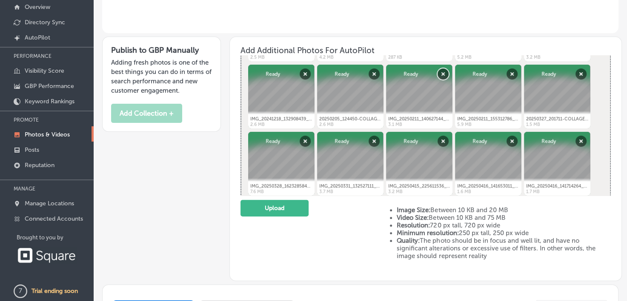
click at [440, 70] on button "Remove" at bounding box center [442, 73] width 11 height 11
click at [282, 206] on button "Upload" at bounding box center [274, 208] width 68 height 17
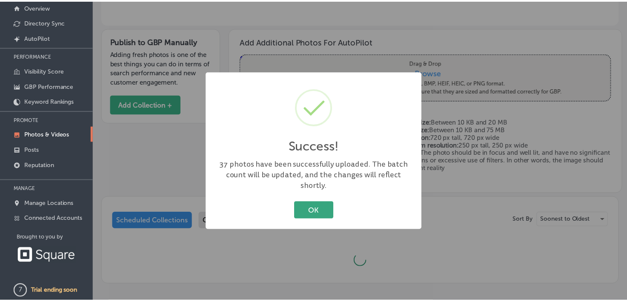
scroll to position [145, 0]
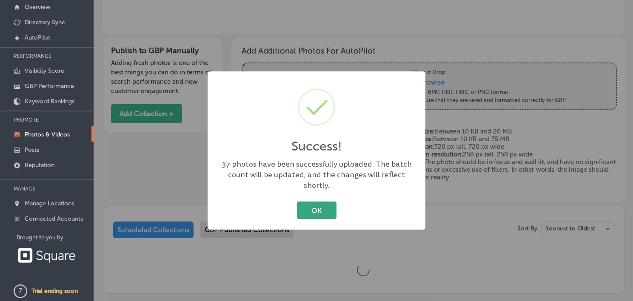
click at [320, 205] on button "OK" at bounding box center [317, 210] width 40 height 17
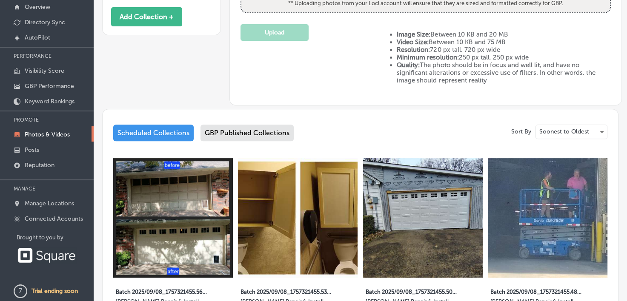
scroll to position [276, 0]
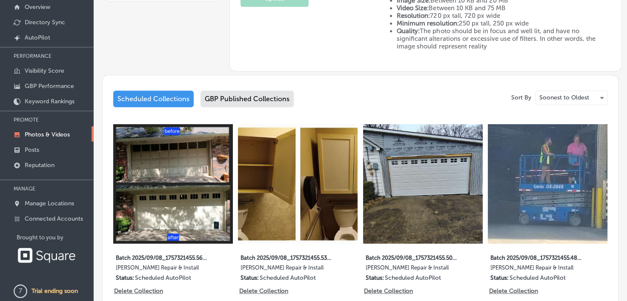
drag, startPoint x: 621, startPoint y: 297, endPoint x: 592, endPoint y: 76, distance: 222.6
click at [592, 76] on div "Sort By Soonest to Oldest Scheduled Collections GBP Published Collections 2 ima…" at bounding box center [360, 288] width 516 height 427
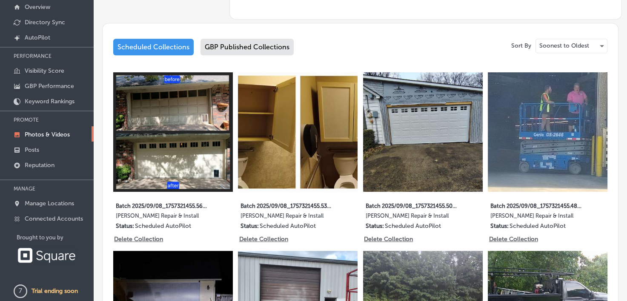
scroll to position [298, 0]
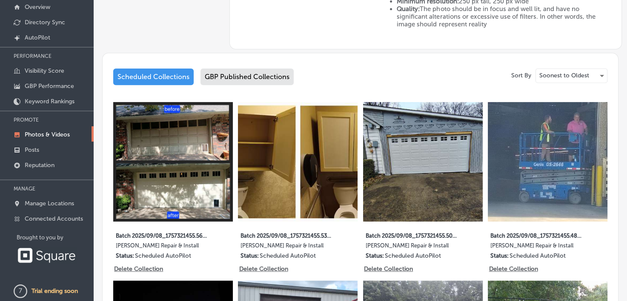
click at [179, 79] on div "Scheduled Collections" at bounding box center [153, 76] width 80 height 17
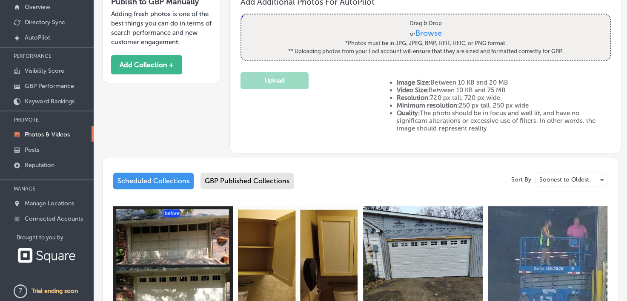
scroll to position [298, 0]
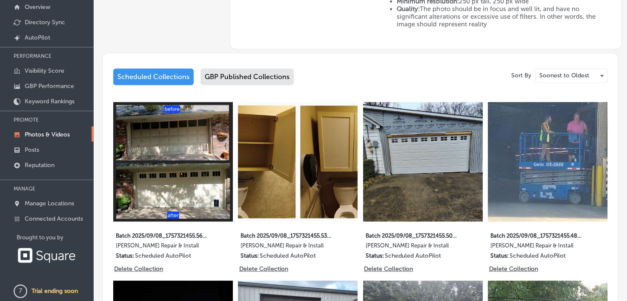
click at [239, 71] on div "GBP Published Collections" at bounding box center [246, 76] width 93 height 17
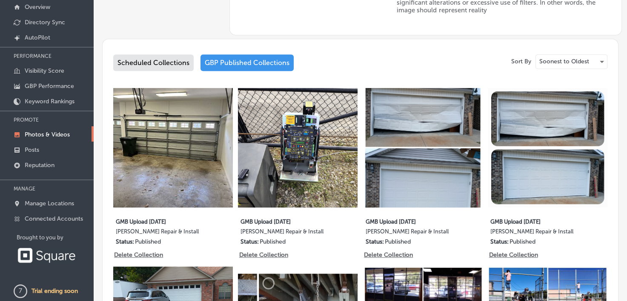
scroll to position [305, 0]
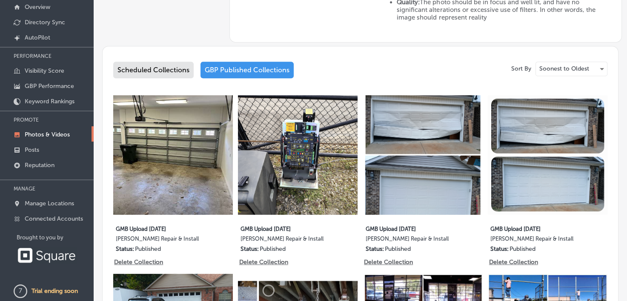
click at [175, 70] on div "Scheduled Collections" at bounding box center [153, 70] width 80 height 17
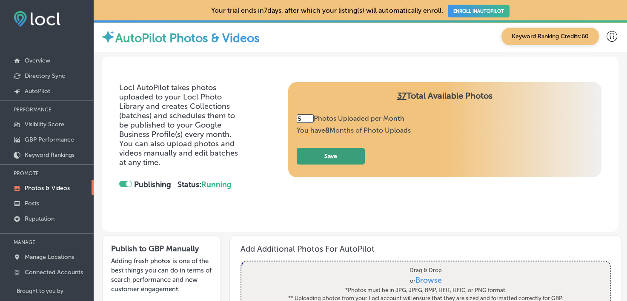
click at [340, 155] on button "Save" at bounding box center [330, 156] width 68 height 17
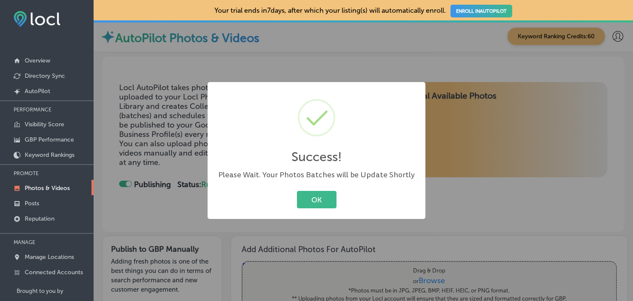
click at [297, 191] on button "OK" at bounding box center [317, 199] width 40 height 17
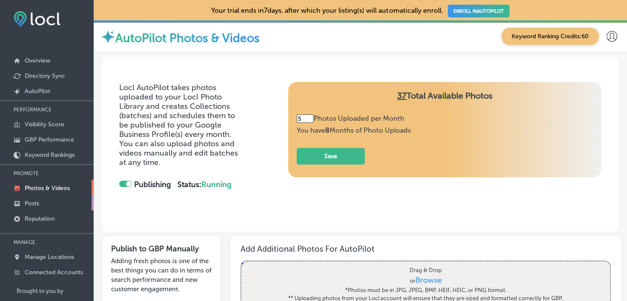
click at [51, 206] on link "Posts" at bounding box center [47, 202] width 94 height 15
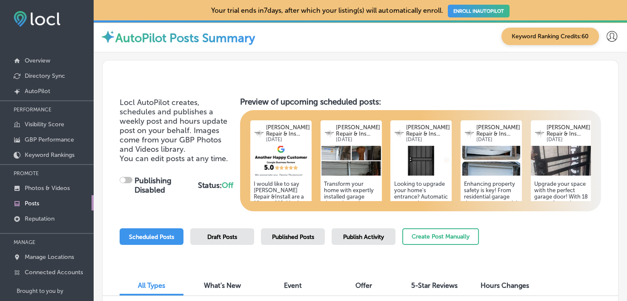
checkbox input "true"
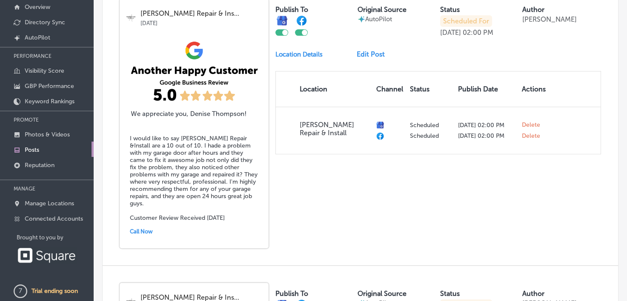
scroll to position [216, 0]
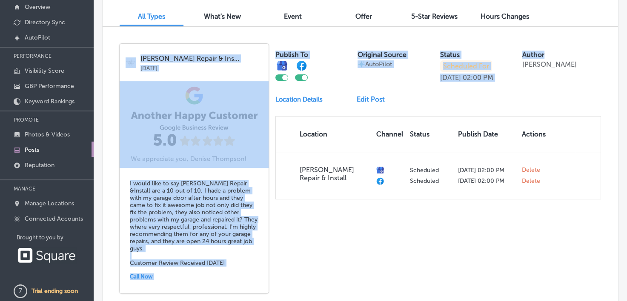
drag, startPoint x: 618, startPoint y: 45, endPoint x: 610, endPoint y: 17, distance: 29.1
click at [564, 17] on div "All Types What's New Event Offer 5-Star Reviews Hours Changes" at bounding box center [360, 12] width 515 height 29
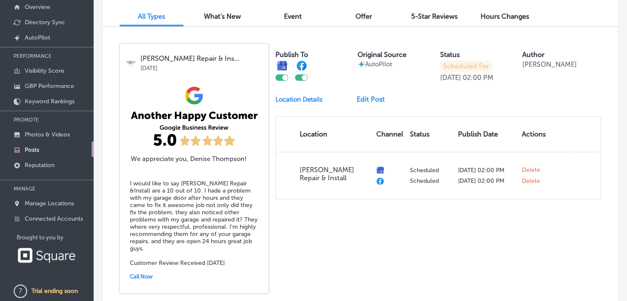
click at [230, 19] on span "What's New" at bounding box center [222, 16] width 37 height 8
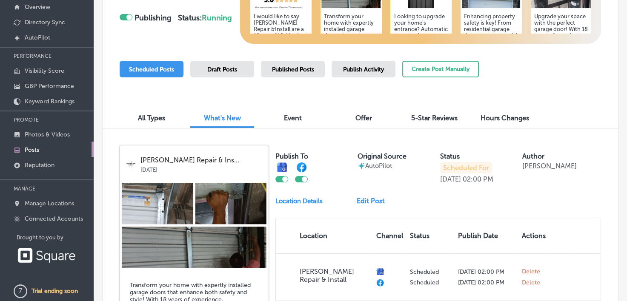
scroll to position [54, 0]
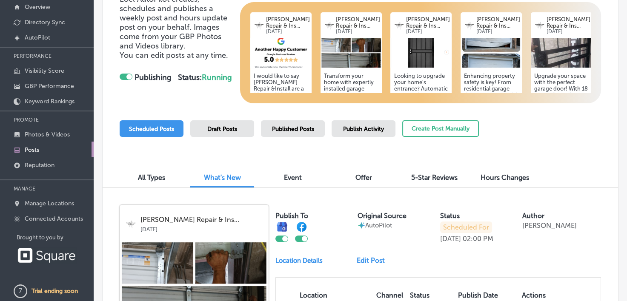
click at [285, 85] on h5 "I would like to say McGriff Repair &Install are a 10 out of 10. I hade a proble…" at bounding box center [281, 121] width 54 height 96
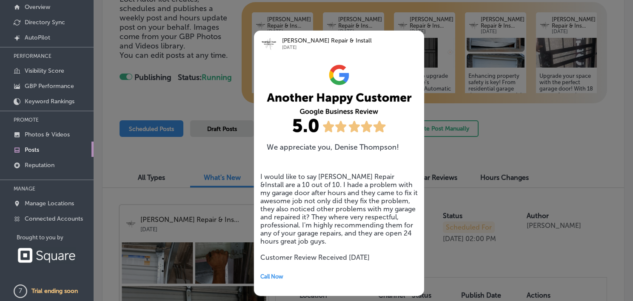
click at [358, 26] on div "McGriff Repair & Install Sep 12, 2025 I would like to say McGriff Repair &Insta…" at bounding box center [326, 163] width 170 height 291
click at [355, 19] on div "McGriff Repair & Install Sep 12, 2025 I would like to say McGriff Repair &Insta…" at bounding box center [326, 163] width 170 height 291
click at [502, 122] on div at bounding box center [316, 150] width 633 height 301
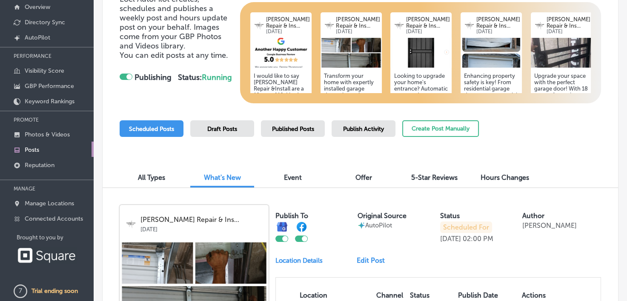
click at [351, 80] on h5 "Transform your home with expertly installed garage doors that enhance both safe…" at bounding box center [351, 121] width 54 height 96
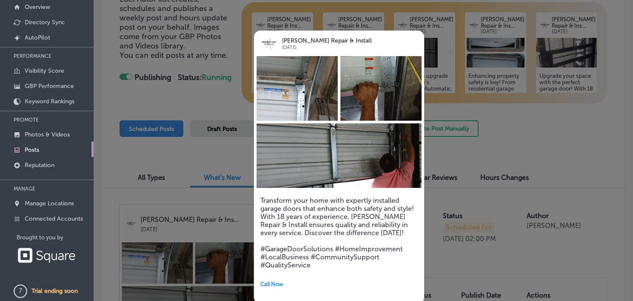
click at [465, 105] on div at bounding box center [316, 150] width 633 height 301
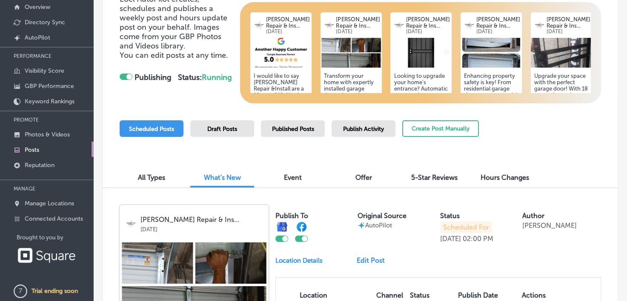
click at [418, 51] on img at bounding box center [420, 53] width 61 height 30
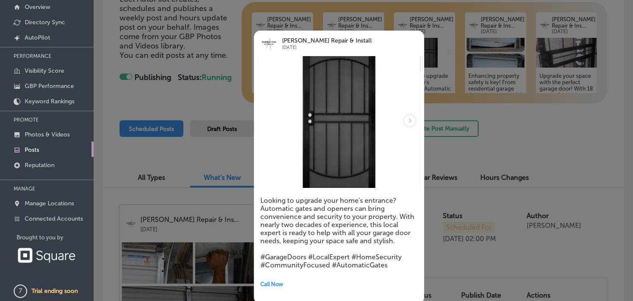
click at [410, 120] on img at bounding box center [339, 122] width 170 height 132
click at [441, 105] on div at bounding box center [316, 150] width 633 height 301
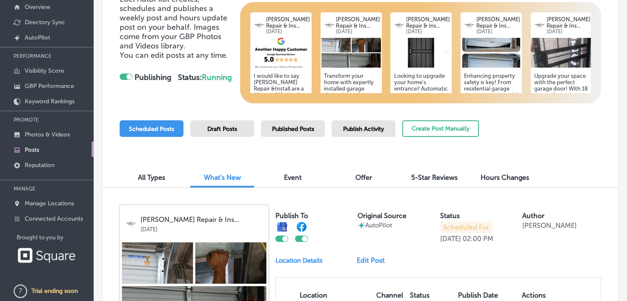
click at [489, 44] on img at bounding box center [490, 53] width 61 height 30
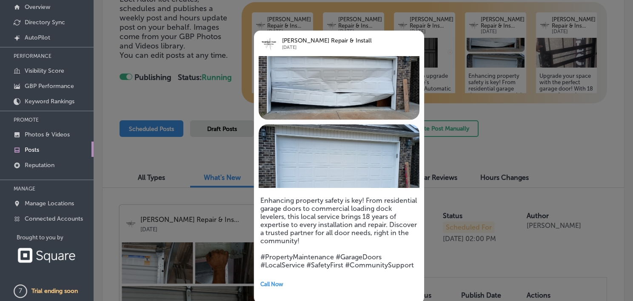
click at [533, 105] on div at bounding box center [316, 150] width 633 height 301
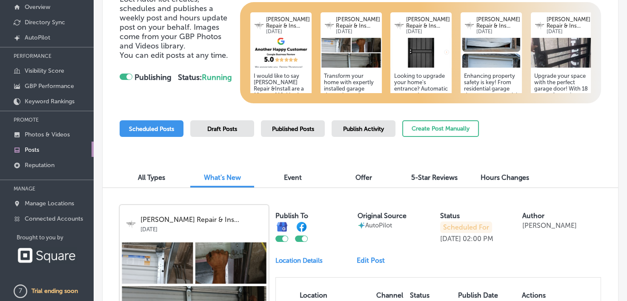
click at [549, 60] on img at bounding box center [560, 53] width 61 height 30
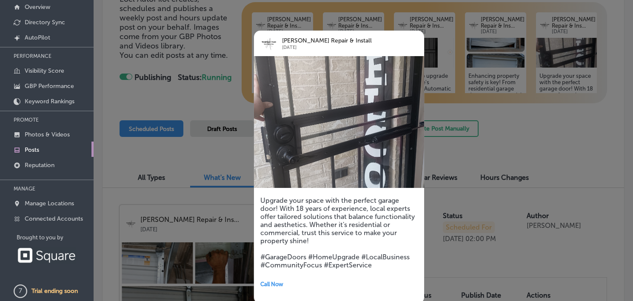
click at [501, 153] on div at bounding box center [316, 150] width 633 height 301
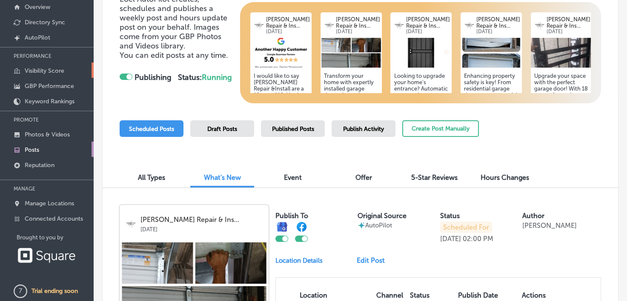
click at [39, 72] on p "Visibility Score" at bounding box center [45, 70] width 40 height 7
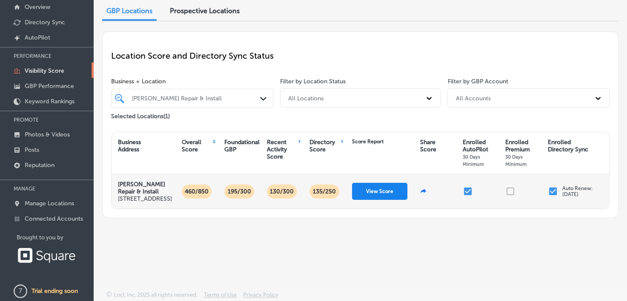
click at [391, 199] on button "View Score" at bounding box center [379, 191] width 55 height 17
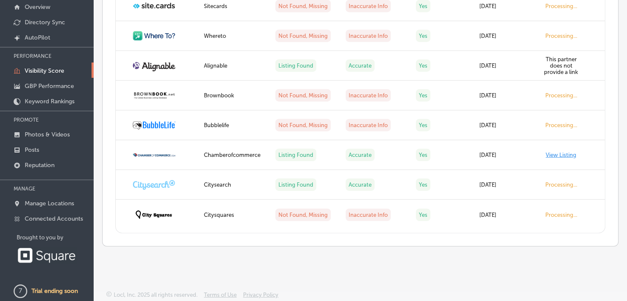
scroll to position [2067, 0]
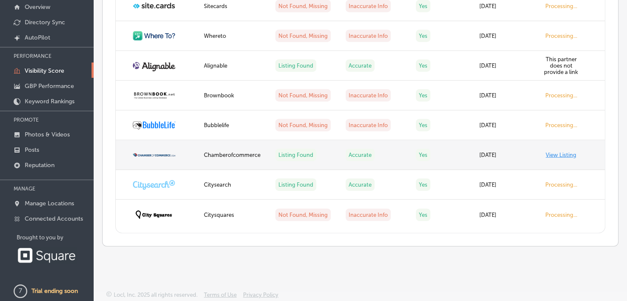
click at [559, 155] on link "View Listing" at bounding box center [560, 155] width 31 height 6
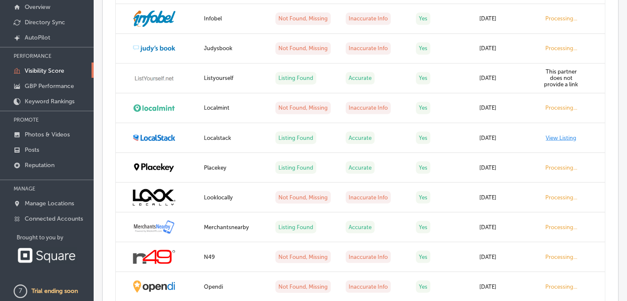
scroll to position [1393, 0]
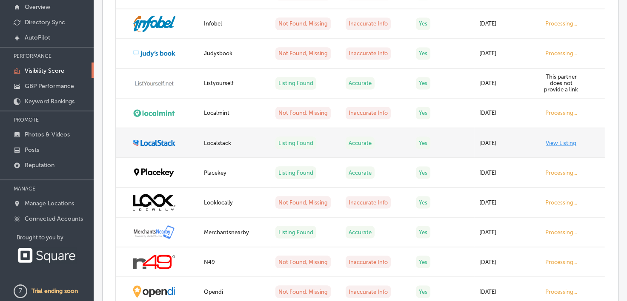
click at [564, 146] on link "View Listing" at bounding box center [560, 143] width 31 height 6
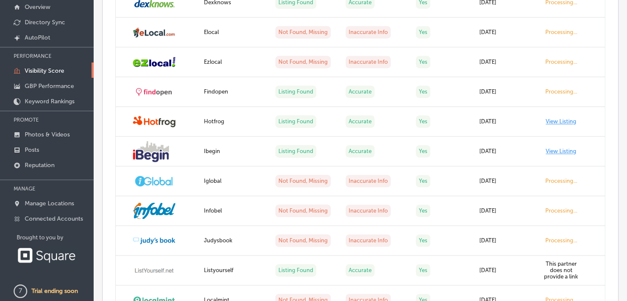
scroll to position [1196, 0]
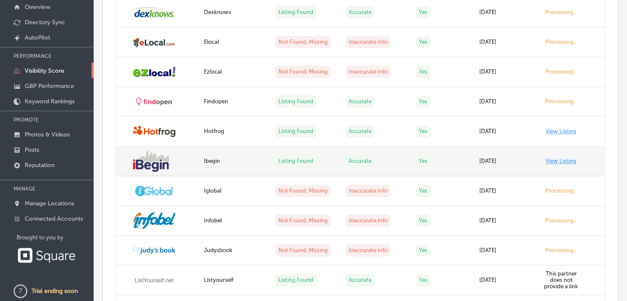
click at [555, 164] on link "View Listing" at bounding box center [560, 161] width 31 height 6
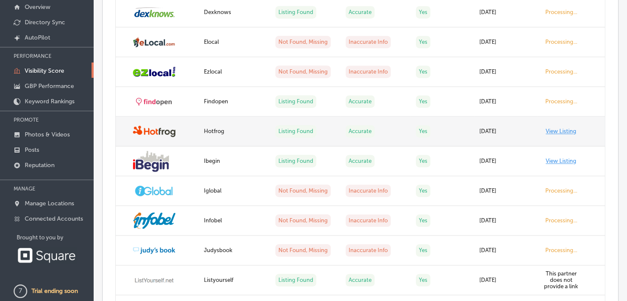
click at [557, 134] on link "View Listing" at bounding box center [560, 131] width 31 height 6
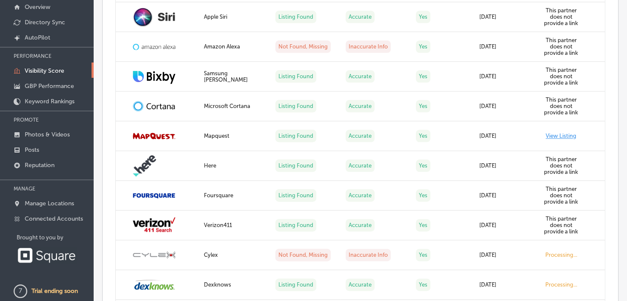
scroll to position [921, 0]
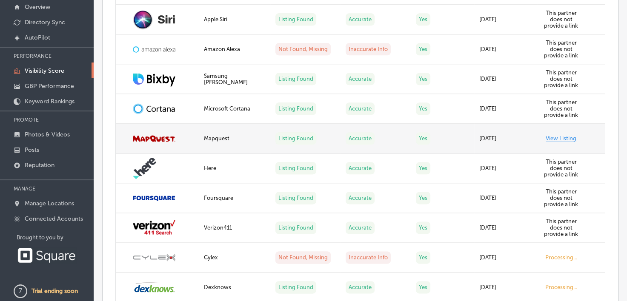
click at [559, 142] on link "View Listing" at bounding box center [560, 138] width 31 height 6
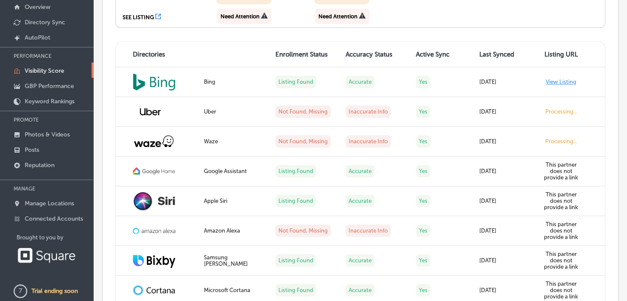
scroll to position [735, 0]
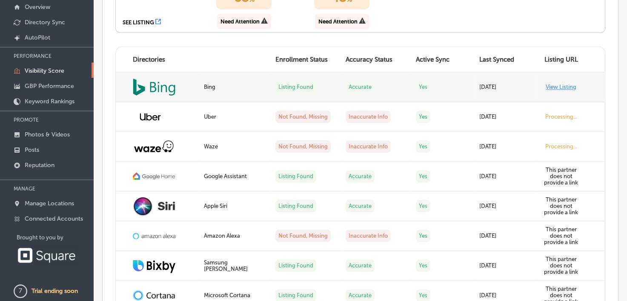
click at [552, 90] on link "View Listing" at bounding box center [560, 87] width 31 height 6
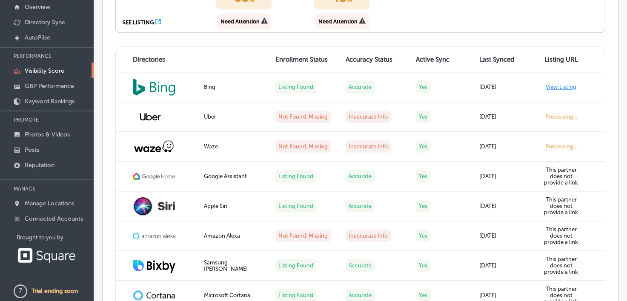
click at [142, 26] on div "SEE LISTING" at bounding box center [137, 22] width 31 height 6
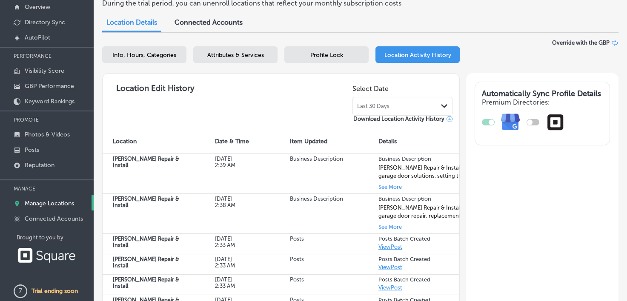
scroll to position [36, 0]
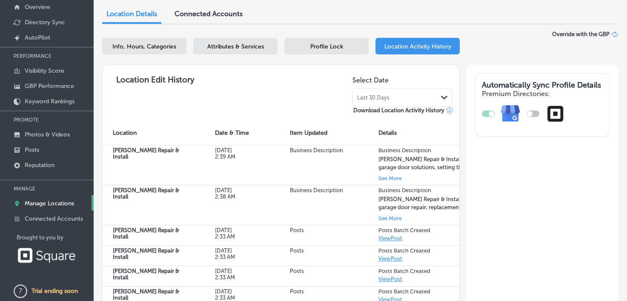
click at [529, 112] on div at bounding box center [532, 114] width 13 height 6
click at [482, 112] on div at bounding box center [487, 114] width 13 height 6
click at [527, 116] on div at bounding box center [532, 114] width 13 height 6
click at [527, 113] on div at bounding box center [530, 114] width 6 height 6
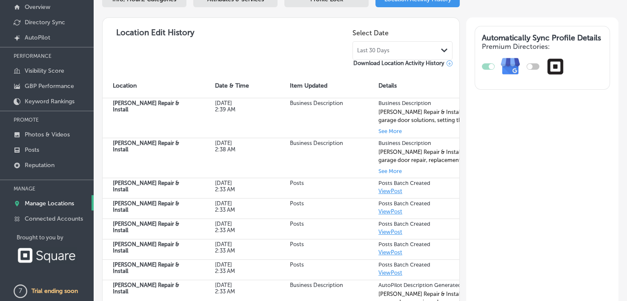
scroll to position [0, 0]
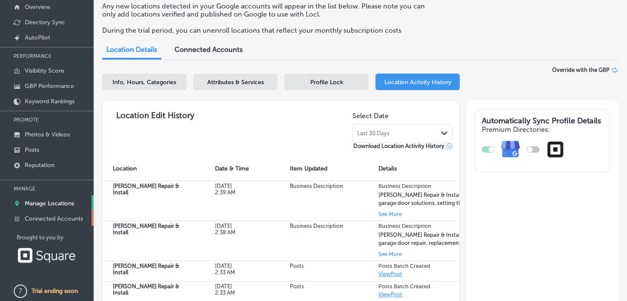
click at [81, 213] on link "Connected Accounts" at bounding box center [47, 218] width 94 height 15
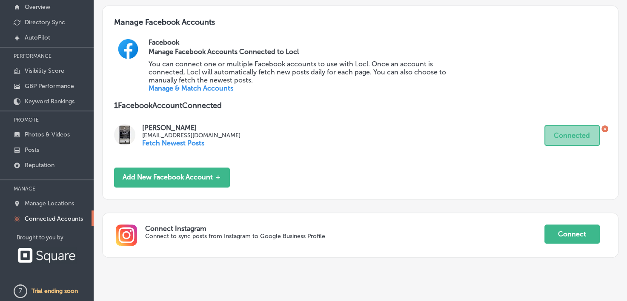
scroll to position [341, 0]
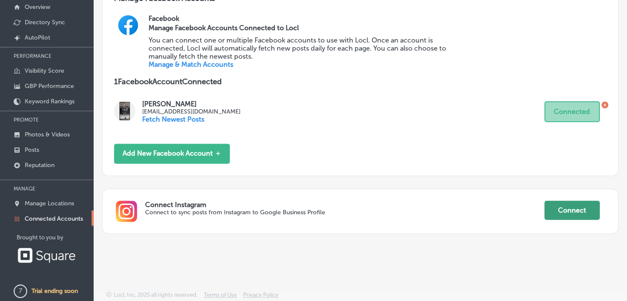
click at [580, 213] on button "Connect" at bounding box center [571, 210] width 55 height 19
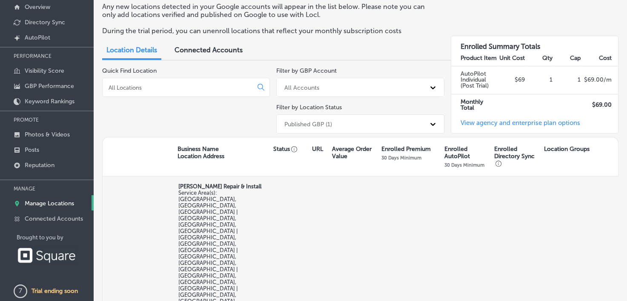
type input "5"
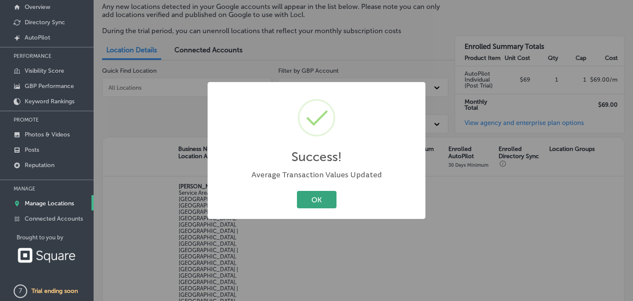
click at [318, 197] on button "OK" at bounding box center [317, 199] width 40 height 17
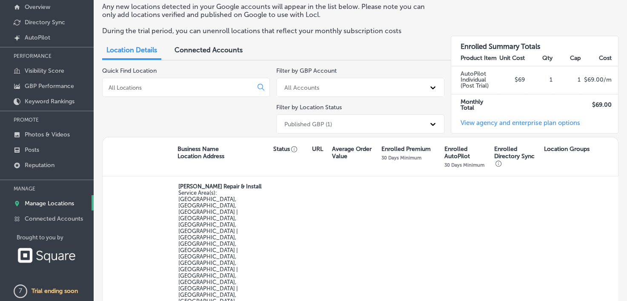
click at [201, 49] on span "Connected Accounts" at bounding box center [208, 50] width 68 height 8
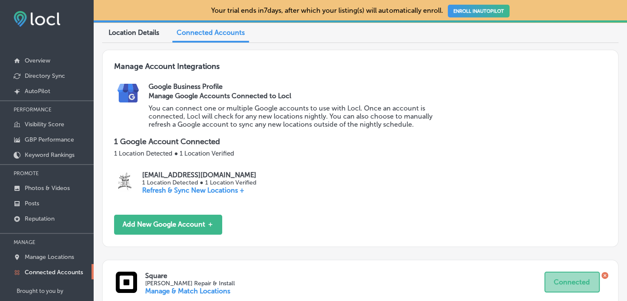
click at [140, 32] on span "Location Details" at bounding box center [133, 32] width 51 height 8
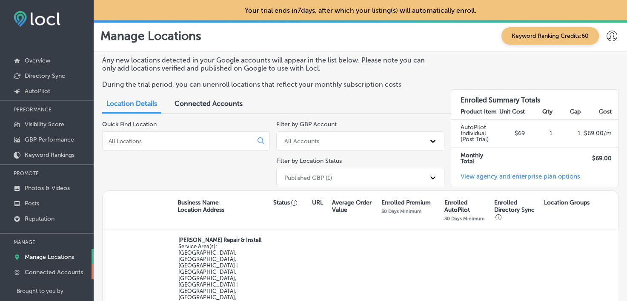
click at [68, 271] on p "Connected Accounts" at bounding box center [54, 272] width 58 height 7
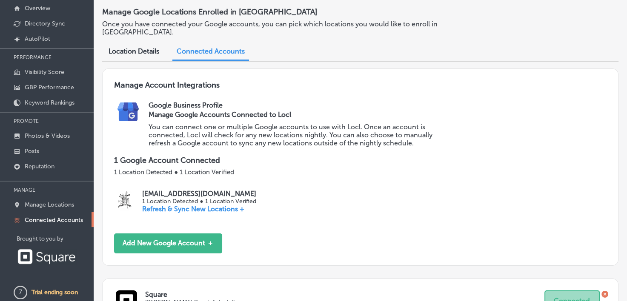
scroll to position [54, 0]
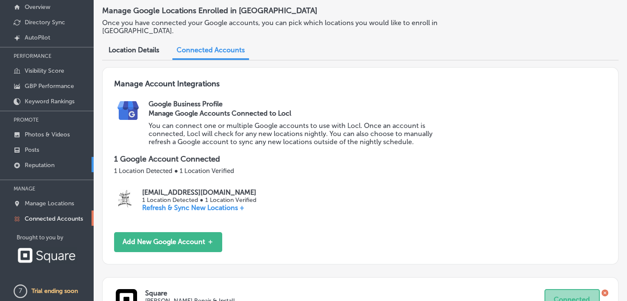
click at [36, 163] on p "Reputation" at bounding box center [40, 165] width 30 height 7
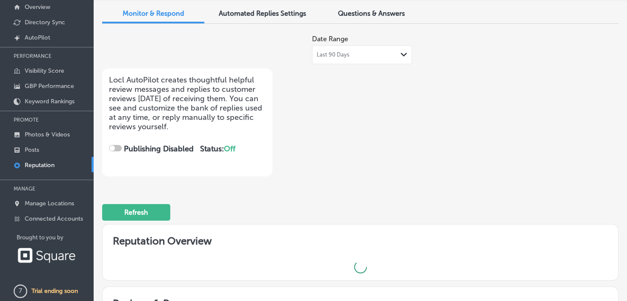
checkbox input "true"
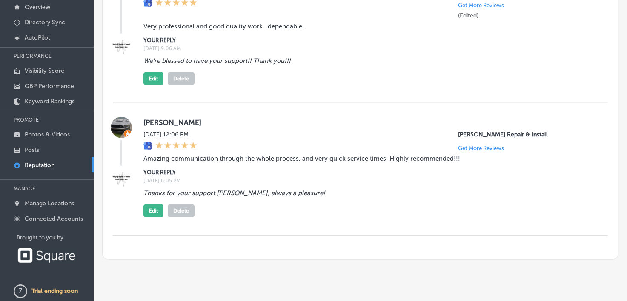
scroll to position [1996, 0]
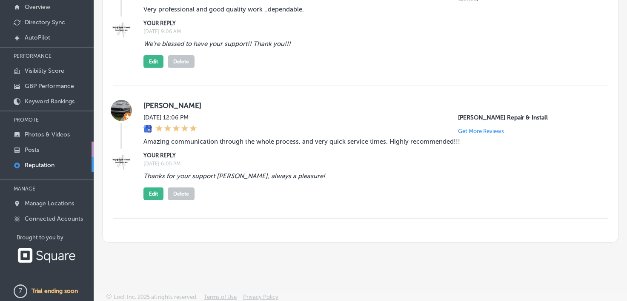
click at [41, 149] on link "Posts" at bounding box center [47, 149] width 94 height 15
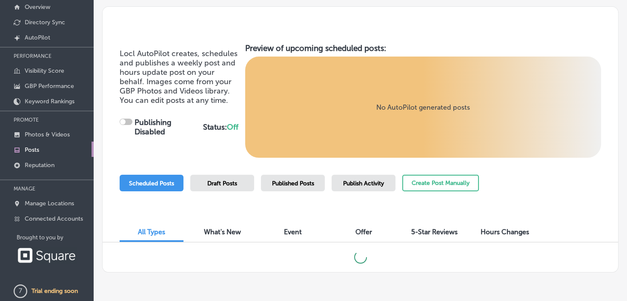
checkbox input "true"
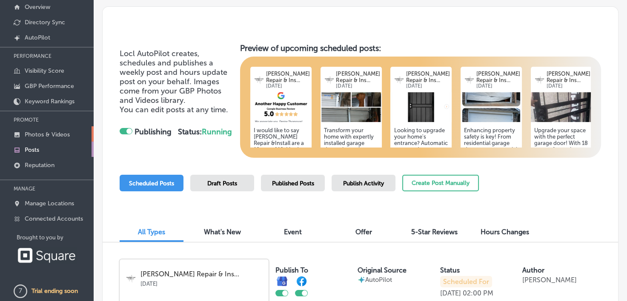
click at [46, 128] on link "Photos & Videos" at bounding box center [47, 133] width 94 height 15
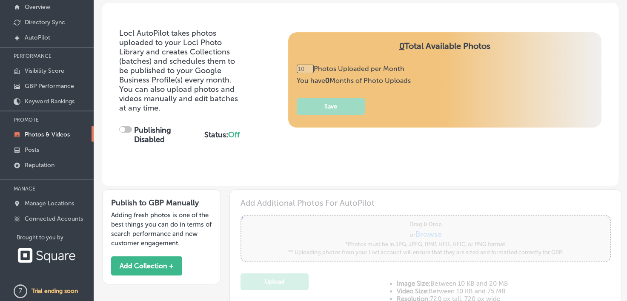
type input "0"
checkbox input "true"
type input "5"
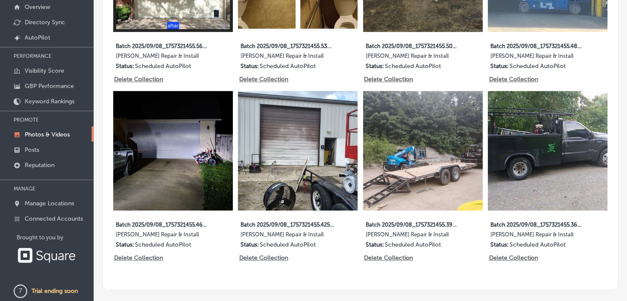
scroll to position [529, 0]
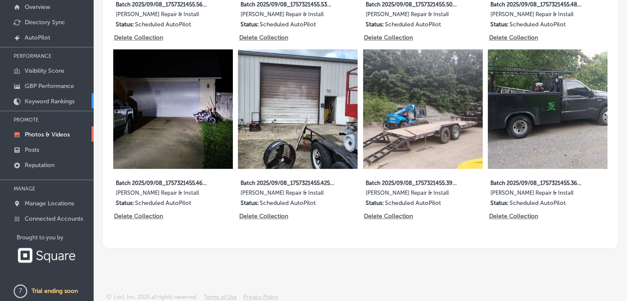
click at [43, 98] on p "Keyword Rankings" at bounding box center [50, 101] width 50 height 7
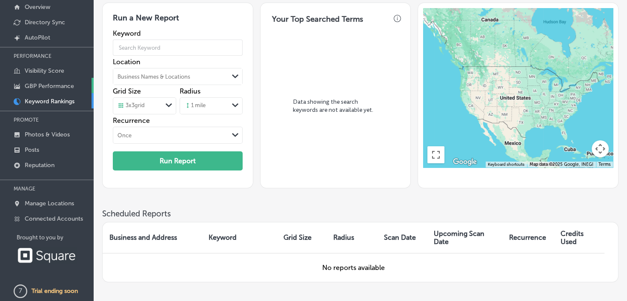
click at [43, 83] on p "GBP Performance" at bounding box center [49, 86] width 49 height 7
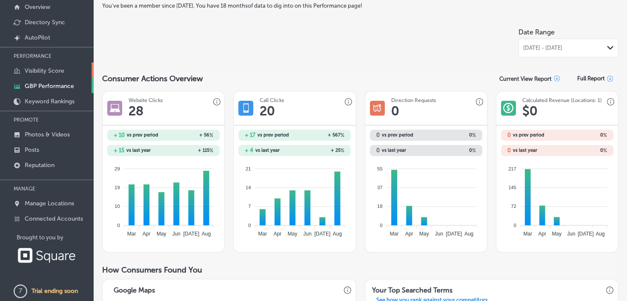
click at [42, 70] on p "Visibility Score" at bounding box center [45, 70] width 40 height 7
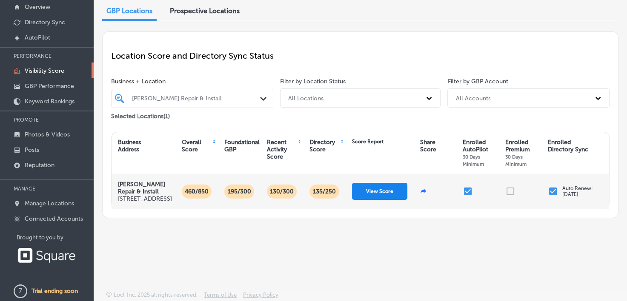
click at [367, 191] on button "View Score" at bounding box center [379, 191] width 55 height 17
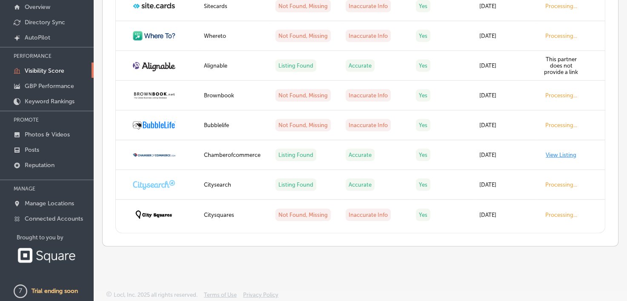
scroll to position [2067, 0]
click at [40, 37] on p "AutoPilot" at bounding box center [38, 37] width 26 height 7
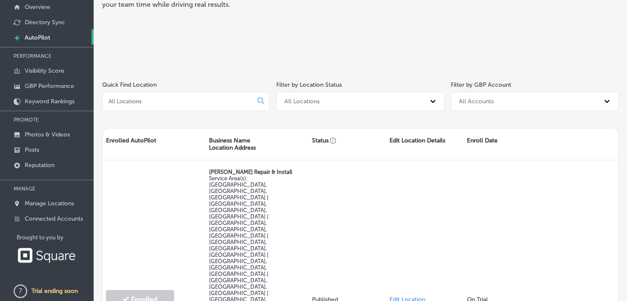
scroll to position [64, 0]
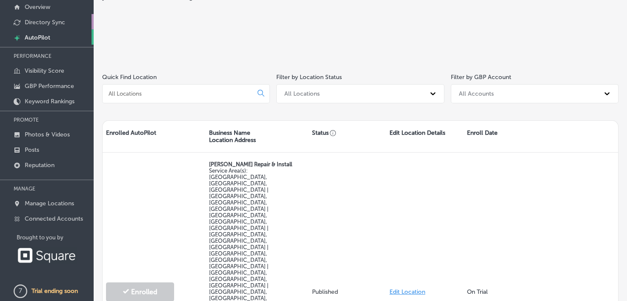
click at [63, 21] on p "Directory Sync" at bounding box center [45, 22] width 40 height 7
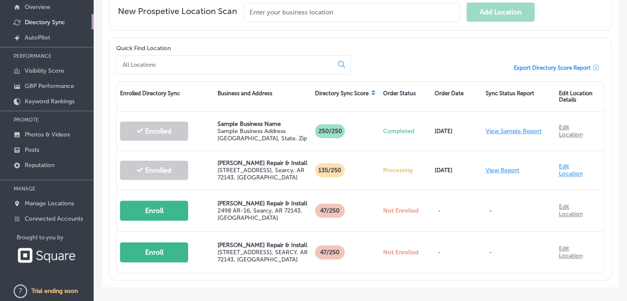
scroll to position [176, 0]
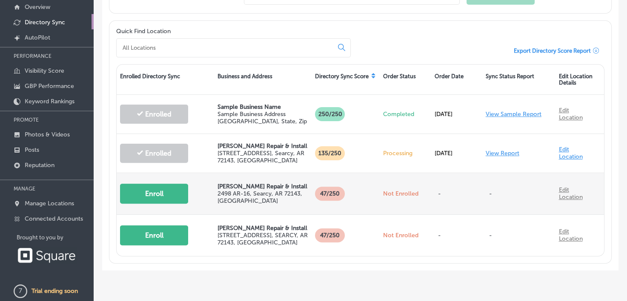
click at [485, 195] on p "-" at bounding box center [518, 194] width 66 height 24
click at [559, 194] on link "Edit Location" at bounding box center [570, 193] width 24 height 14
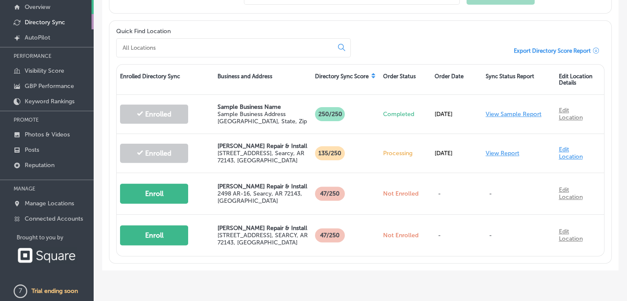
click at [43, 1] on link "Overview" at bounding box center [47, 6] width 94 height 15
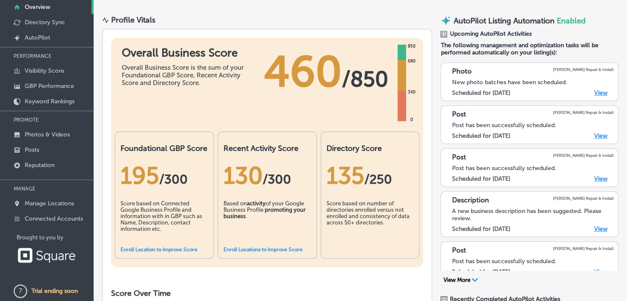
click at [594, 226] on link "View" at bounding box center [600, 228] width 13 height 7
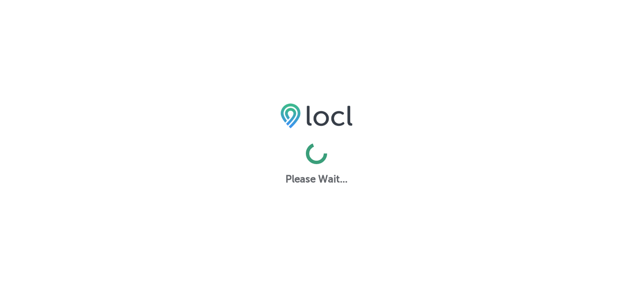
select select "US"
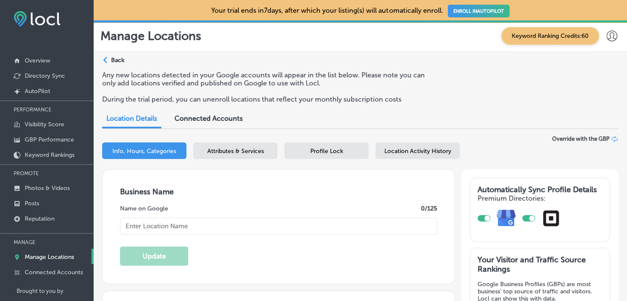
type input "[URL][DOMAIN_NAME]"
checkbox input "true"
type input "[PERSON_NAME] Repair & Install"
type textarea "[PERSON_NAME] Repair & Install delivers expert garage door solutions, setting t…"
type input "5"
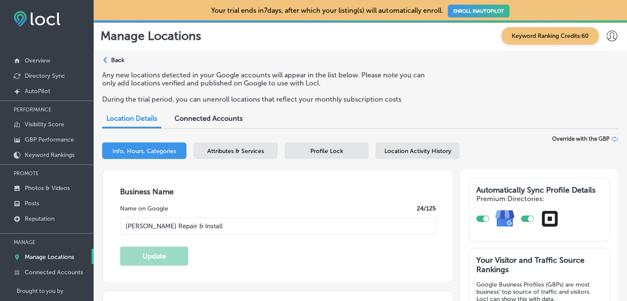
checkbox input "false"
type input "[STREET_ADDRESS]"
type input "[PERSON_NAME]"
type input "72143"
type input "US"
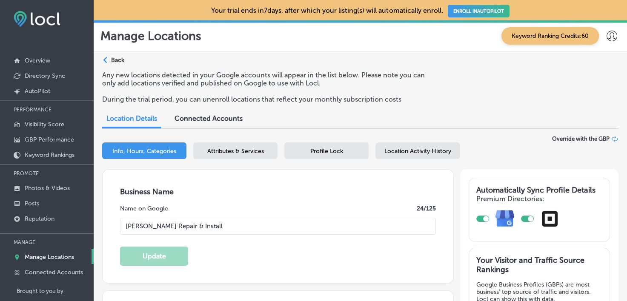
type textarea "[PERSON_NAME] Repair & Install specializes in garage door repair and installati…"
type input "[PHONE_NUMBER]"
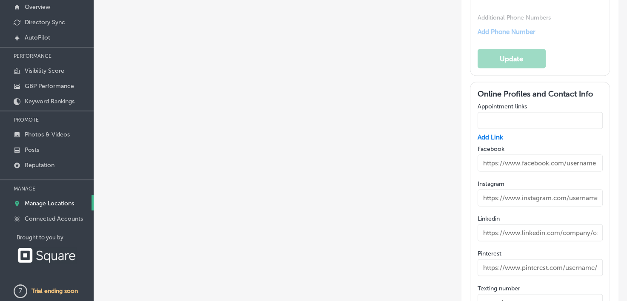
scroll to position [1593, 0]
click at [533, 294] on input "text" at bounding box center [539, 302] width 125 height 17
click at [482, 294] on input "15012037267" at bounding box center [539, 302] width 125 height 17
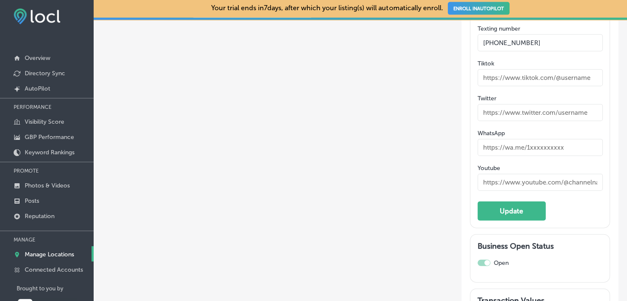
scroll to position [0, 0]
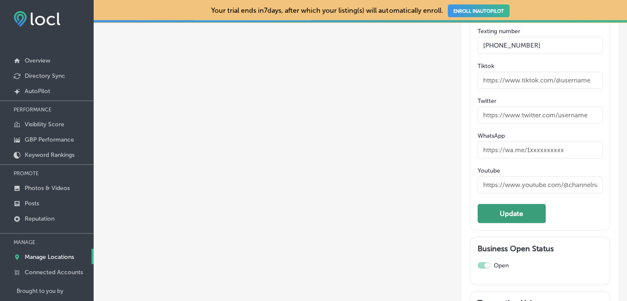
click at [529, 204] on button "Update" at bounding box center [511, 213] width 68 height 19
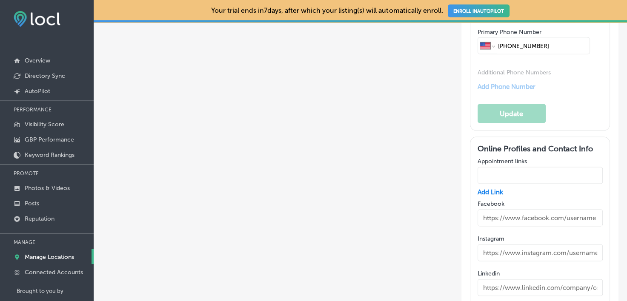
scroll to position [1582, 0]
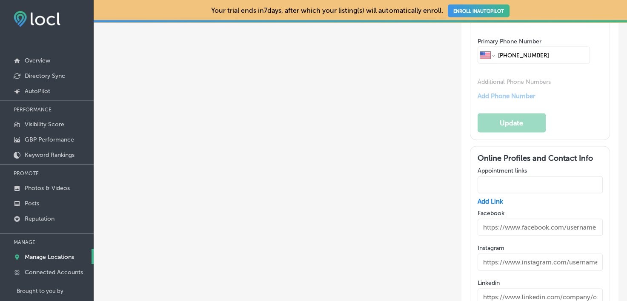
drag, startPoint x: 522, startPoint y: 213, endPoint x: 454, endPoint y: 225, distance: 69.5
type input "="
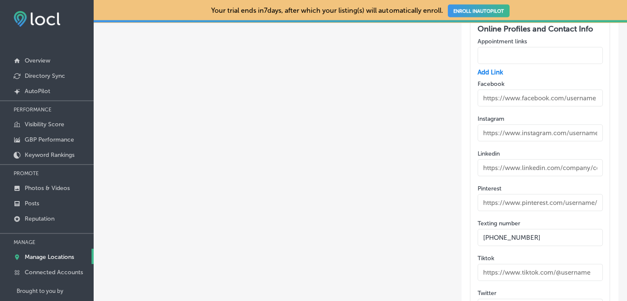
scroll to position [1714, 0]
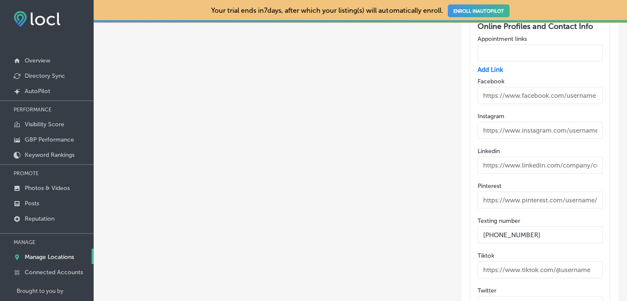
click at [483, 227] on input "[PHONE_NUMBER]" at bounding box center [539, 235] width 125 height 17
click at [482, 227] on input "15012037267" at bounding box center [539, 235] width 125 height 17
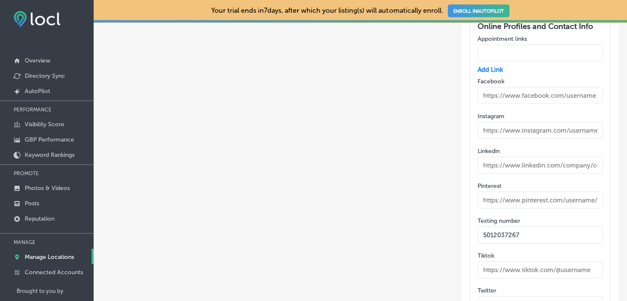
click at [479, 227] on input "5012037267" at bounding box center [539, 235] width 125 height 17
type input "sms:[PHONE_NUMBER]"
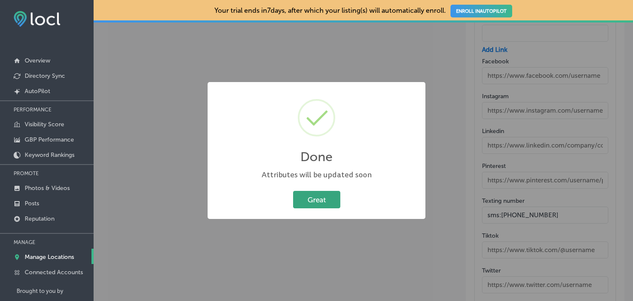
click at [322, 192] on button "Great" at bounding box center [316, 199] width 47 height 17
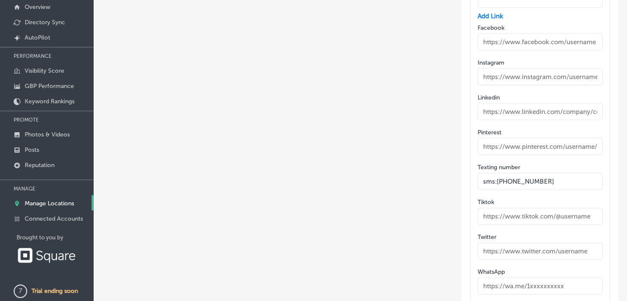
scroll to position [1904, 0]
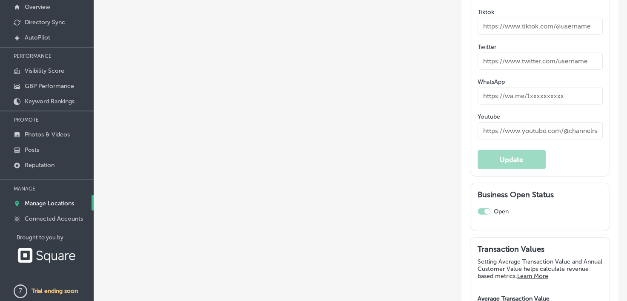
click at [548, 273] on link "Learn More" at bounding box center [532, 276] width 31 height 7
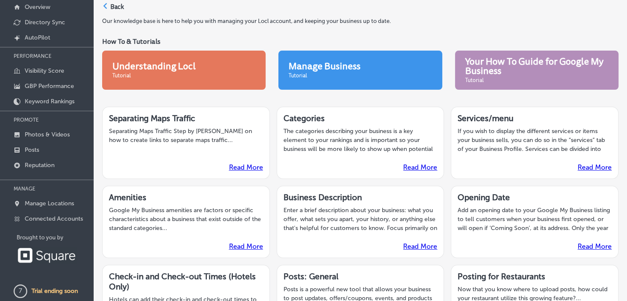
click at [177, 75] on div "Understanding Locl Tutorial" at bounding box center [153, 70] width 83 height 17
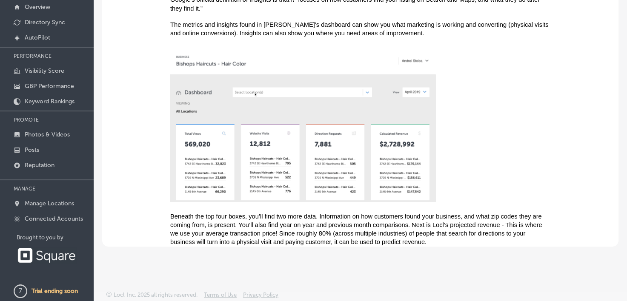
scroll to position [184, 0]
click at [37, 4] on p "Overview" at bounding box center [38, 6] width 26 height 7
